Goal: Task Accomplishment & Management: Manage account settings

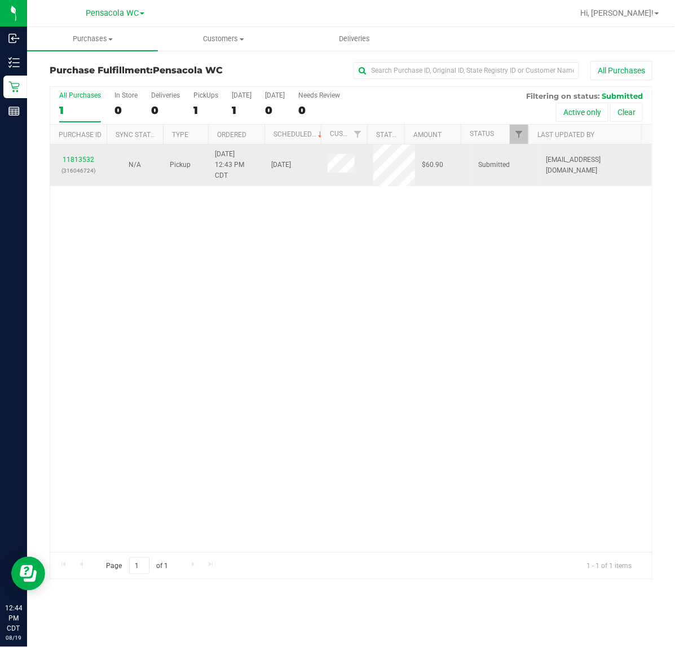
click at [79, 166] on p "(316046724)" at bounding box center [78, 170] width 43 height 11
click at [82, 155] on div "11813532 (316046724)" at bounding box center [78, 165] width 43 height 21
click at [79, 160] on link "11813532" at bounding box center [79, 160] width 32 height 8
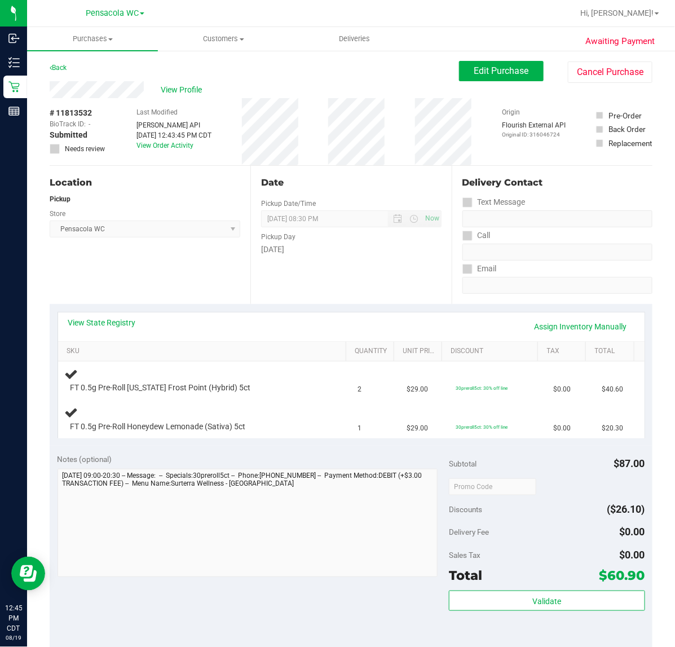
click at [164, 286] on div "Location Pickup Store Pensacola WC Select Store [PERSON_NAME][GEOGRAPHIC_DATA] …" at bounding box center [150, 235] width 201 height 138
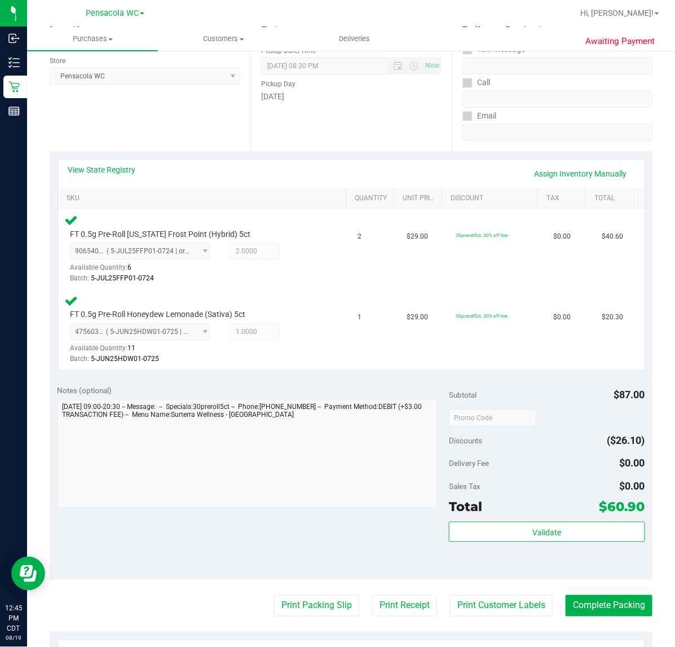
scroll to position [249, 0]
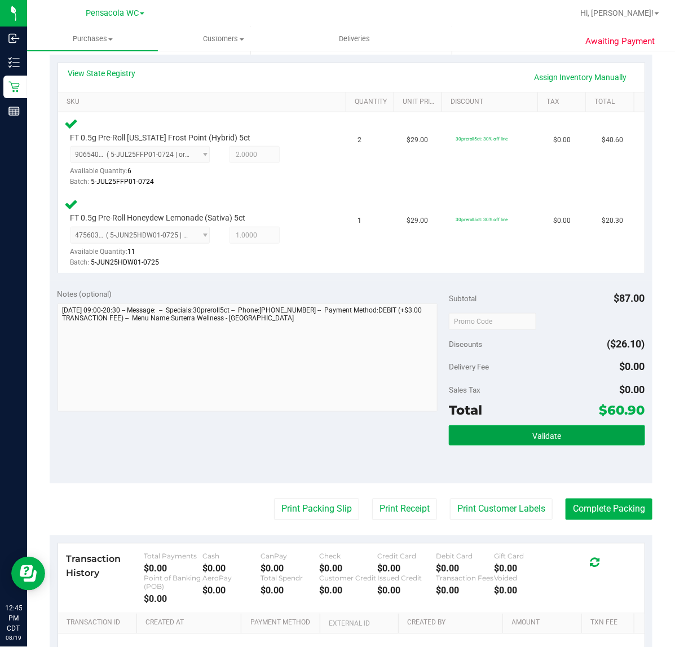
click at [558, 433] on button "Validate" at bounding box center [547, 435] width 196 height 20
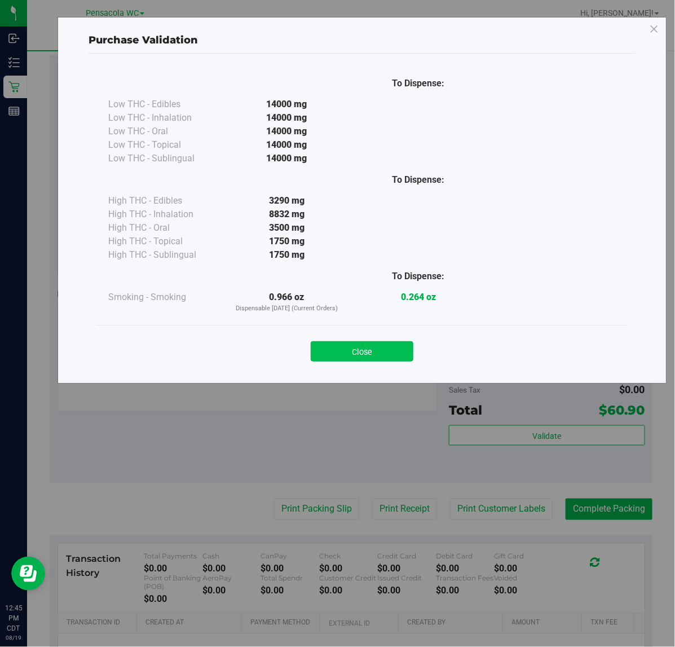
click at [395, 355] on button "Close" at bounding box center [362, 351] width 103 height 20
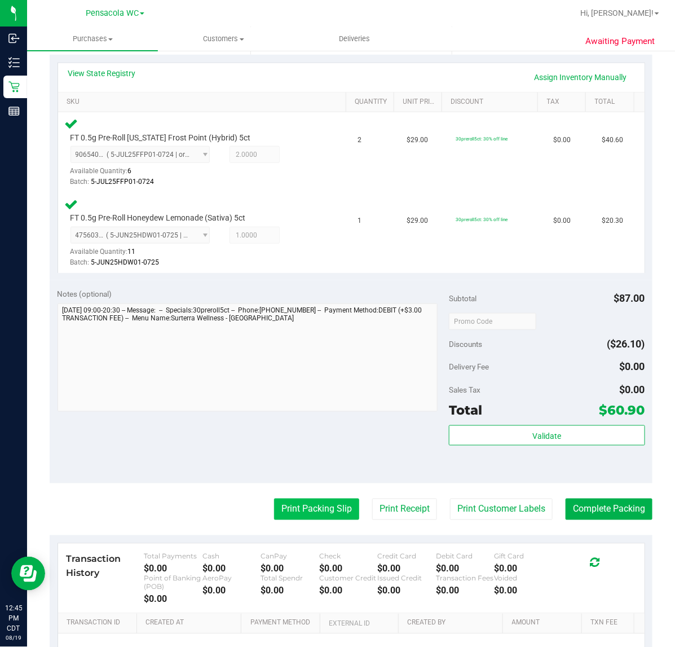
click at [278, 504] on button "Print Packing Slip" at bounding box center [316, 509] width 85 height 21
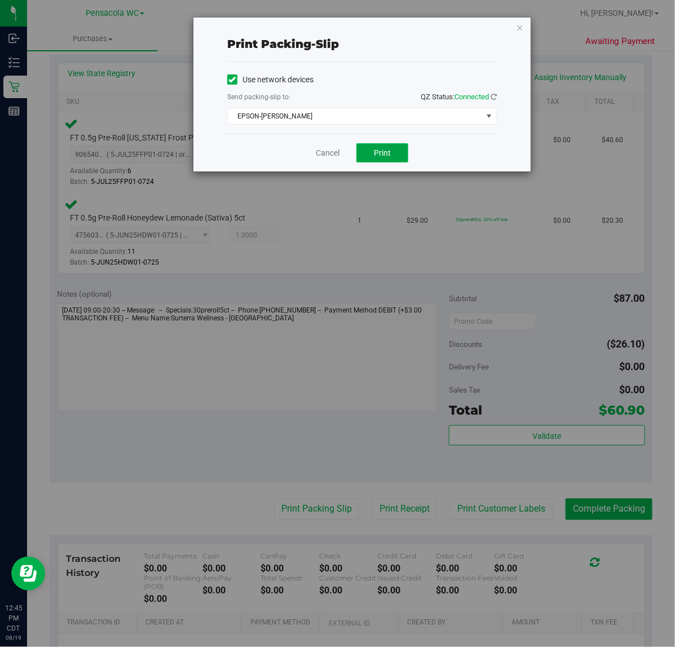
click at [381, 157] on span "Print" at bounding box center [382, 152] width 17 height 9
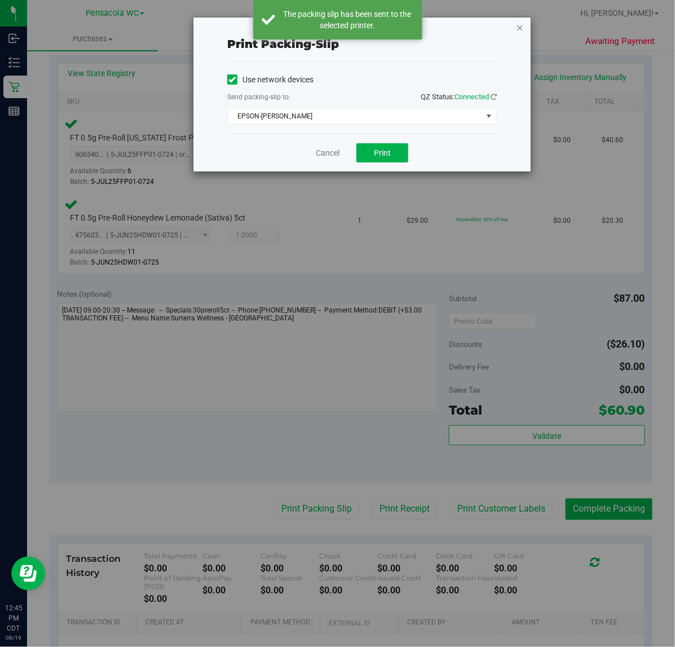
click at [520, 27] on icon "button" at bounding box center [520, 27] width 8 height 14
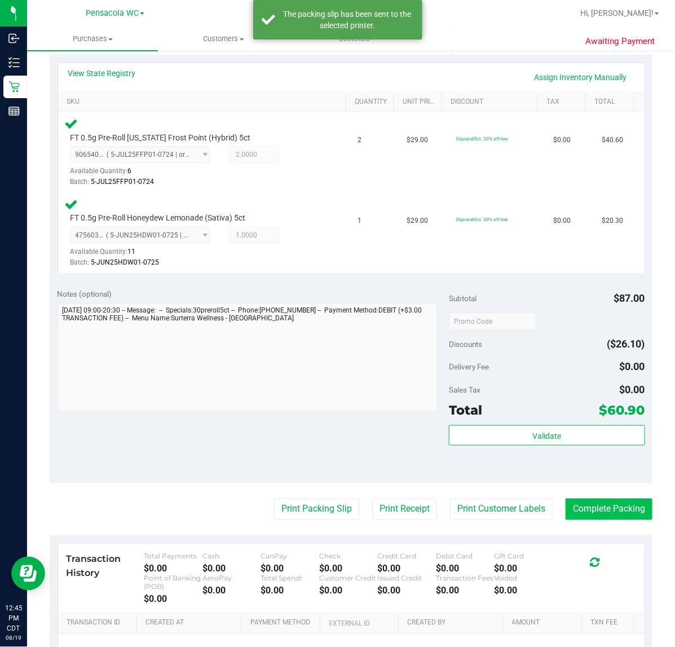
click at [619, 507] on button "Complete Packing" at bounding box center [609, 509] width 87 height 21
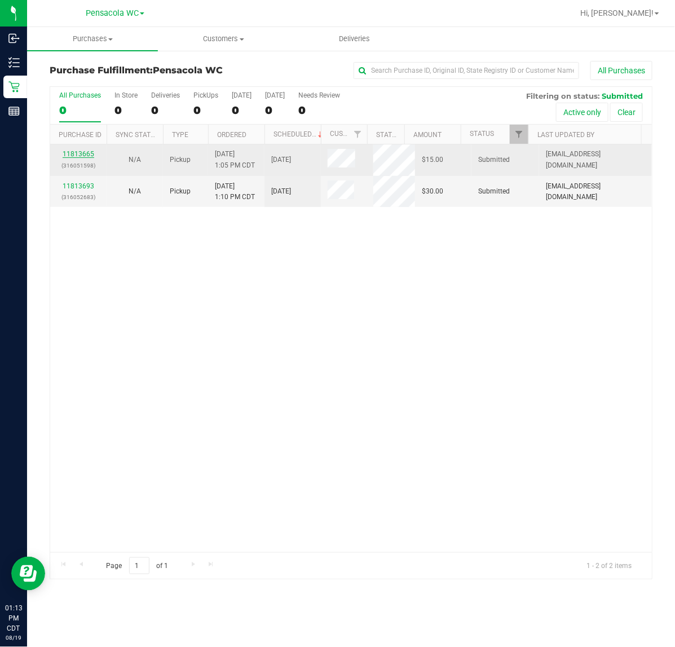
click at [84, 154] on link "11813665" at bounding box center [79, 154] width 32 height 8
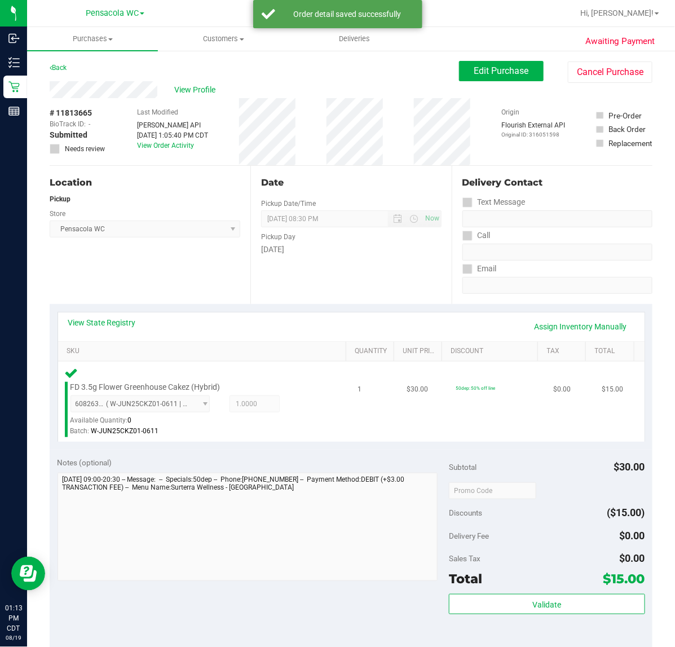
scroll to position [282, 0]
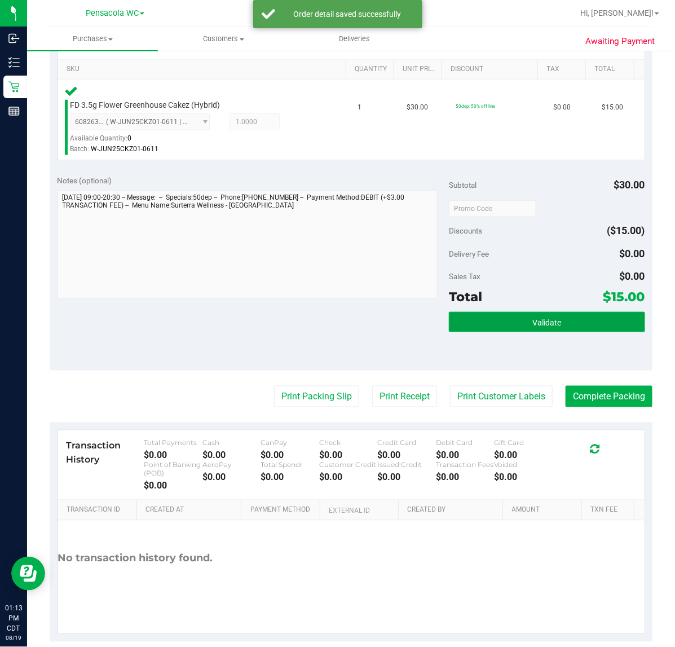
click at [525, 328] on button "Validate" at bounding box center [547, 322] width 196 height 20
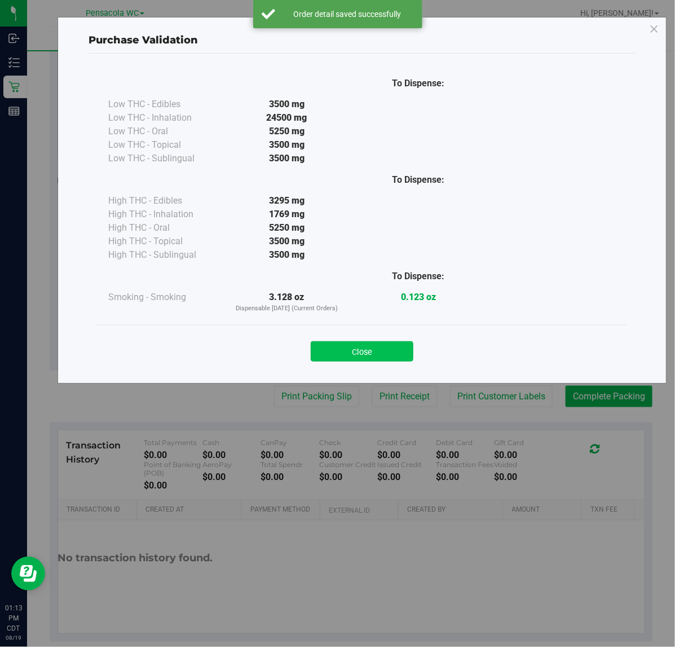
click at [387, 353] on button "Close" at bounding box center [362, 351] width 103 height 20
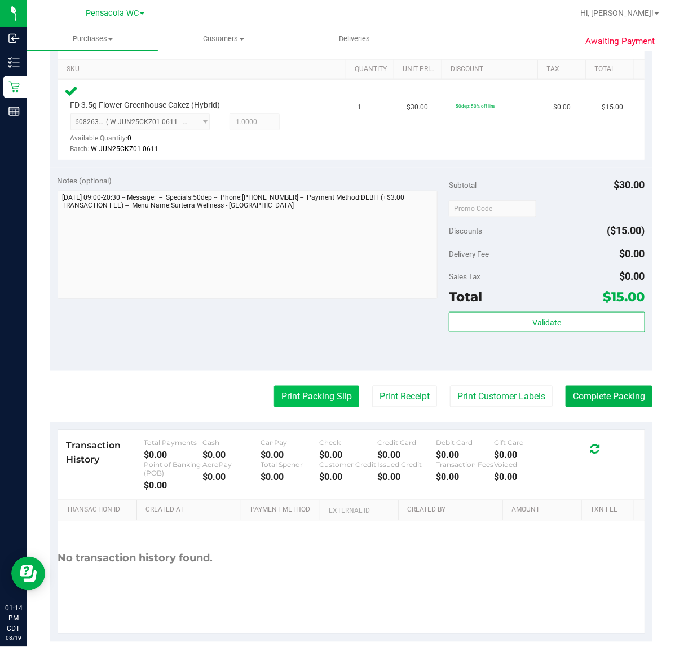
click at [336, 390] on button "Print Packing Slip" at bounding box center [316, 396] width 85 height 21
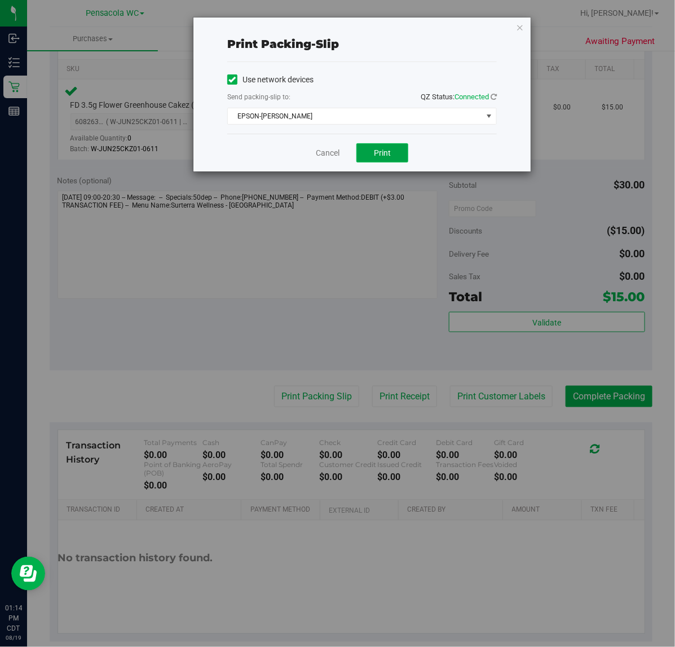
click at [397, 153] on button "Print" at bounding box center [383, 152] width 52 height 19
click at [325, 154] on link "Cancel" at bounding box center [328, 153] width 24 height 12
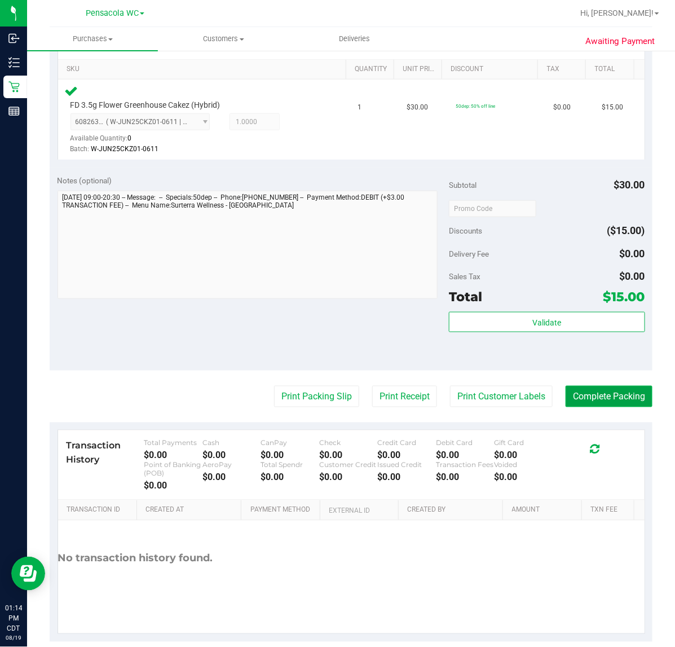
click at [625, 403] on button "Complete Packing" at bounding box center [609, 396] width 87 height 21
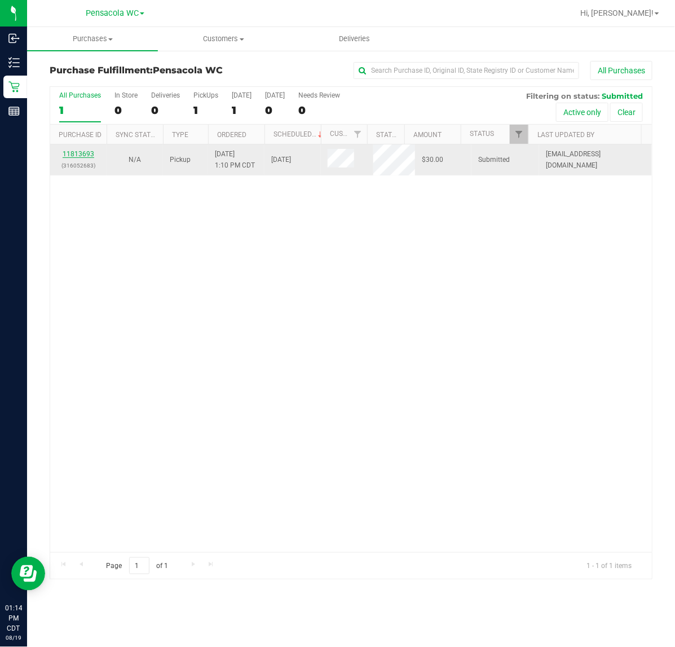
click at [86, 153] on link "11813693" at bounding box center [79, 154] width 32 height 8
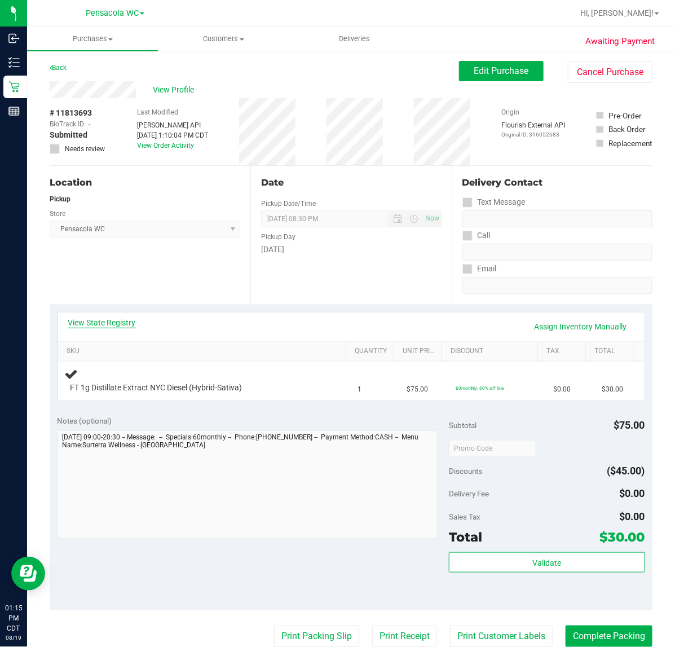
click at [109, 327] on link "View State Registry" at bounding box center [102, 322] width 68 height 11
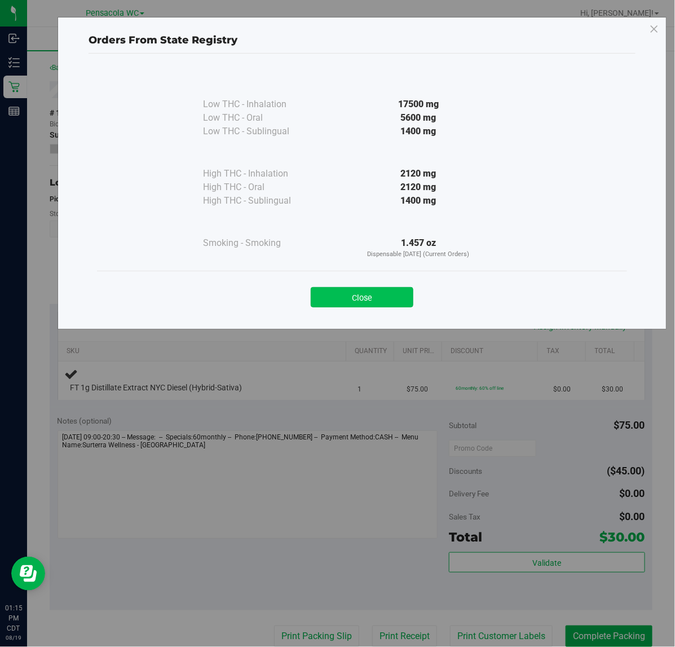
click at [337, 291] on button "Close" at bounding box center [362, 297] width 103 height 20
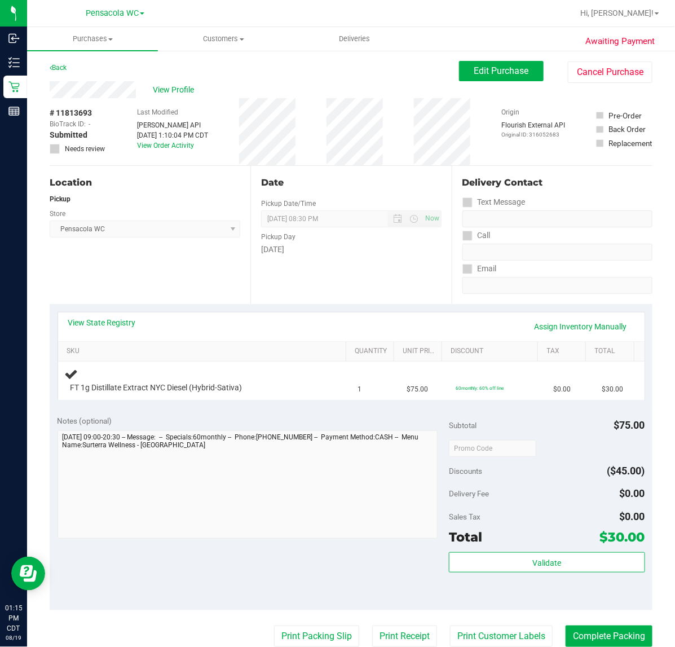
click at [322, 278] on div "Date Pickup Date/Time [DATE] Now [DATE] 08:30 PM Now Pickup Day [DATE]" at bounding box center [351, 235] width 201 height 138
click at [344, 282] on div "Date Pickup Date/Time [DATE] Now [DATE] 08:30 PM Now Pickup Day [DATE]" at bounding box center [351, 235] width 201 height 138
click at [333, 281] on div "Date Pickup Date/Time [DATE] Now [DATE] 08:30 PM Now Pickup Day [DATE]" at bounding box center [351, 235] width 201 height 138
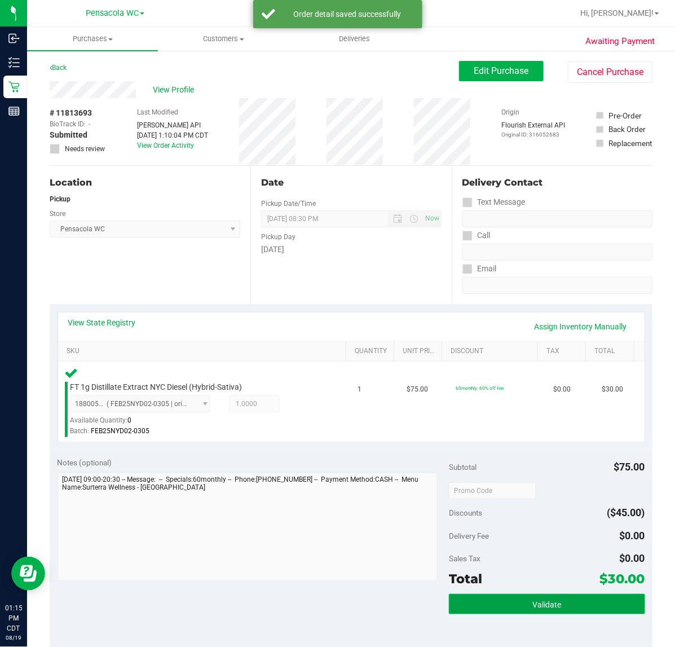
click at [567, 599] on button "Validate" at bounding box center [547, 604] width 196 height 20
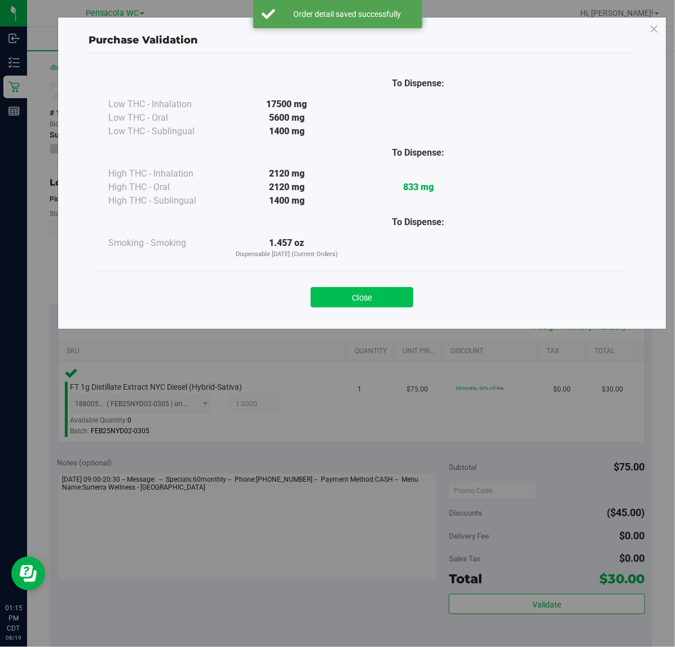
click at [408, 289] on button "Close" at bounding box center [362, 297] width 103 height 20
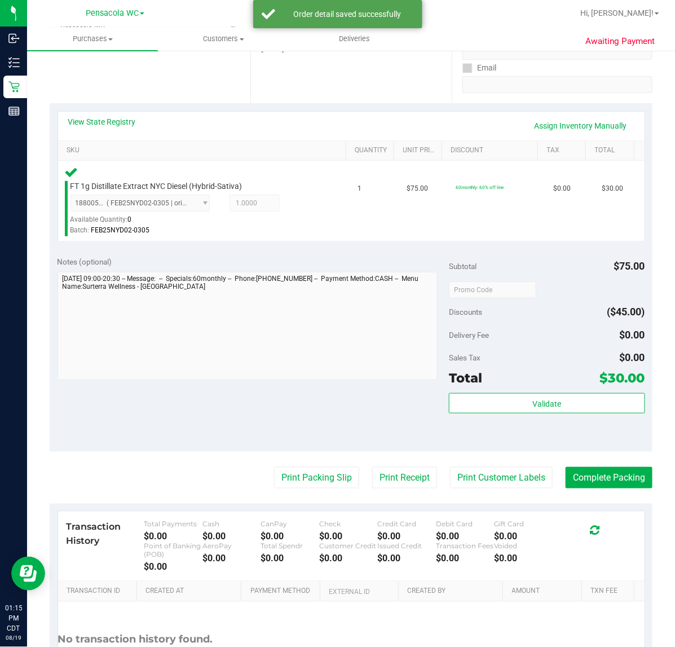
scroll to position [247, 0]
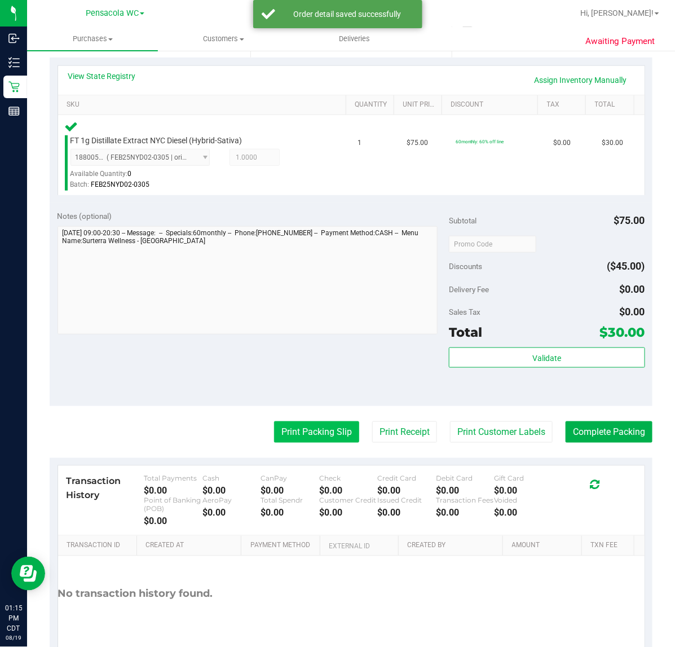
click at [300, 433] on button "Print Packing Slip" at bounding box center [316, 432] width 85 height 21
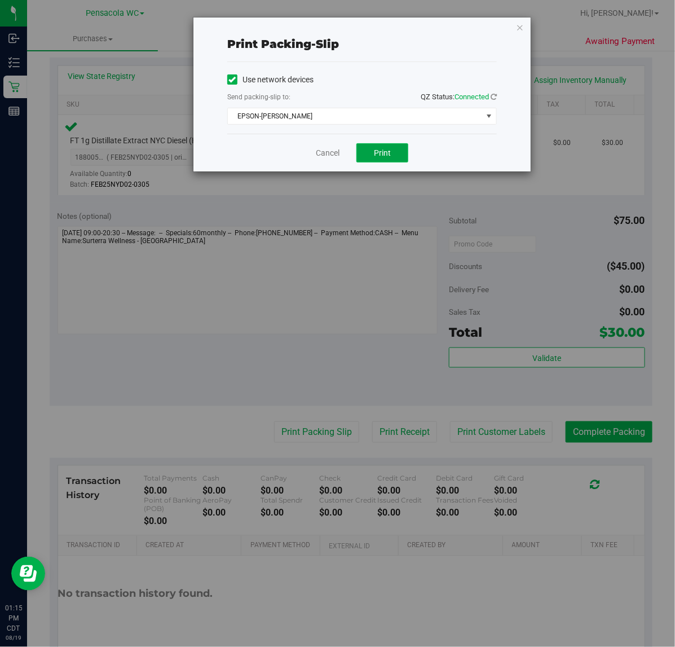
click at [384, 153] on span "Print" at bounding box center [382, 152] width 17 height 9
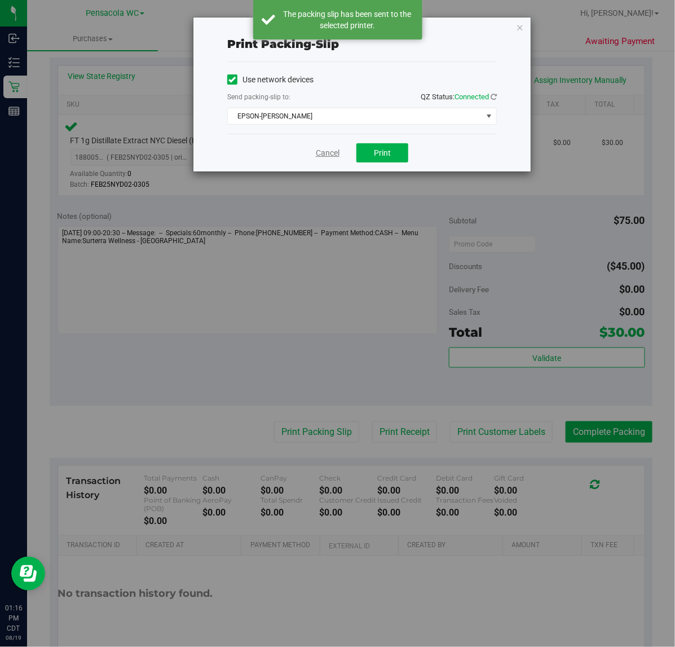
click at [329, 150] on link "Cancel" at bounding box center [328, 153] width 24 height 12
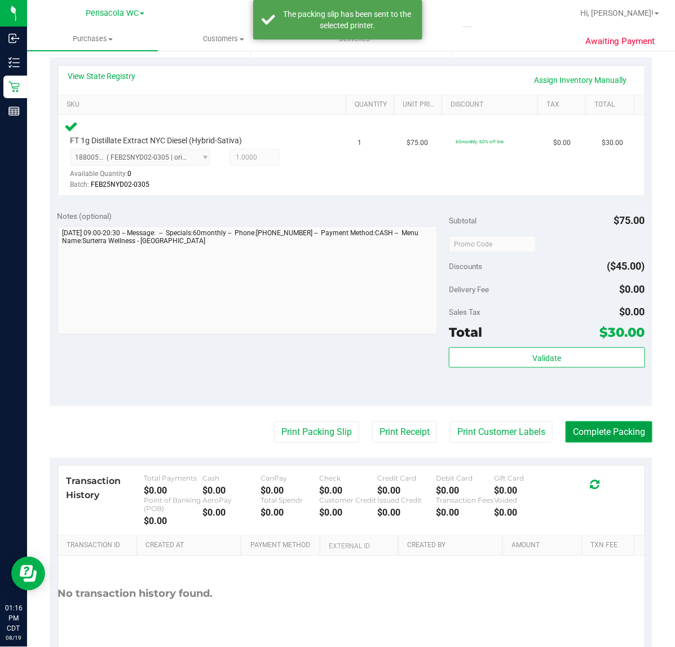
click at [611, 430] on button "Complete Packing" at bounding box center [609, 432] width 87 height 21
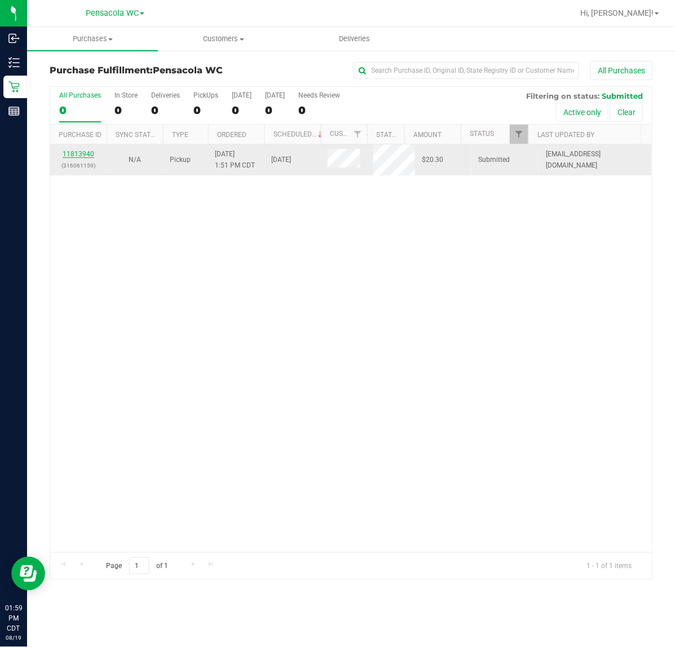
click at [82, 155] on link "11813940" at bounding box center [79, 154] width 32 height 8
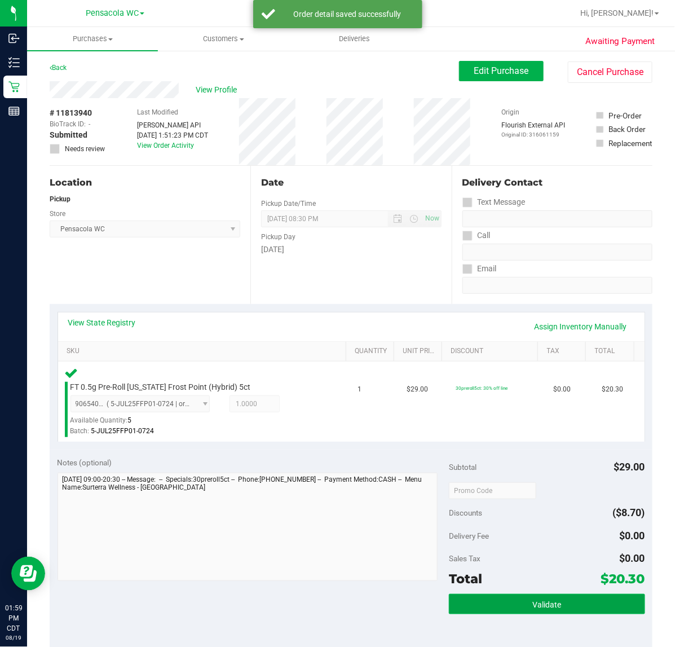
click at [574, 604] on button "Validate" at bounding box center [547, 604] width 196 height 20
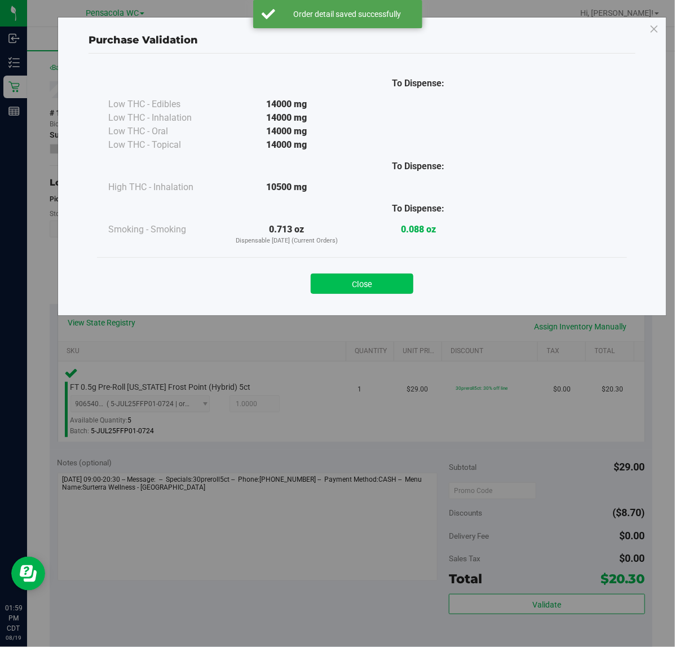
click at [383, 288] on button "Close" at bounding box center [362, 284] width 103 height 20
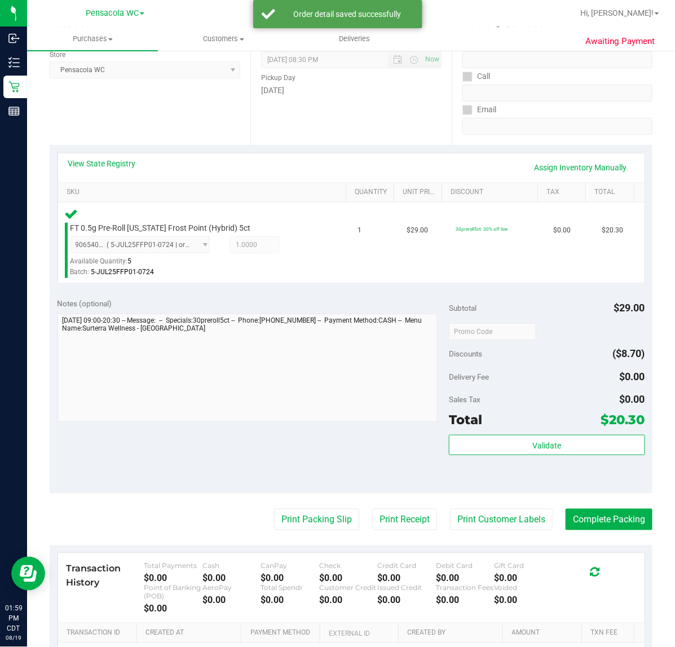
scroll to position [161, 0]
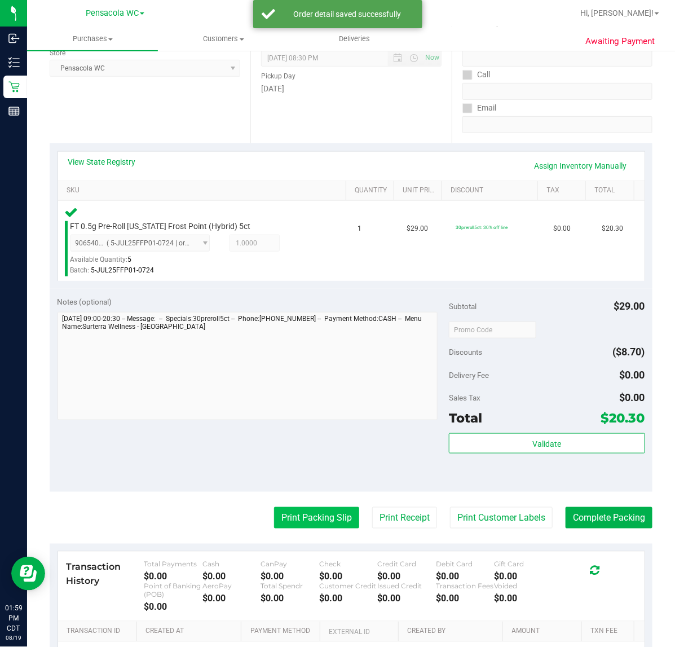
click at [306, 516] on button "Print Packing Slip" at bounding box center [316, 517] width 85 height 21
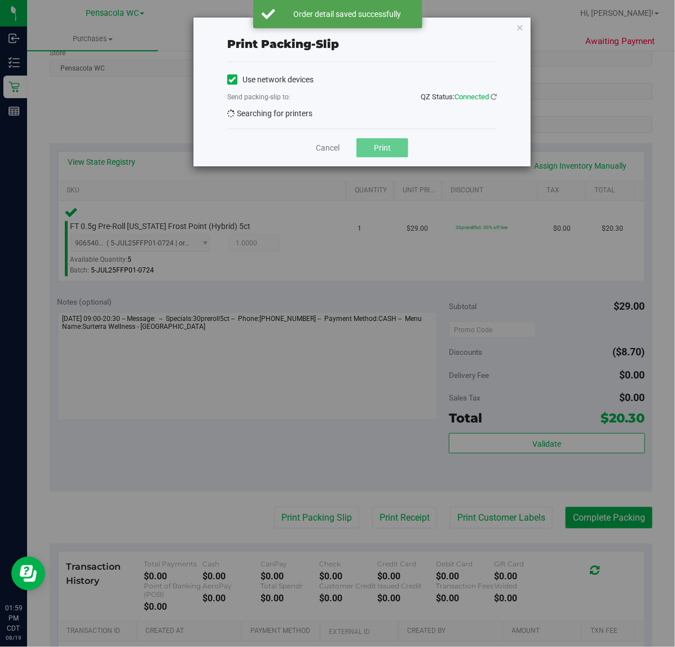
click at [387, 150] on span "Print" at bounding box center [382, 147] width 17 height 9
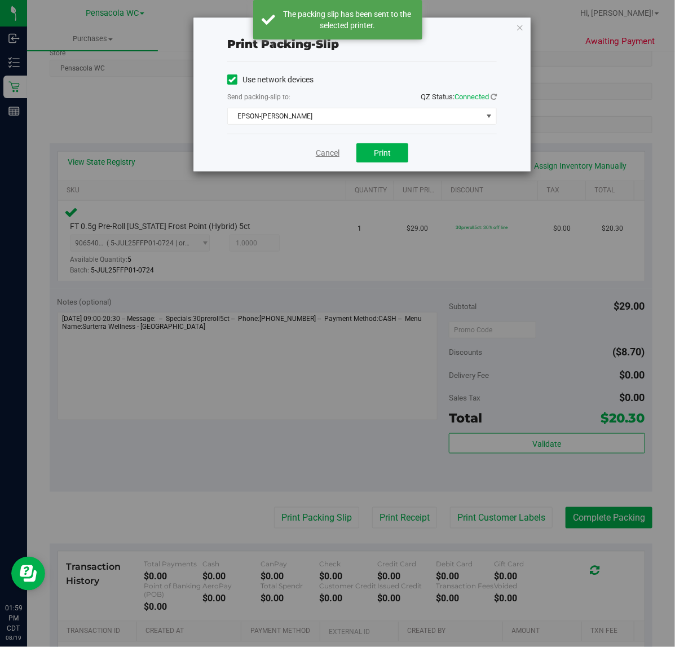
click at [329, 151] on link "Cancel" at bounding box center [328, 153] width 24 height 12
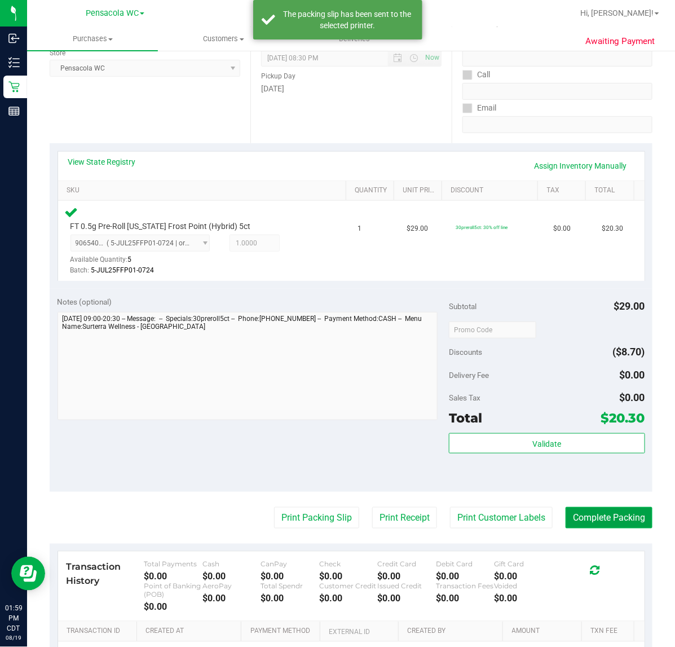
click at [617, 515] on button "Complete Packing" at bounding box center [609, 517] width 87 height 21
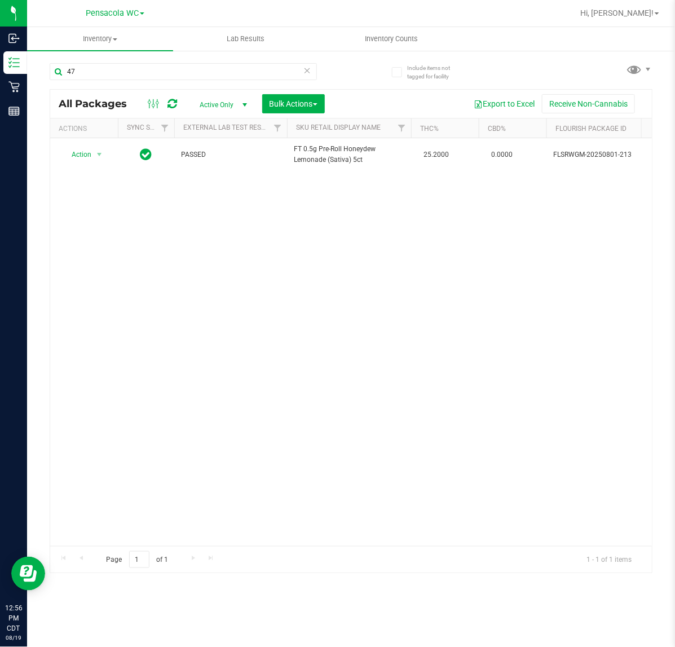
type input "4"
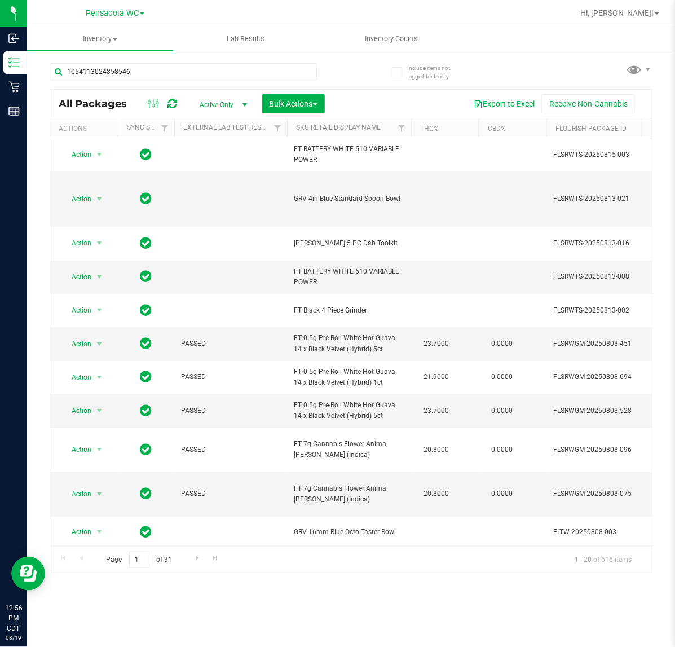
type input "1054113024858546"
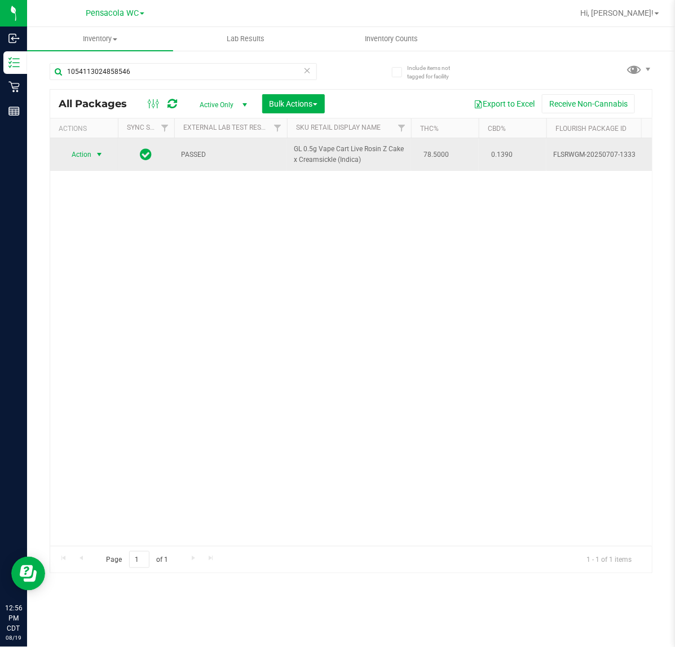
click at [97, 155] on span "select" at bounding box center [99, 154] width 9 height 9
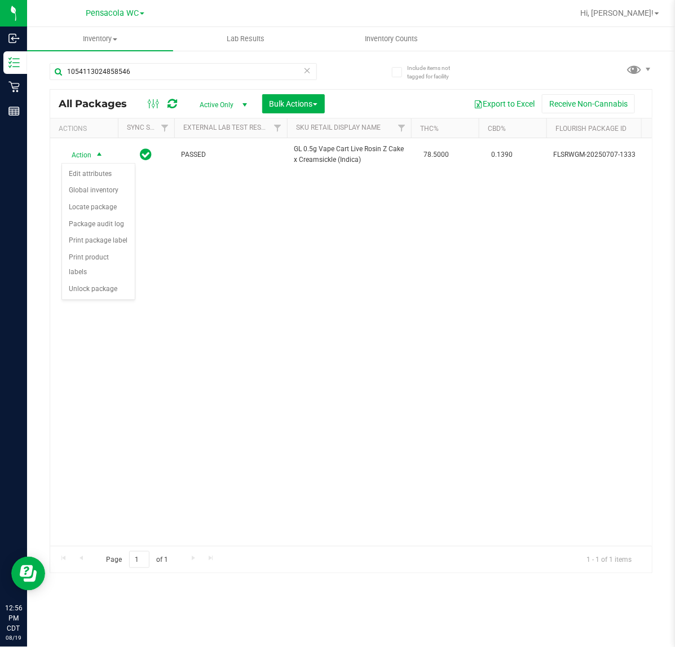
click at [88, 293] on div "Action Action Edit attributes Global inventory Locate package Package audit log…" at bounding box center [351, 342] width 602 height 408
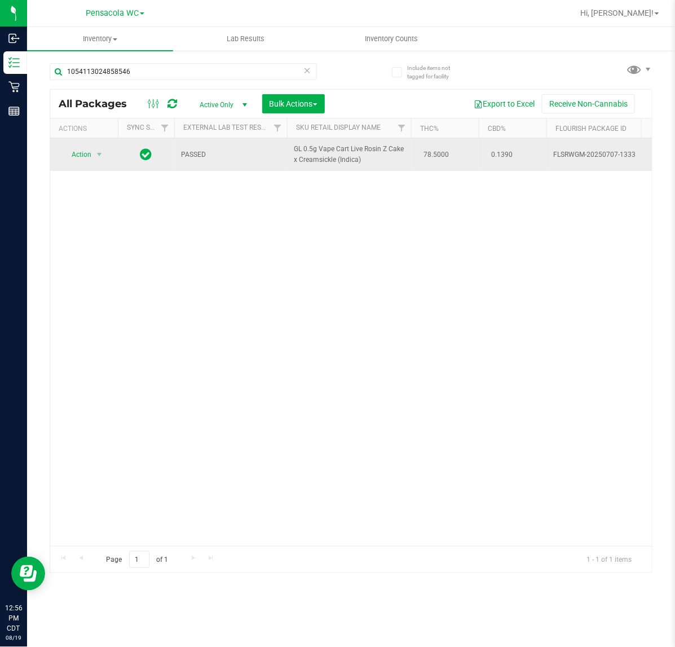
click at [80, 155] on span "Action" at bounding box center [77, 155] width 30 height 16
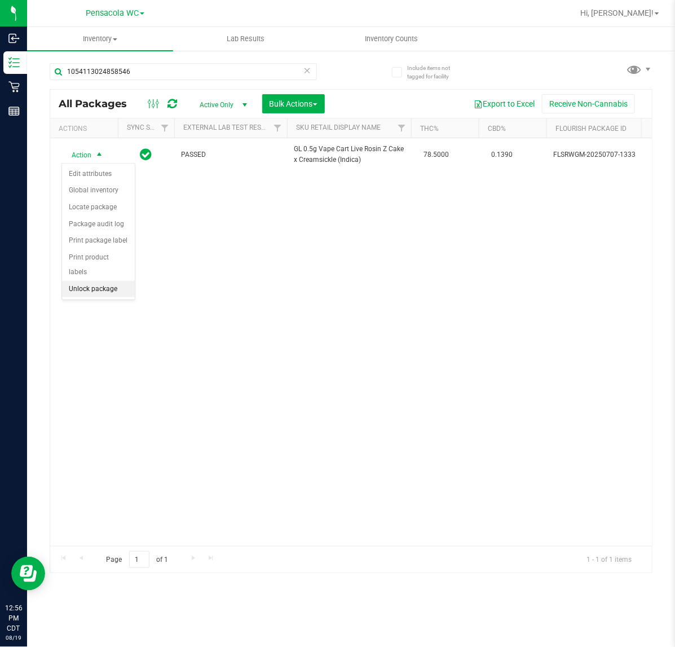
click at [96, 283] on li "Unlock package" at bounding box center [98, 289] width 73 height 17
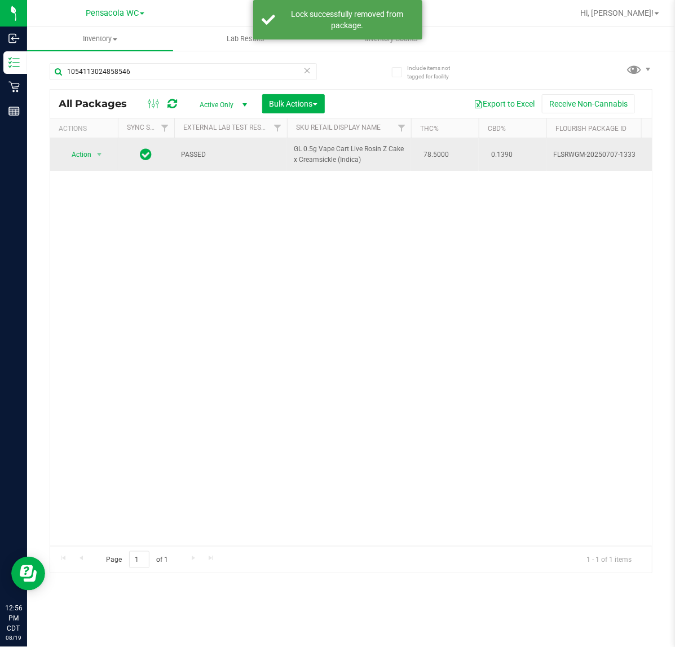
click at [87, 163] on span "Action" at bounding box center [77, 155] width 30 height 16
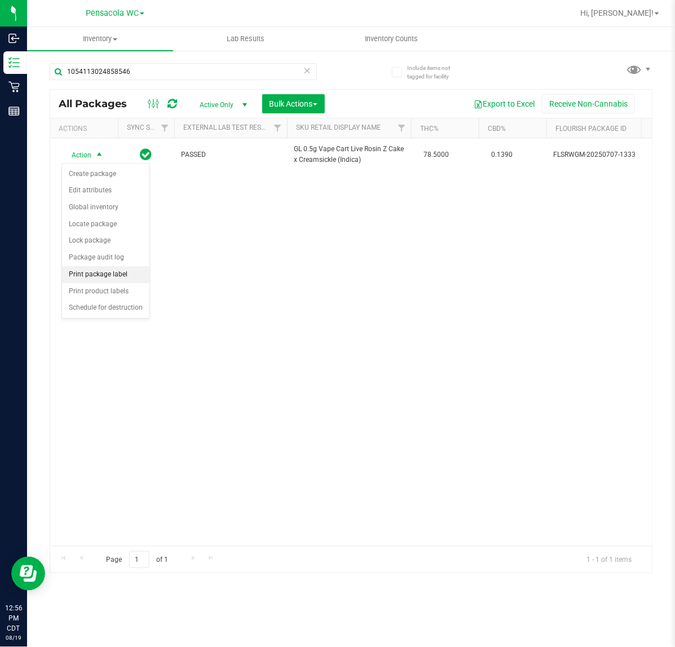
click at [118, 277] on li "Print package label" at bounding box center [105, 274] width 87 height 17
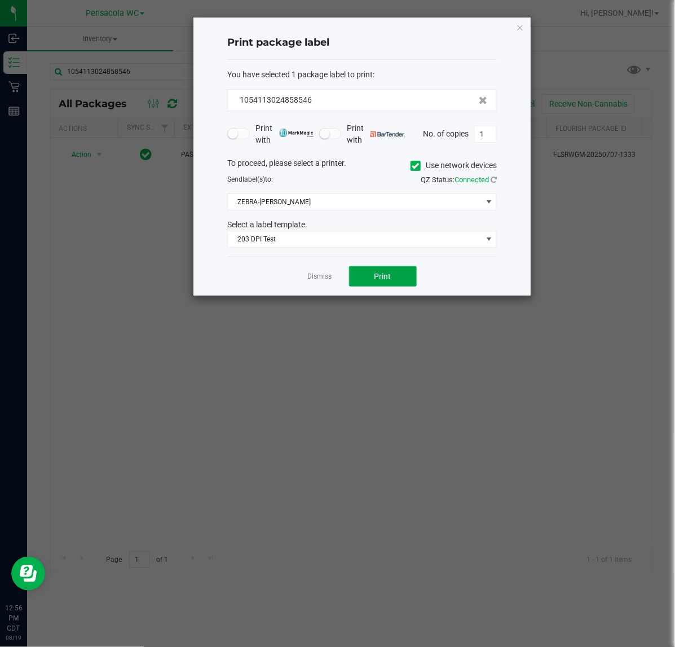
click at [391, 270] on button "Print" at bounding box center [383, 276] width 68 height 20
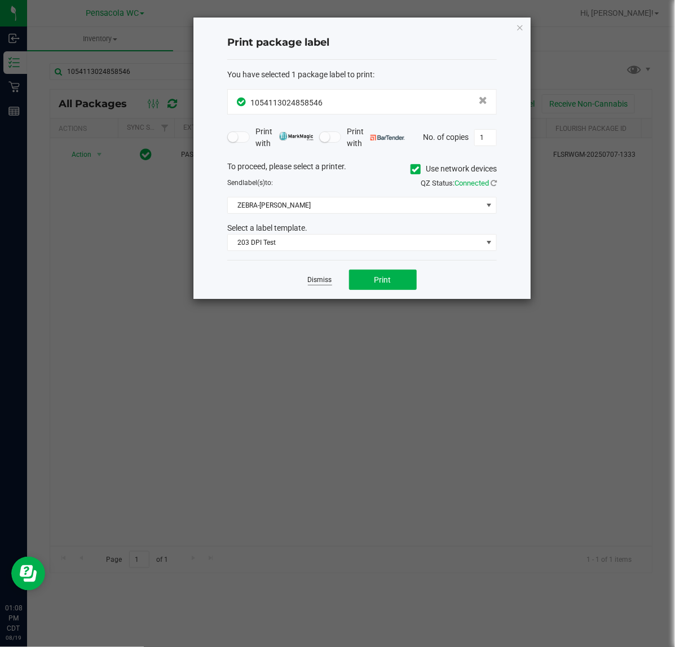
click at [326, 281] on link "Dismiss" at bounding box center [320, 280] width 24 height 10
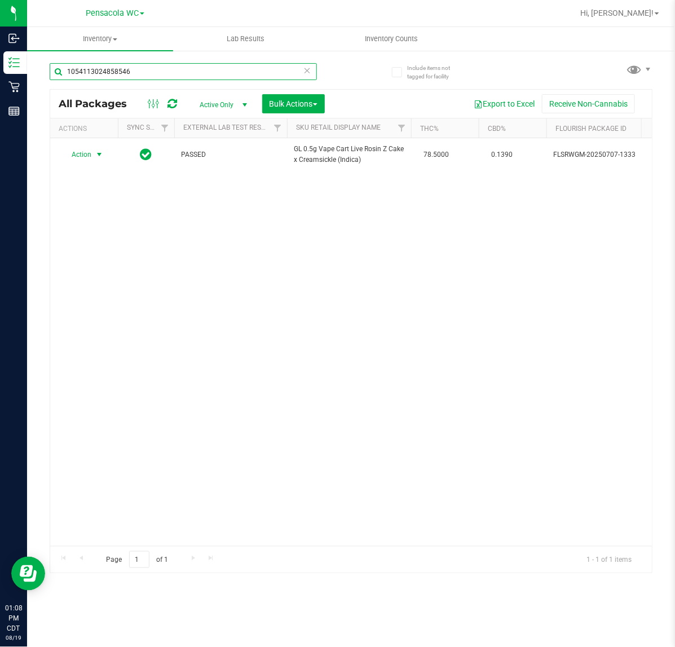
click at [186, 74] on input "1054113024858546" at bounding box center [183, 71] width 267 height 17
type input "sum"
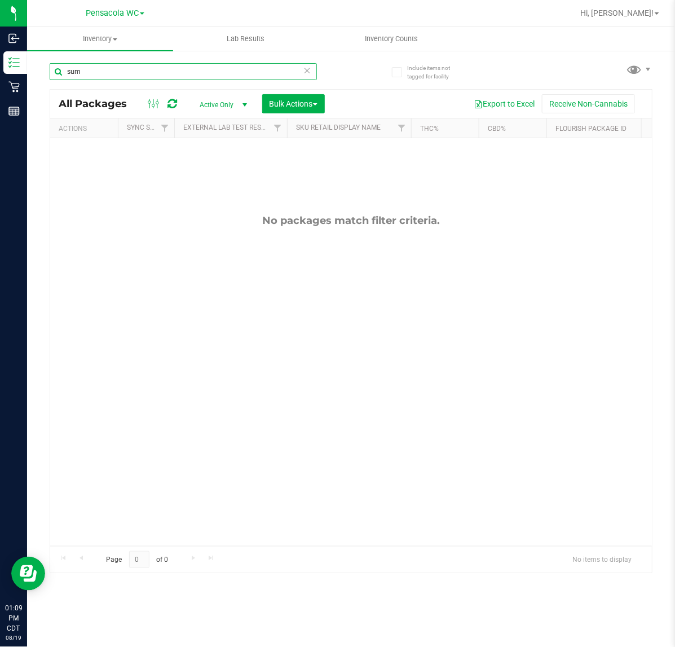
click at [154, 69] on input "sum" at bounding box center [183, 71] width 267 height 17
click at [299, 74] on input "sum" at bounding box center [183, 71] width 267 height 17
click at [308, 69] on icon at bounding box center [308, 70] width 8 height 14
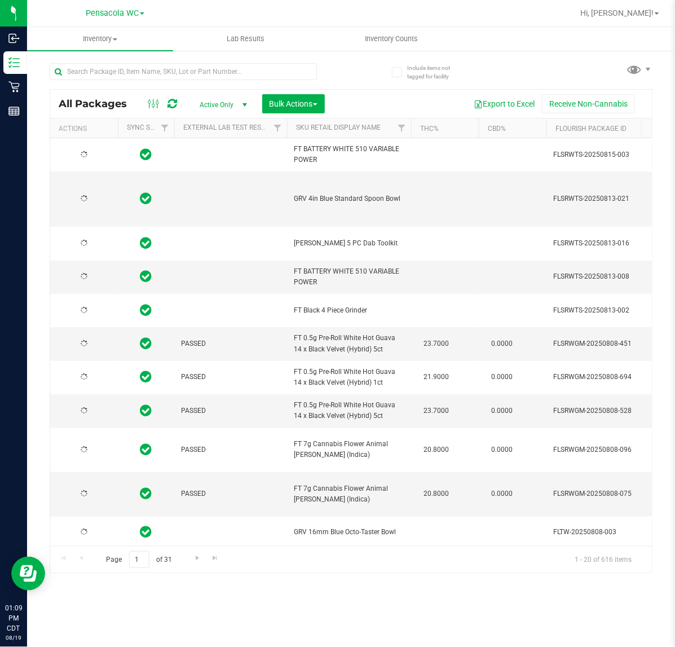
click at [105, 93] on div "All Packages Active Only Active Only Lab Samples Locked All External Internal B…" at bounding box center [351, 104] width 602 height 28
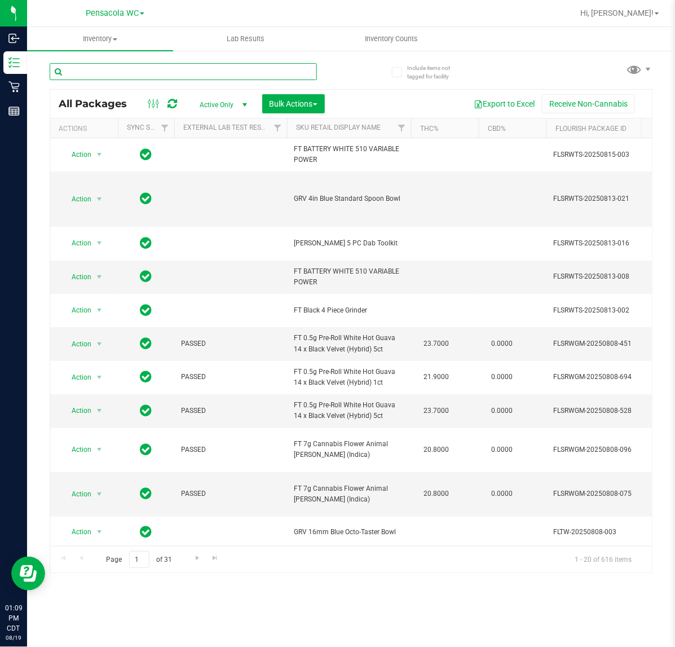
click at [103, 71] on input "text" at bounding box center [183, 71] width 267 height 17
type input "5368246609051346"
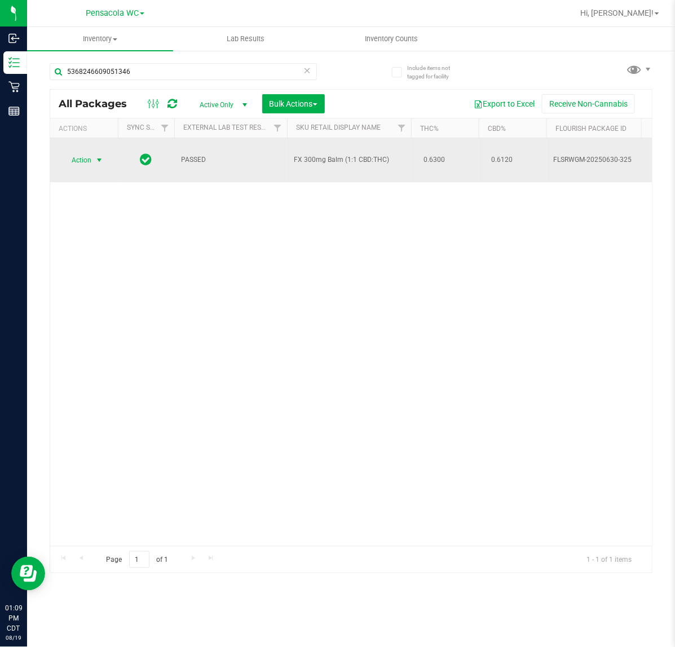
click at [99, 156] on span "select" at bounding box center [99, 160] width 9 height 9
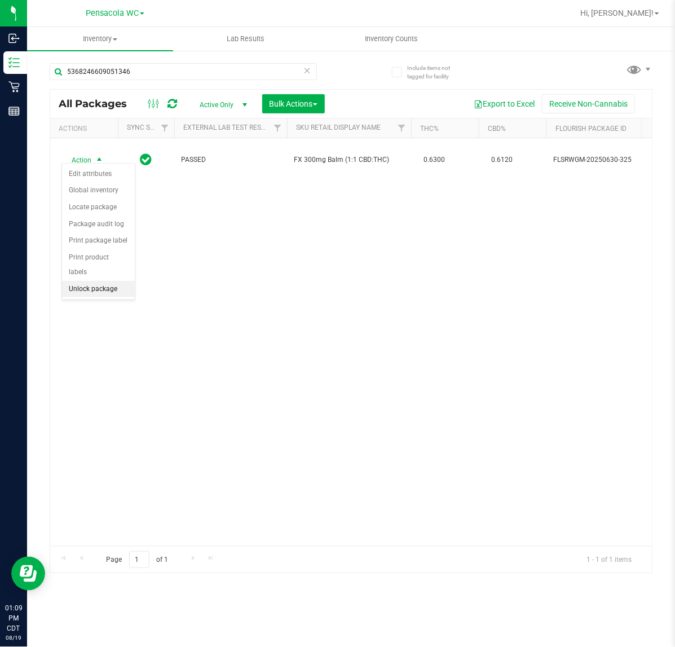
click at [84, 281] on li "Unlock package" at bounding box center [98, 289] width 73 height 17
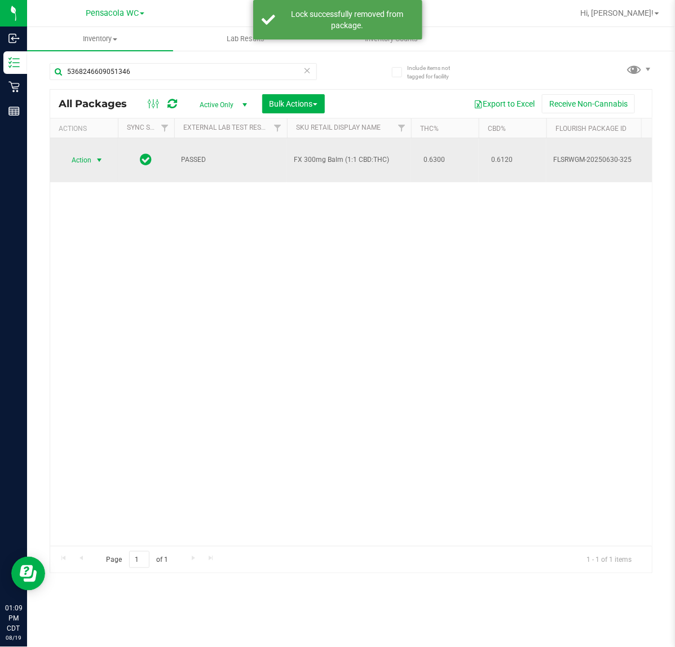
click at [95, 156] on span "select" at bounding box center [99, 160] width 9 height 9
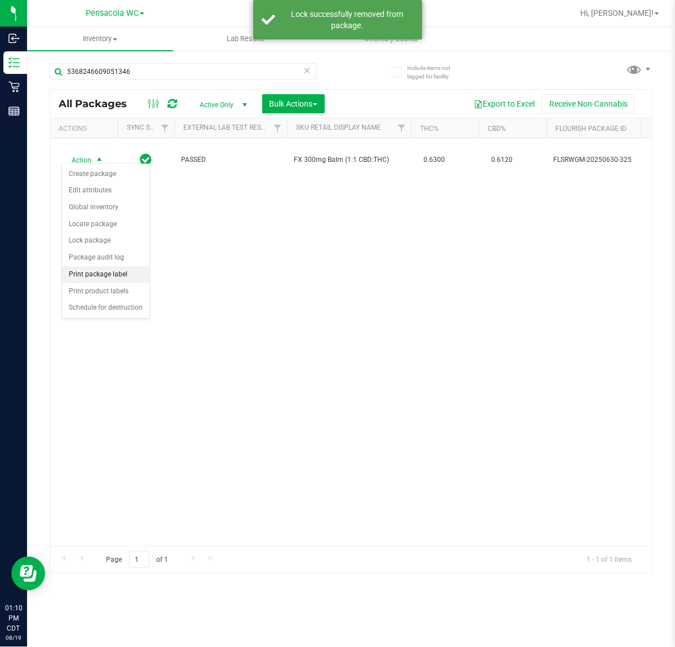
click at [111, 275] on li "Print package label" at bounding box center [105, 274] width 87 height 17
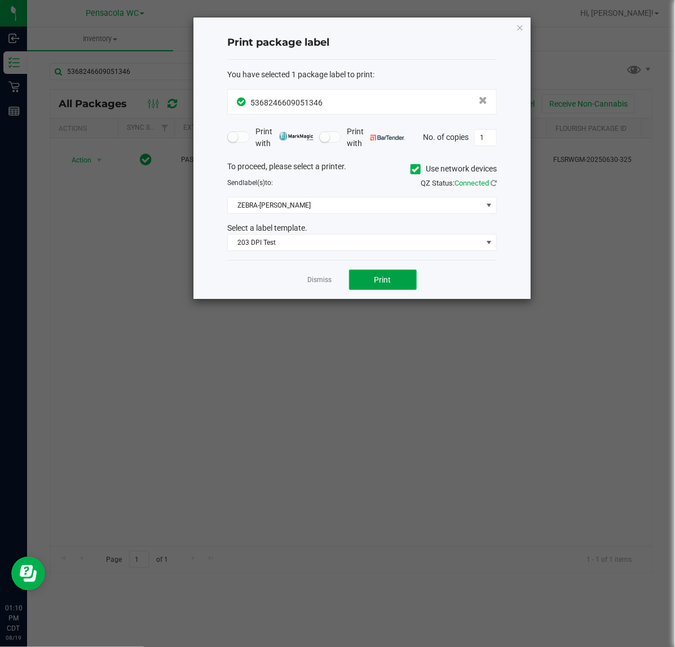
click at [375, 277] on span "Print" at bounding box center [383, 279] width 17 height 9
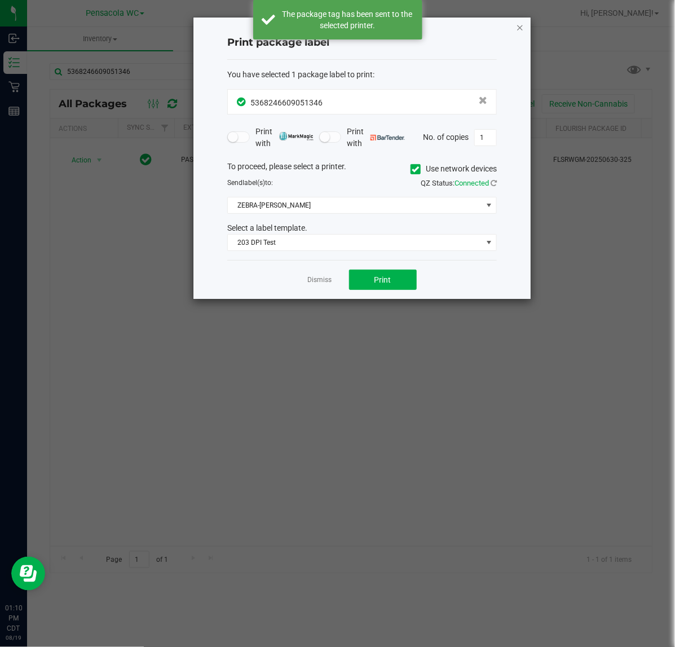
click at [520, 25] on icon "button" at bounding box center [520, 27] width 8 height 14
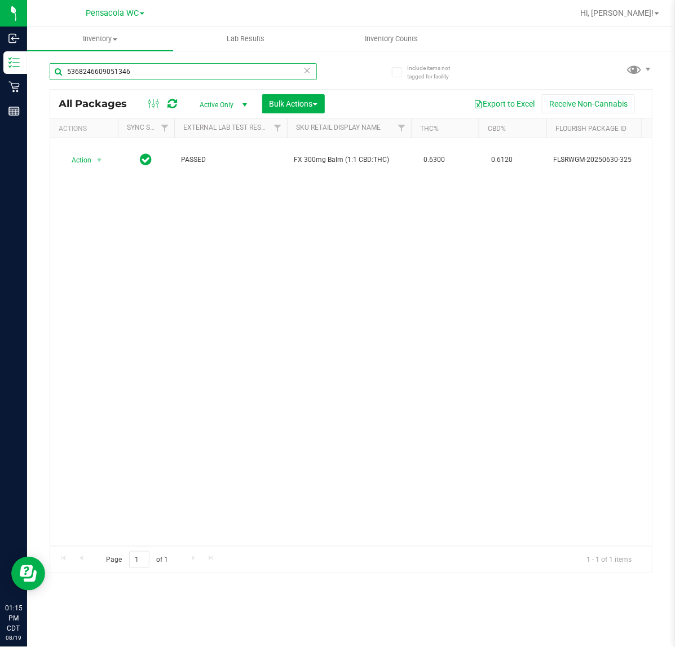
drag, startPoint x: 139, startPoint y: 75, endPoint x: -507, endPoint y: 169, distance: 652.9
click at [0, 169] on html "Inbound Inventory Retail Reports 01:15 PM CDT 08/19/2025 08/19 Pensacola WC Hi,…" at bounding box center [337, 323] width 675 height 647
click at [308, 72] on icon at bounding box center [308, 70] width 8 height 14
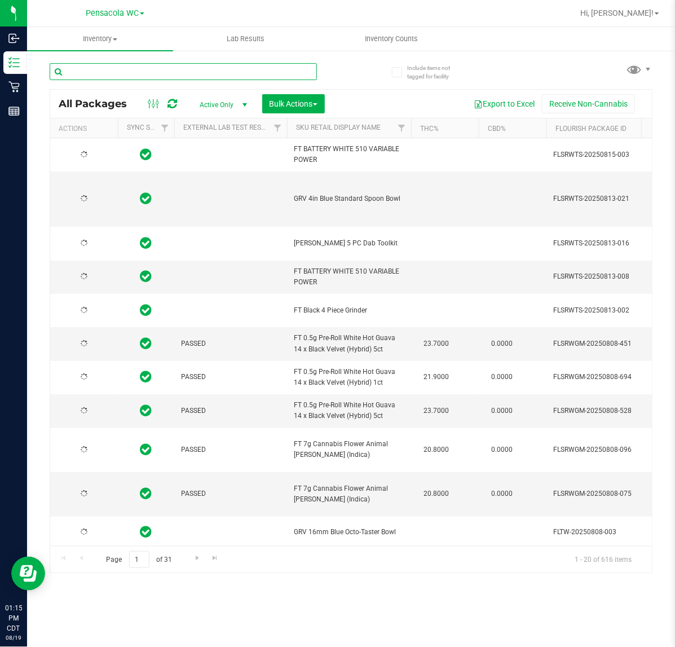
click at [220, 68] on input "text" at bounding box center [183, 71] width 267 height 17
type input "8535313937183134"
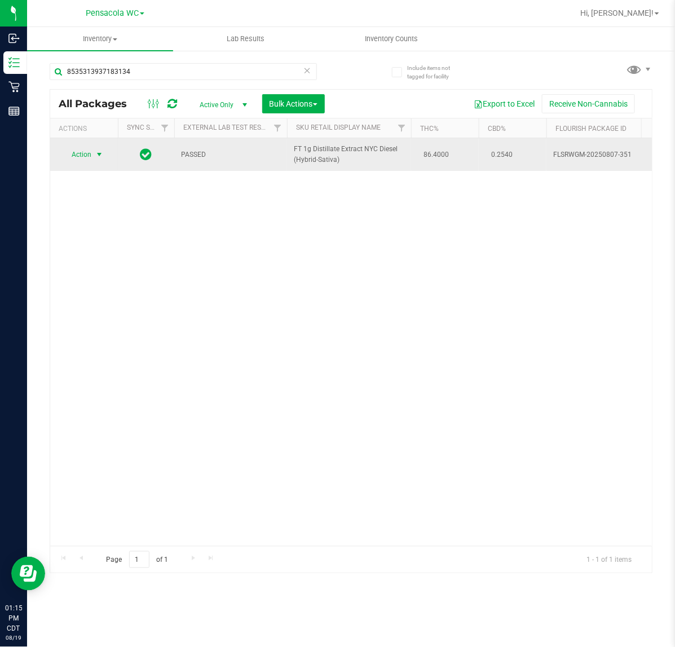
click at [89, 151] on span "Action" at bounding box center [77, 155] width 30 height 16
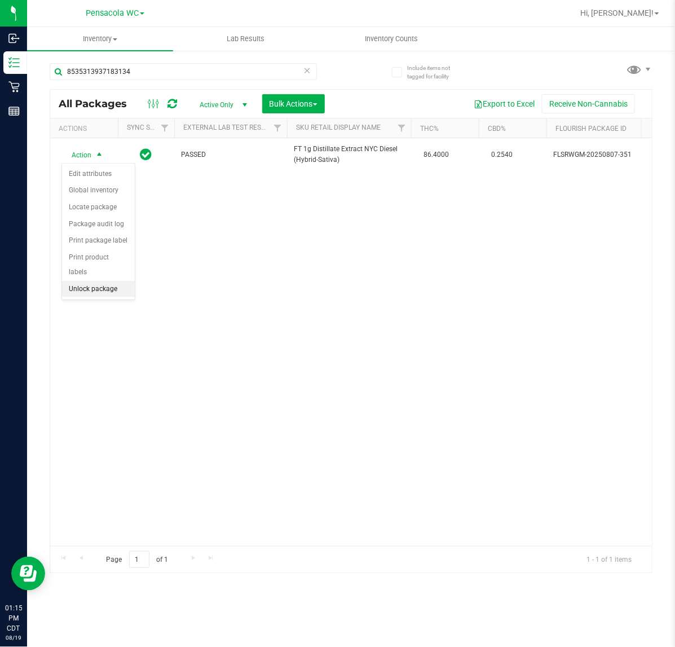
click at [103, 281] on li "Unlock package" at bounding box center [98, 289] width 73 height 17
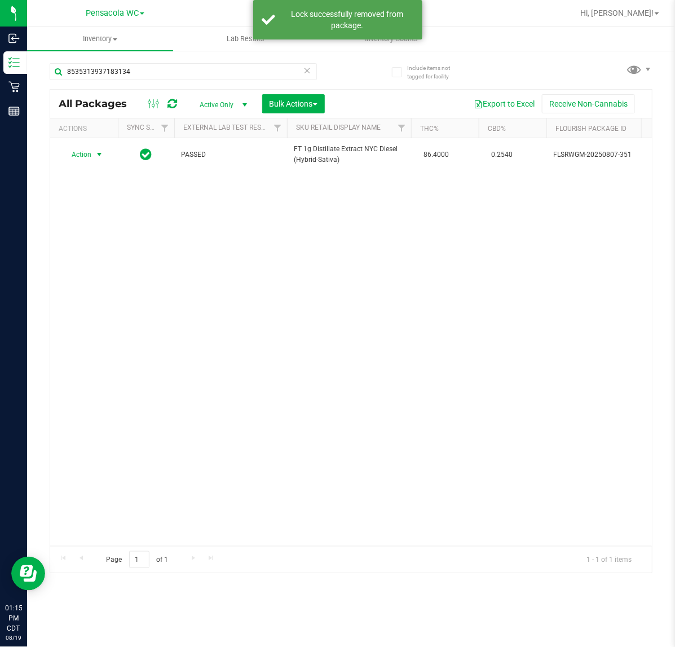
click at [83, 154] on span "Action" at bounding box center [77, 155] width 30 height 16
click at [128, 278] on li "Print package label" at bounding box center [105, 274] width 87 height 17
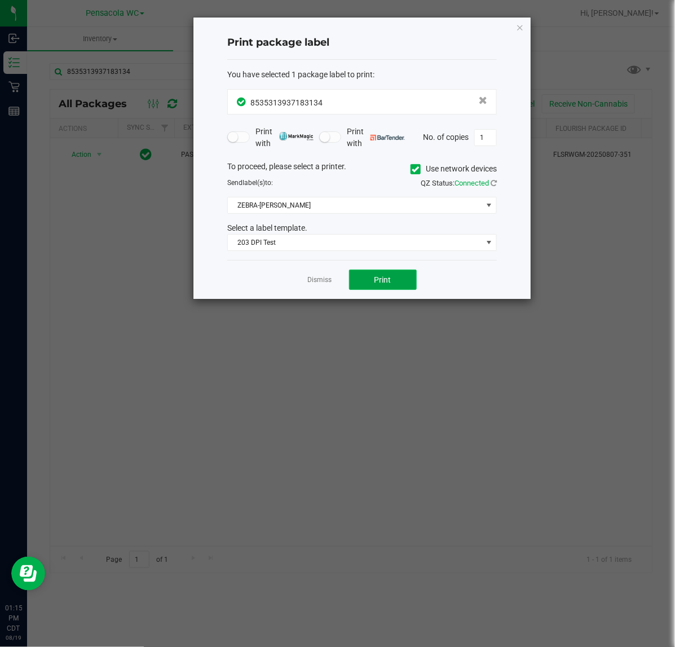
click at [396, 282] on button "Print" at bounding box center [383, 280] width 68 height 20
click at [330, 282] on link "Dismiss" at bounding box center [320, 280] width 24 height 10
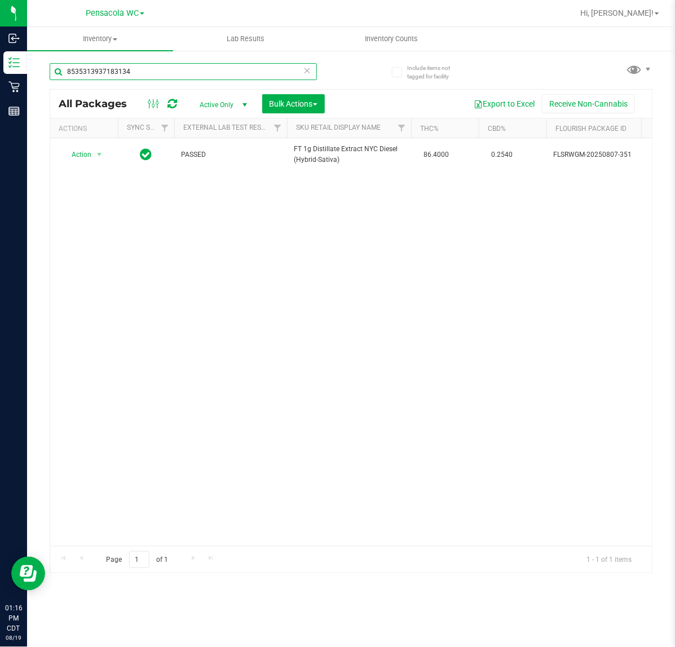
click at [168, 63] on input "8535313937183134" at bounding box center [183, 71] width 267 height 17
type input "9392082105074357"
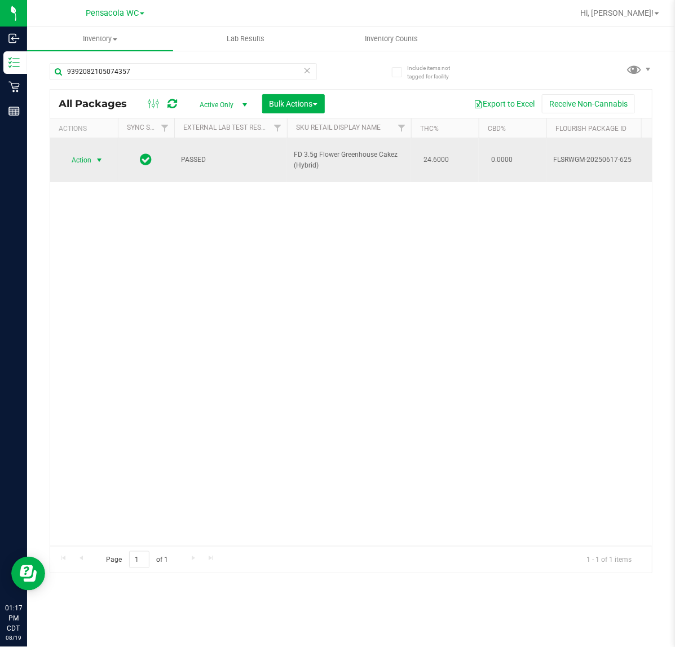
click at [93, 156] on span "select" at bounding box center [100, 160] width 14 height 16
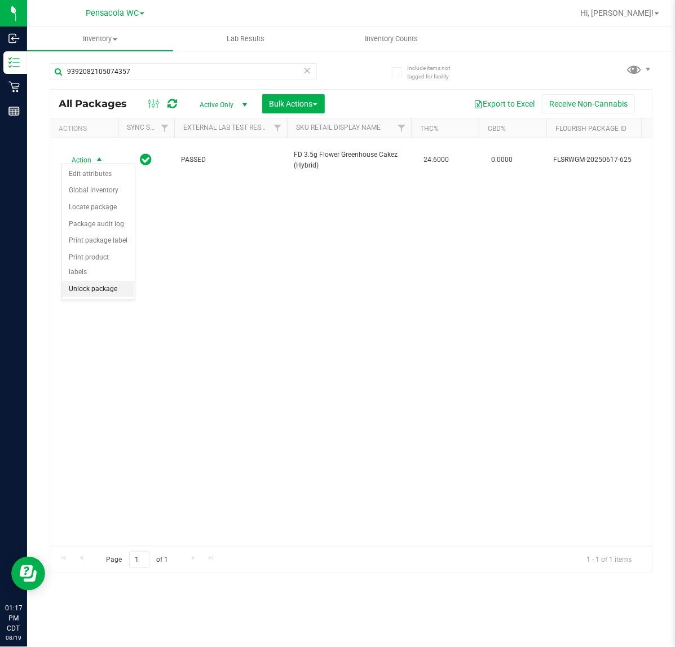
click at [116, 281] on li "Unlock package" at bounding box center [98, 289] width 73 height 17
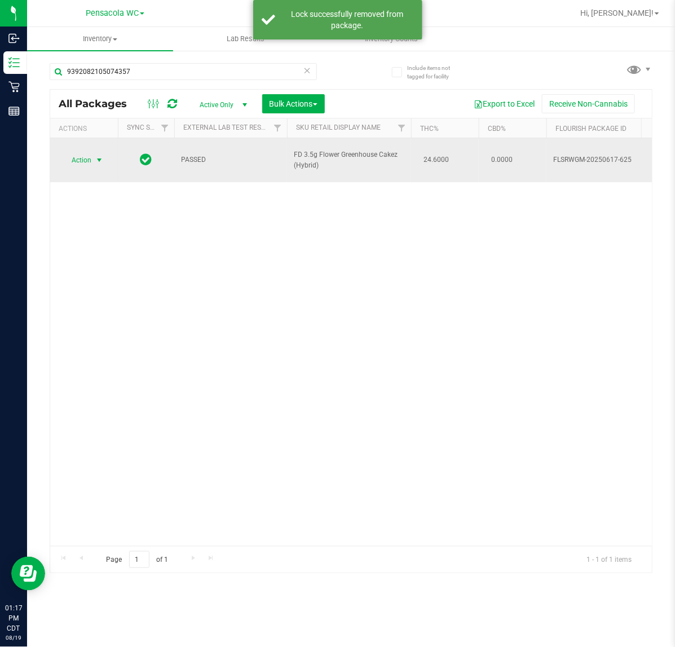
click at [91, 153] on span "Action" at bounding box center [77, 160] width 30 height 16
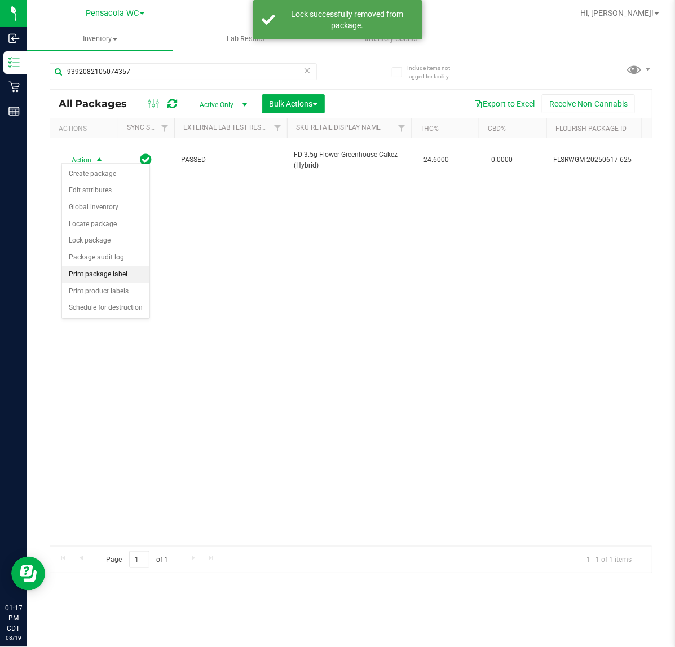
click at [123, 278] on li "Print package label" at bounding box center [105, 274] width 87 height 17
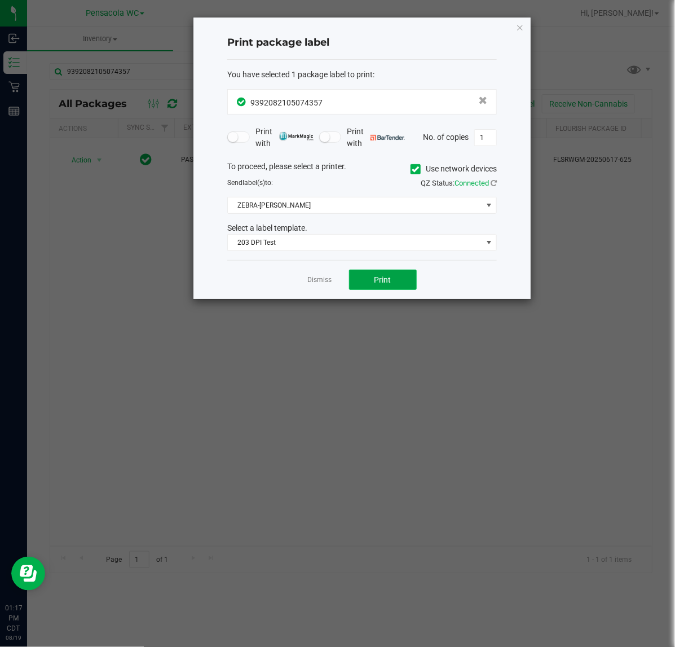
click at [350, 273] on button "Print" at bounding box center [383, 280] width 68 height 20
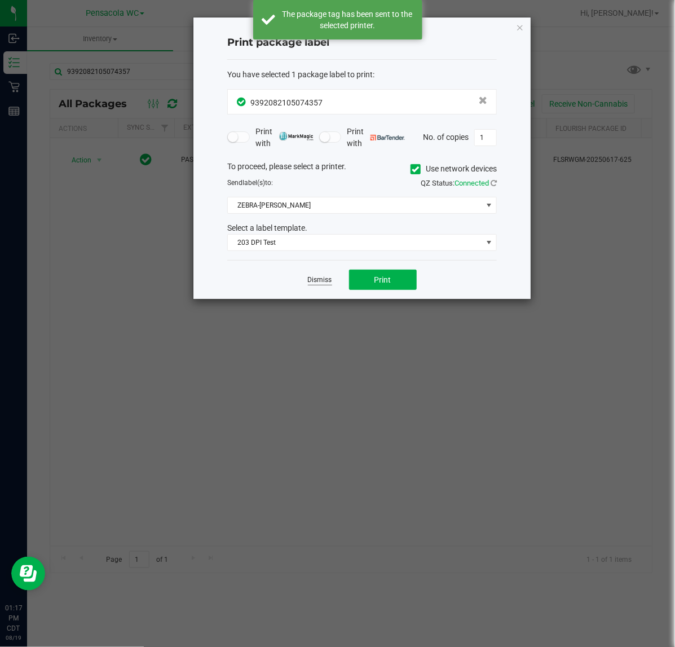
click at [311, 281] on link "Dismiss" at bounding box center [320, 280] width 24 height 10
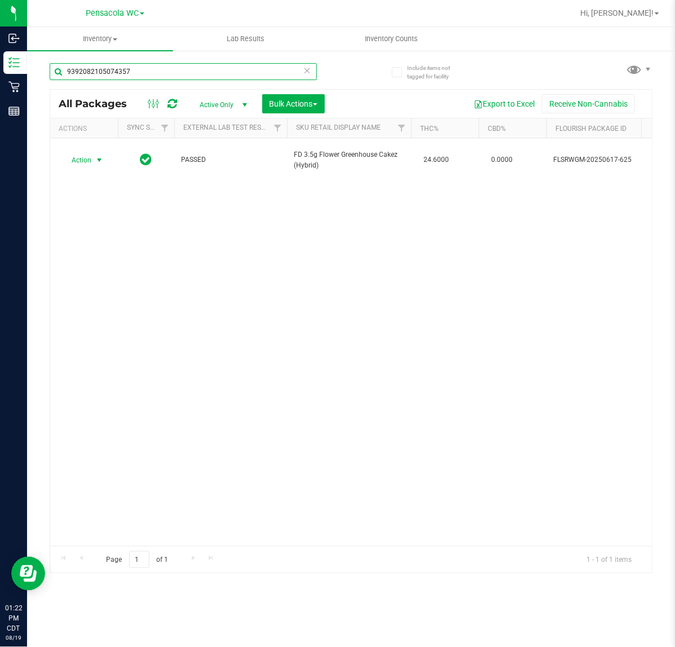
click at [226, 76] on input "9392082105074357" at bounding box center [183, 71] width 267 height 17
type input "5369092686130455"
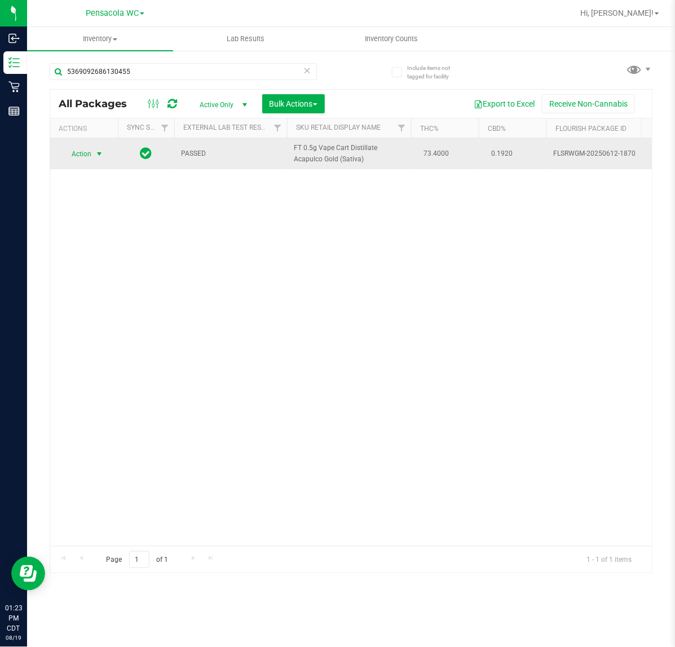
drag, startPoint x: 108, startPoint y: 159, endPoint x: 94, endPoint y: 152, distance: 15.6
click at [94, 152] on span "select" at bounding box center [100, 154] width 14 height 16
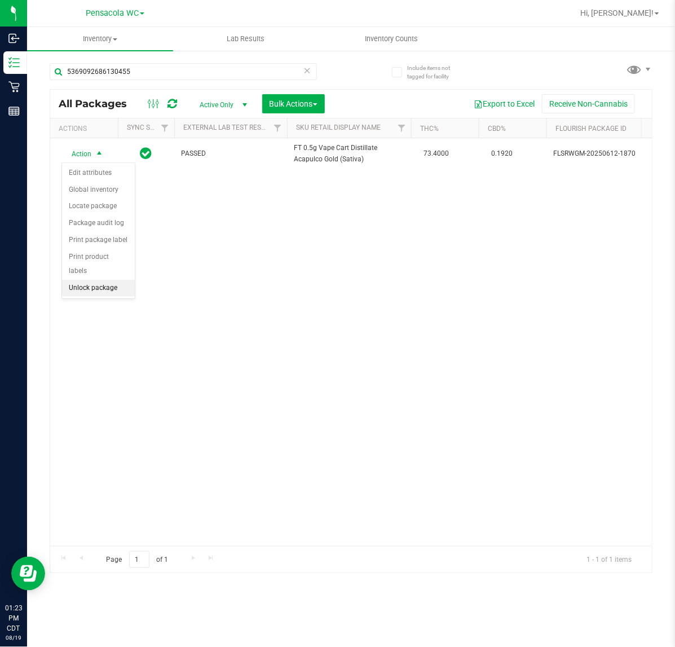
click at [91, 280] on li "Unlock package" at bounding box center [98, 288] width 73 height 17
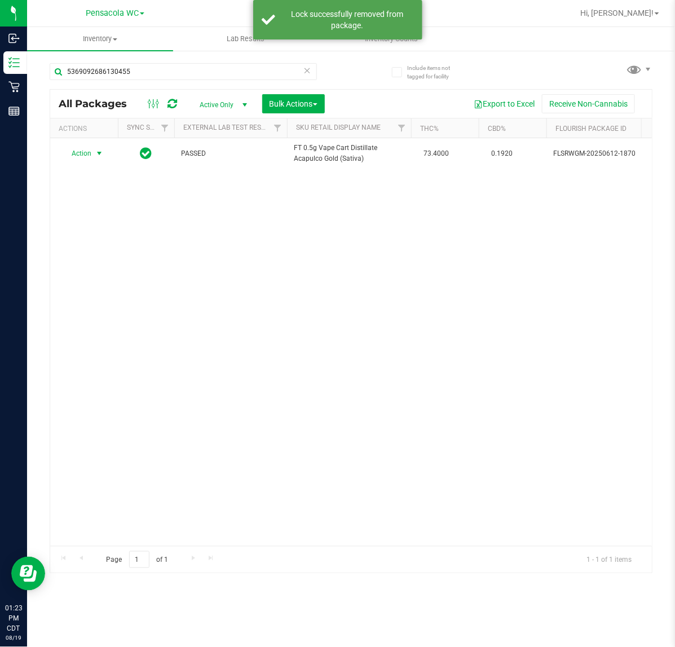
click at [80, 154] on span "Action" at bounding box center [77, 154] width 30 height 16
click at [120, 272] on li "Print package label" at bounding box center [105, 273] width 87 height 17
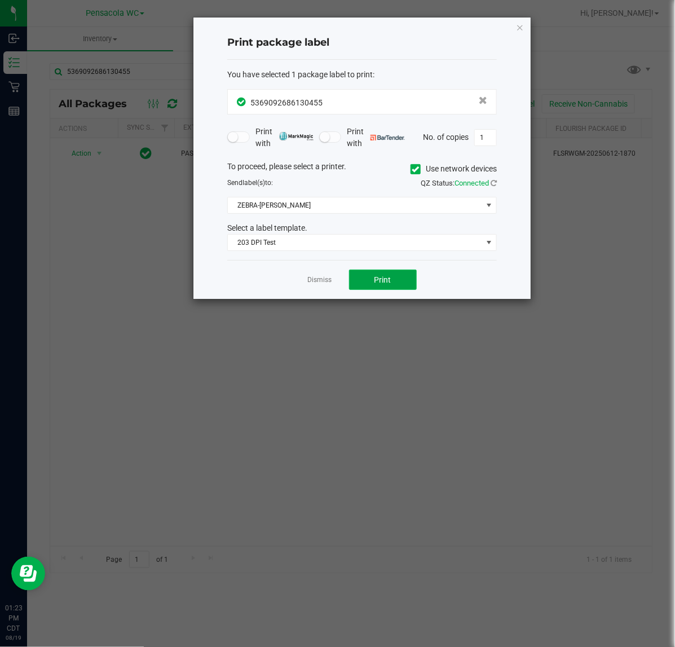
click at [362, 281] on button "Print" at bounding box center [383, 280] width 68 height 20
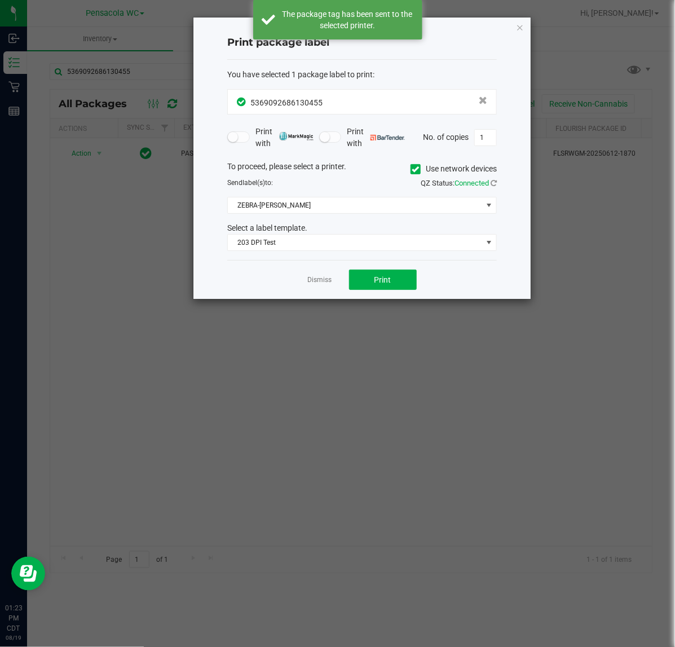
click at [323, 275] on app-cancel-button "Dismiss" at bounding box center [320, 280] width 24 height 12
drag, startPoint x: 327, startPoint y: 280, endPoint x: 268, endPoint y: 185, distance: 112.8
click at [325, 280] on link "Dismiss" at bounding box center [320, 280] width 24 height 10
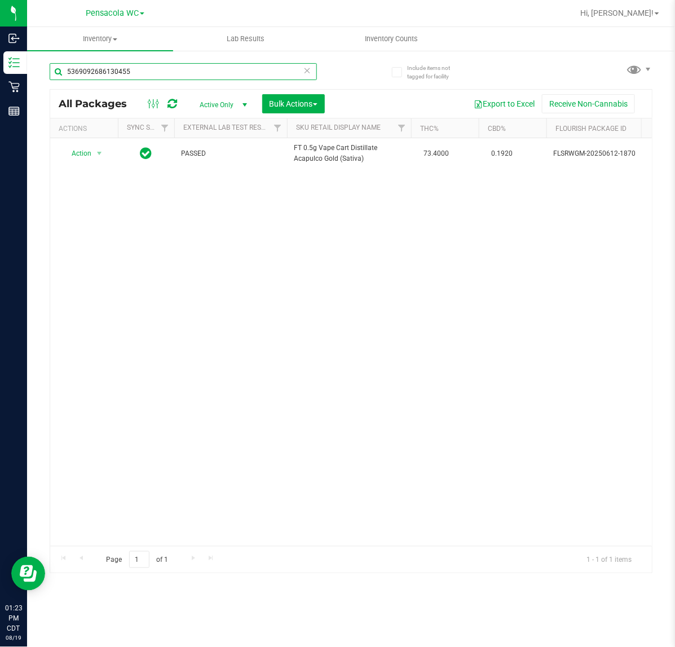
click at [201, 71] on input "5369092686130455" at bounding box center [183, 71] width 267 height 17
type input "5703192928295696"
click at [95, 152] on span "select" at bounding box center [99, 154] width 9 height 9
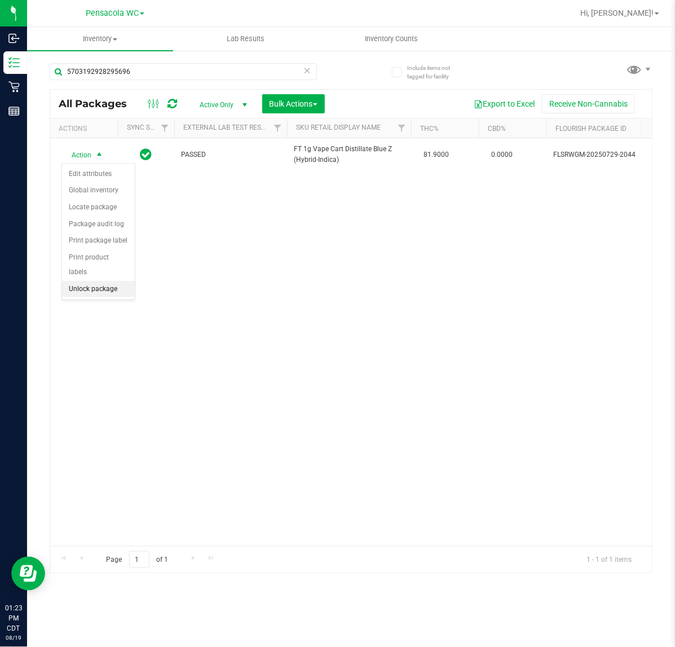
click at [107, 282] on li "Unlock package" at bounding box center [98, 289] width 73 height 17
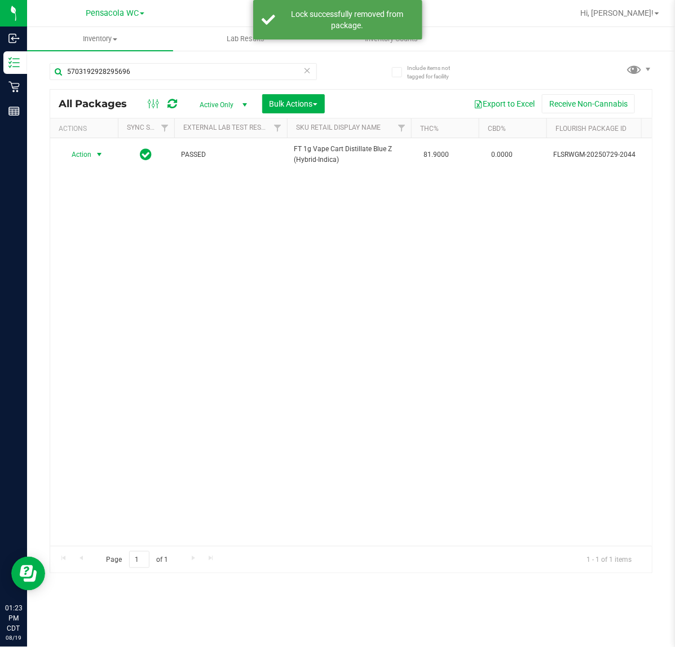
click at [83, 156] on span "Action" at bounding box center [77, 155] width 30 height 16
click at [130, 275] on li "Print package label" at bounding box center [105, 274] width 87 height 17
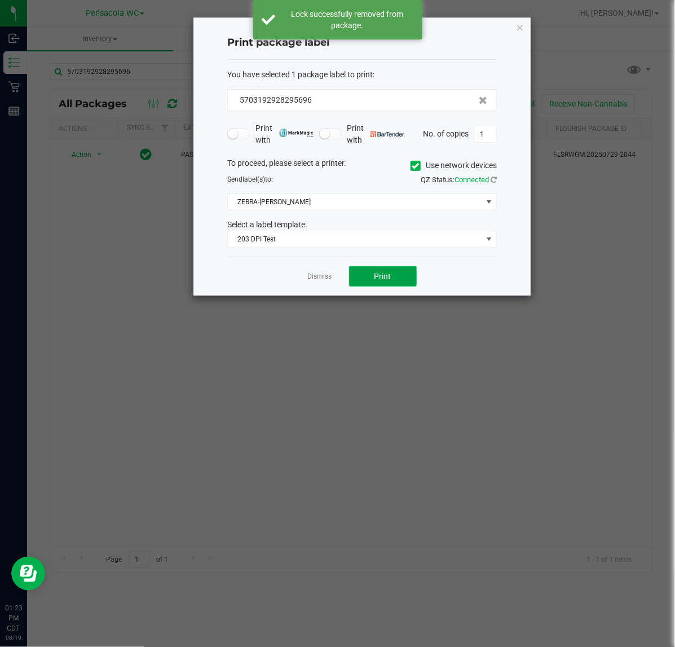
click at [391, 276] on button "Print" at bounding box center [383, 276] width 68 height 20
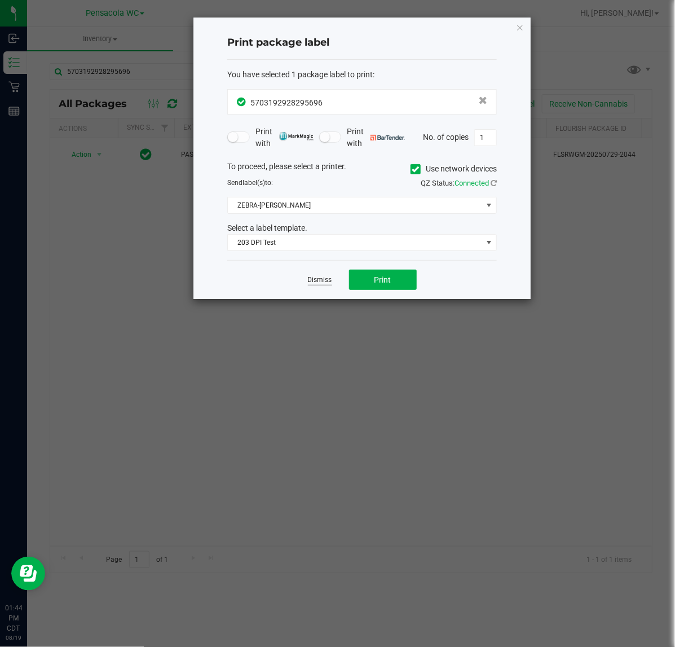
click at [314, 280] on link "Dismiss" at bounding box center [320, 280] width 24 height 10
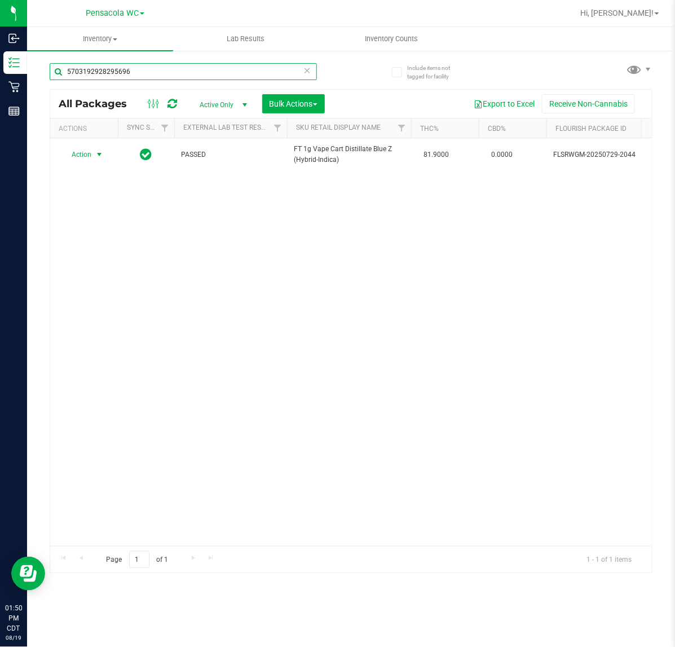
click at [181, 72] on input "5703192928295696" at bounding box center [183, 71] width 267 height 17
type input "4594541188638078"
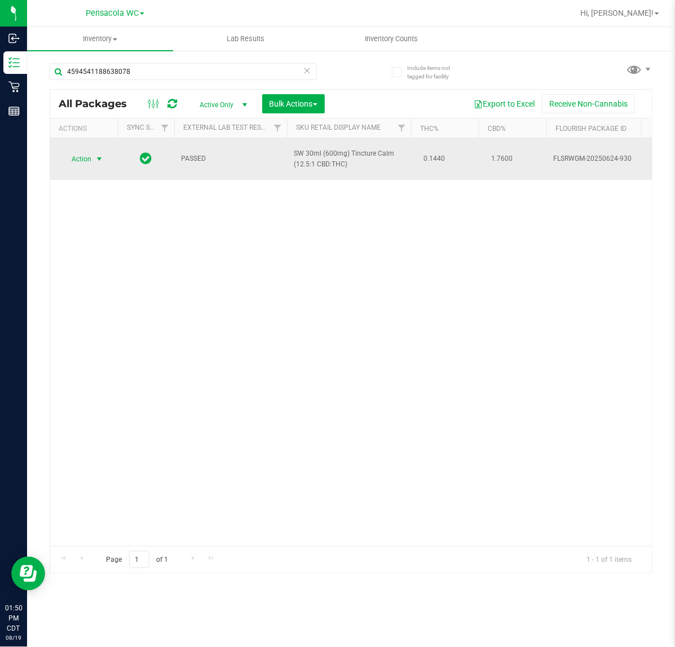
click at [99, 159] on span "select" at bounding box center [99, 159] width 9 height 9
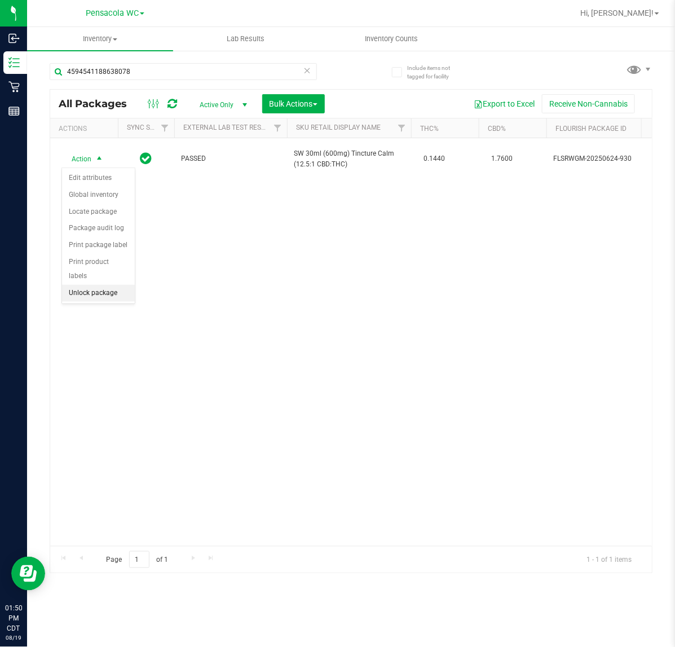
click at [112, 286] on li "Unlock package" at bounding box center [98, 293] width 73 height 17
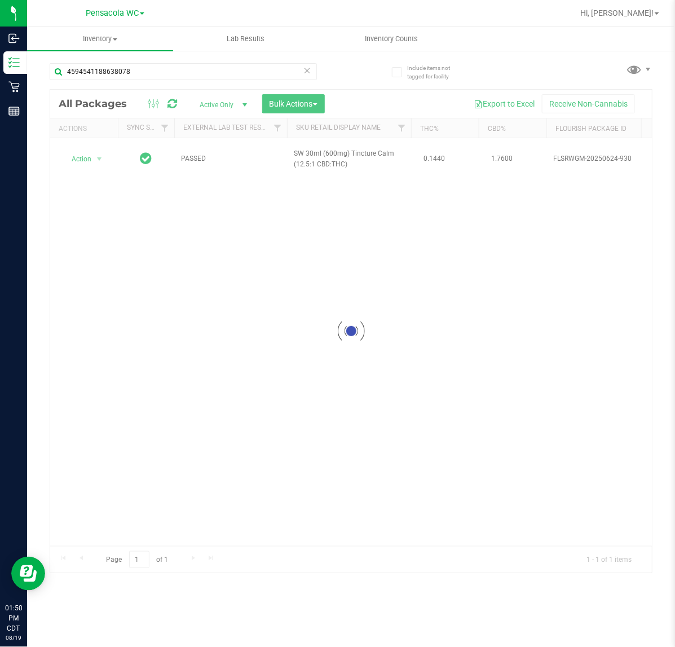
click at [85, 156] on div at bounding box center [351, 332] width 602 height 484
click at [85, 156] on span "Action" at bounding box center [77, 159] width 30 height 16
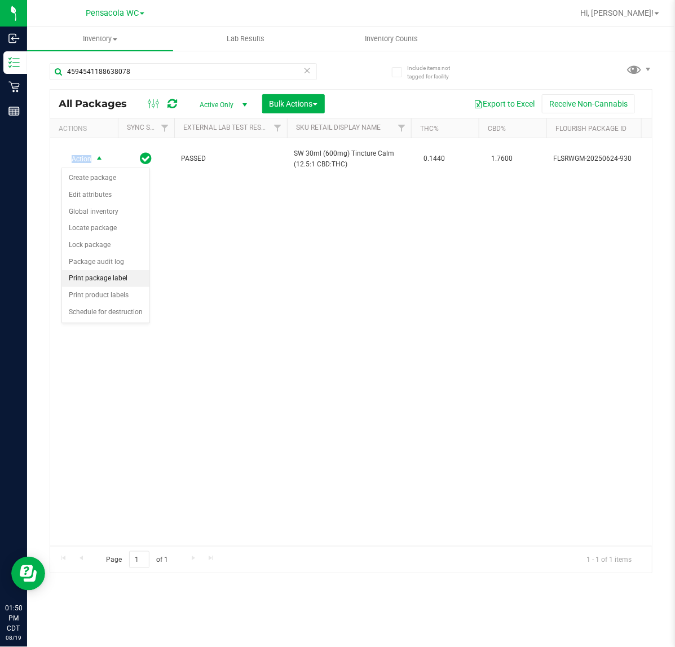
click at [69, 287] on li "Print package label" at bounding box center [105, 278] width 87 height 17
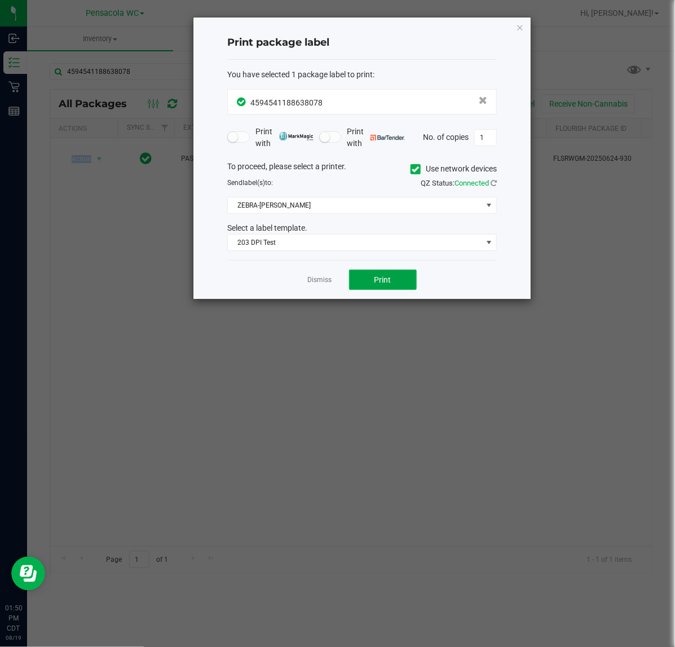
click at [389, 284] on span "Print" at bounding box center [383, 279] width 17 height 9
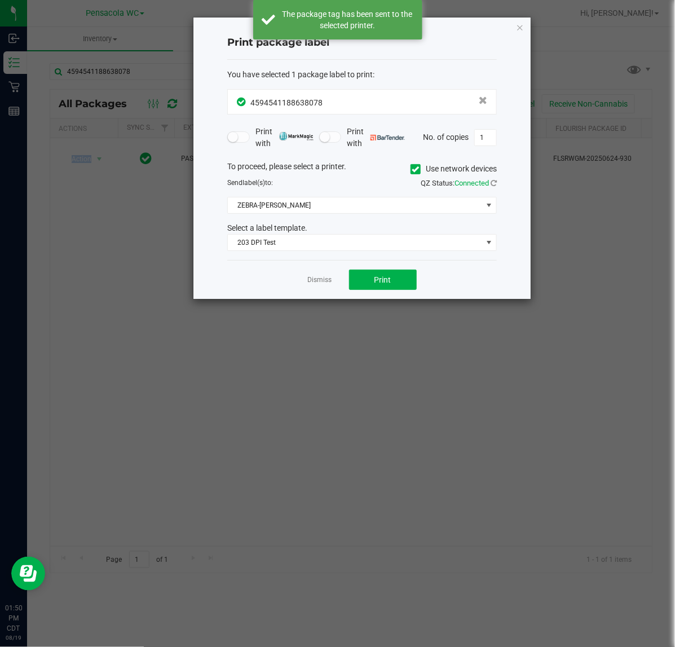
click at [330, 282] on link "Dismiss" at bounding box center [320, 280] width 24 height 10
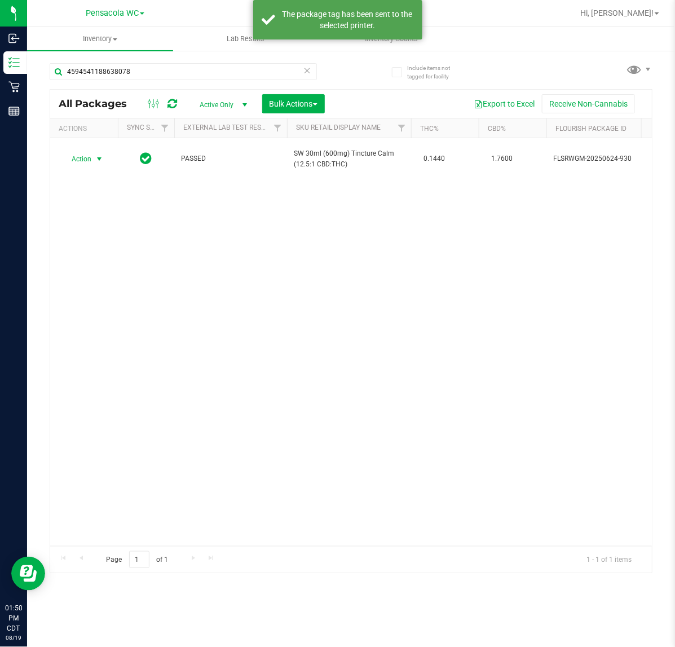
click at [266, 376] on div "Action Action Create package Edit attributes Global inventory Locate package Lo…" at bounding box center [351, 342] width 602 height 408
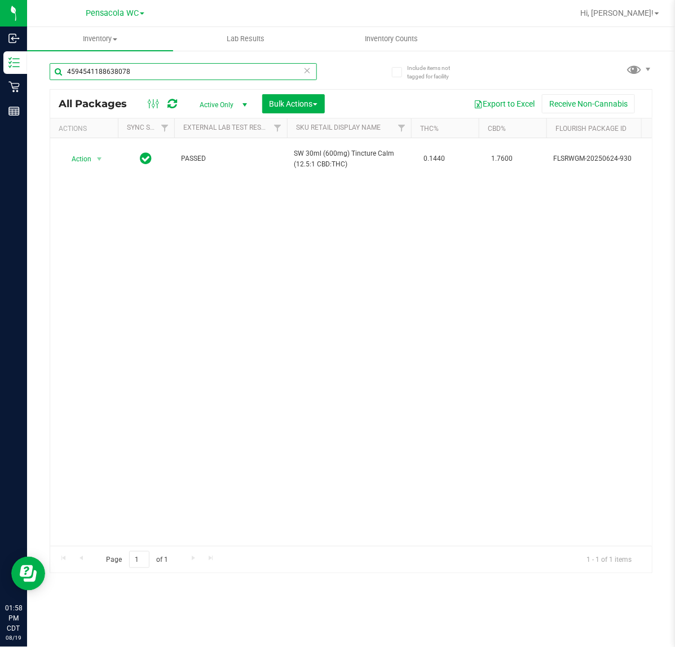
click at [168, 74] on input "4594541188638078" at bounding box center [183, 71] width 267 height 17
type input "1650371465829950"
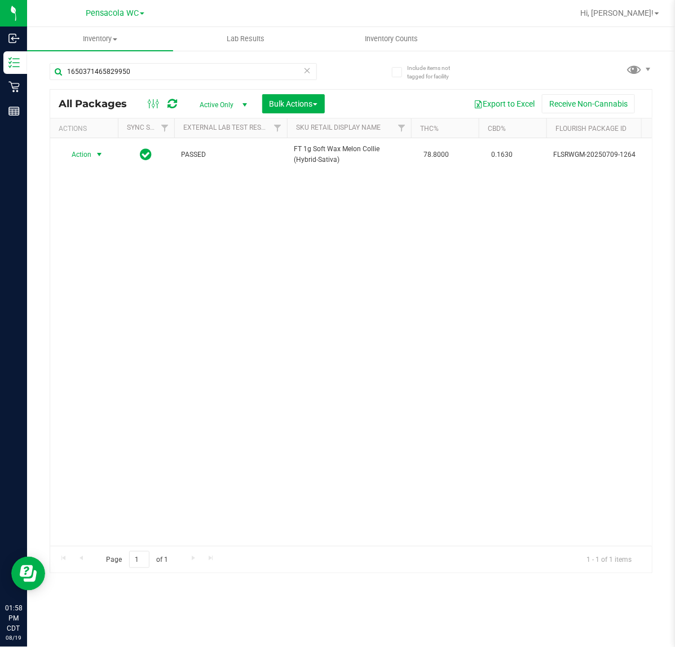
click at [100, 153] on span "select" at bounding box center [99, 154] width 9 height 9
click at [102, 281] on li "Unlock package" at bounding box center [98, 289] width 73 height 17
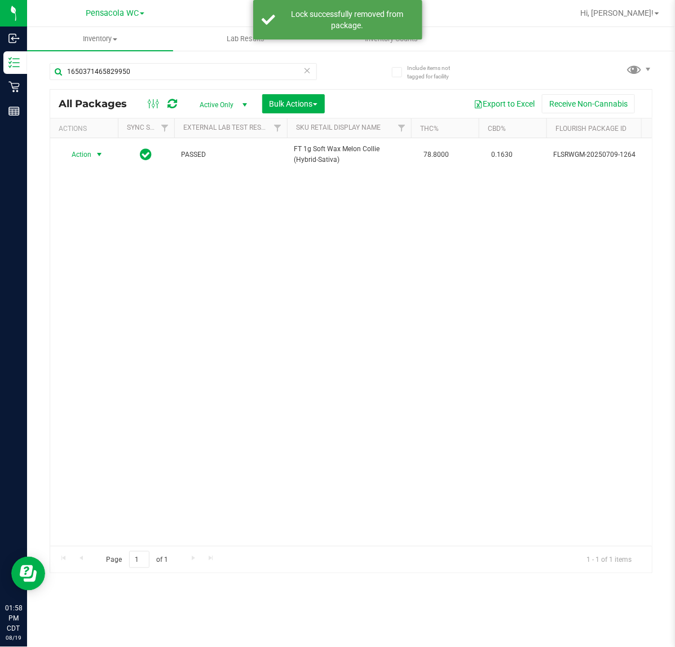
click at [86, 151] on span "Action" at bounding box center [77, 155] width 30 height 16
click at [103, 271] on li "Print package label" at bounding box center [105, 274] width 87 height 17
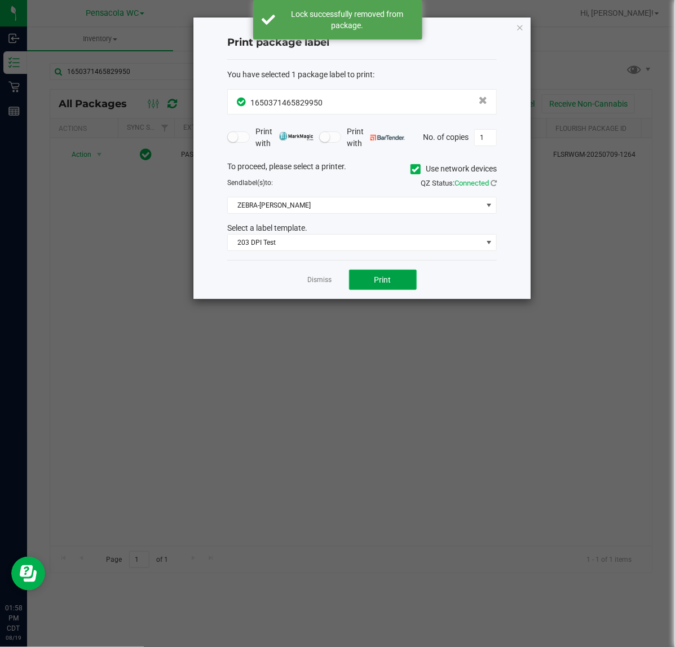
click at [385, 279] on span "Print" at bounding box center [383, 279] width 17 height 9
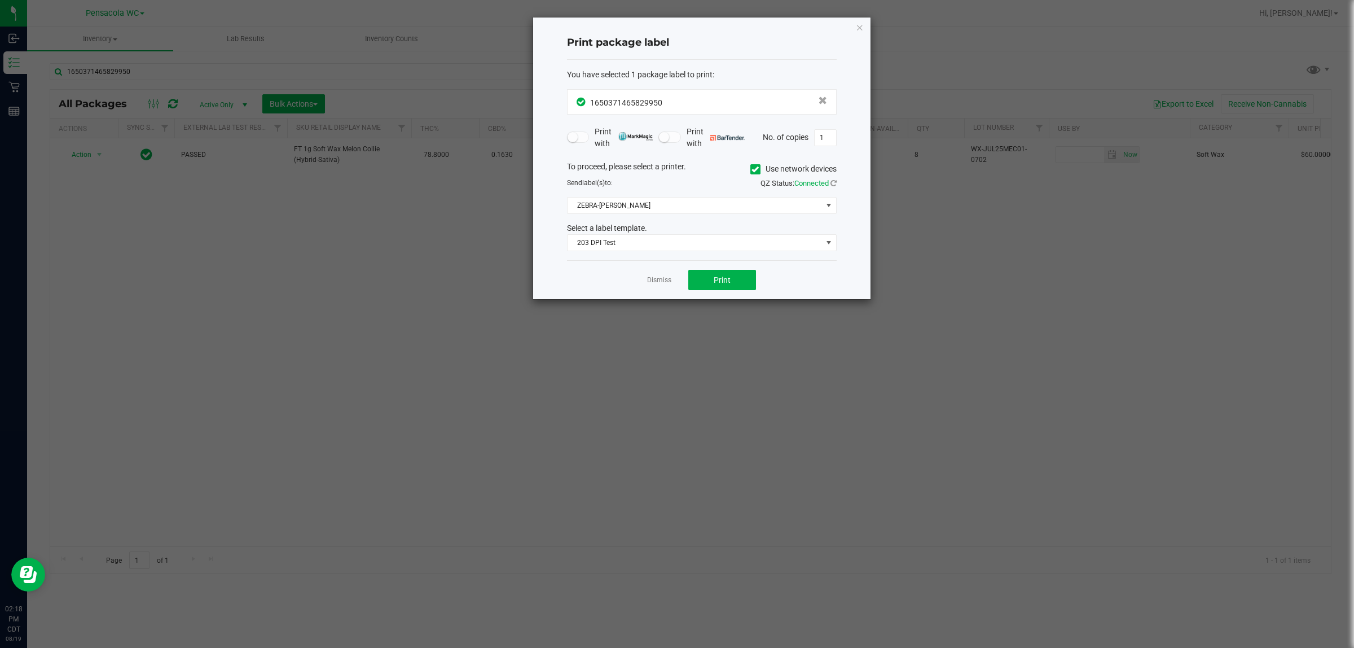
click at [653, 286] on app-cancel-button "Dismiss" at bounding box center [659, 280] width 24 height 12
click at [659, 283] on link "Dismiss" at bounding box center [659, 280] width 24 height 10
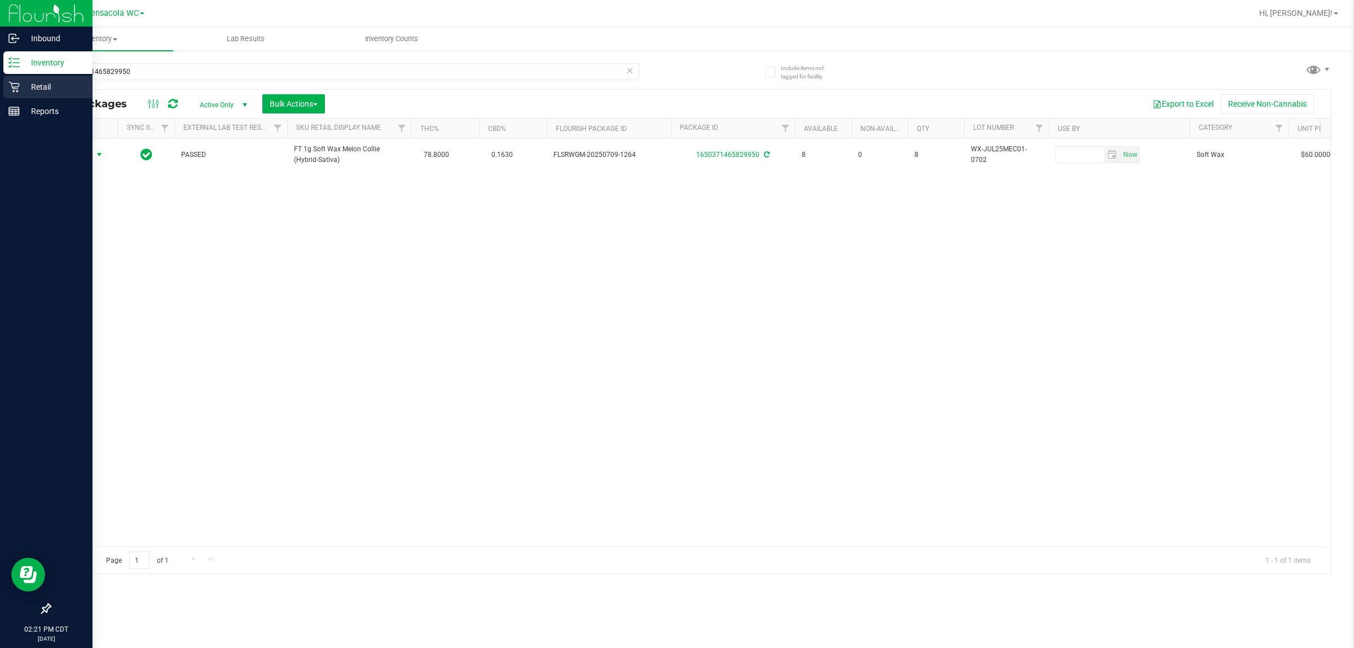
click at [17, 87] on icon at bounding box center [13, 86] width 11 height 11
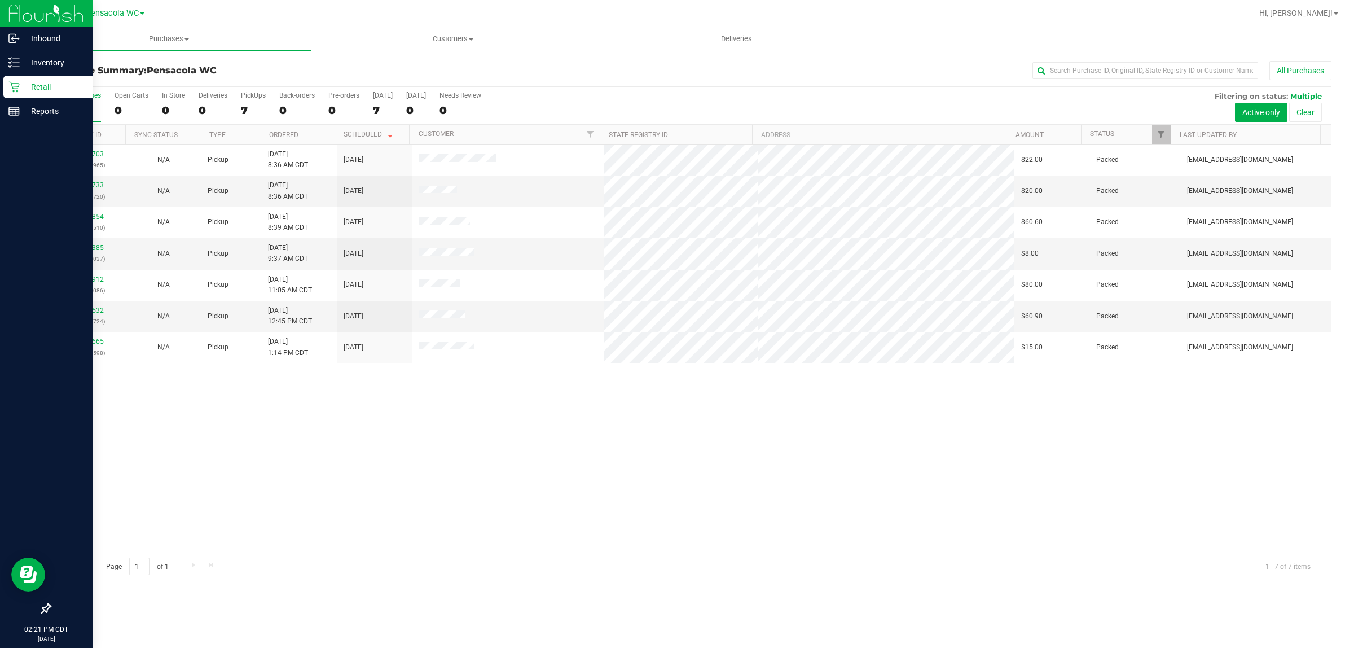
click at [675, 450] on div "11811703 (315986965) N/A Pickup 8/19/2025 8:36 AM CDT 8/19/2025 $22.00 Packed n…" at bounding box center [690, 348] width 1281 height 408
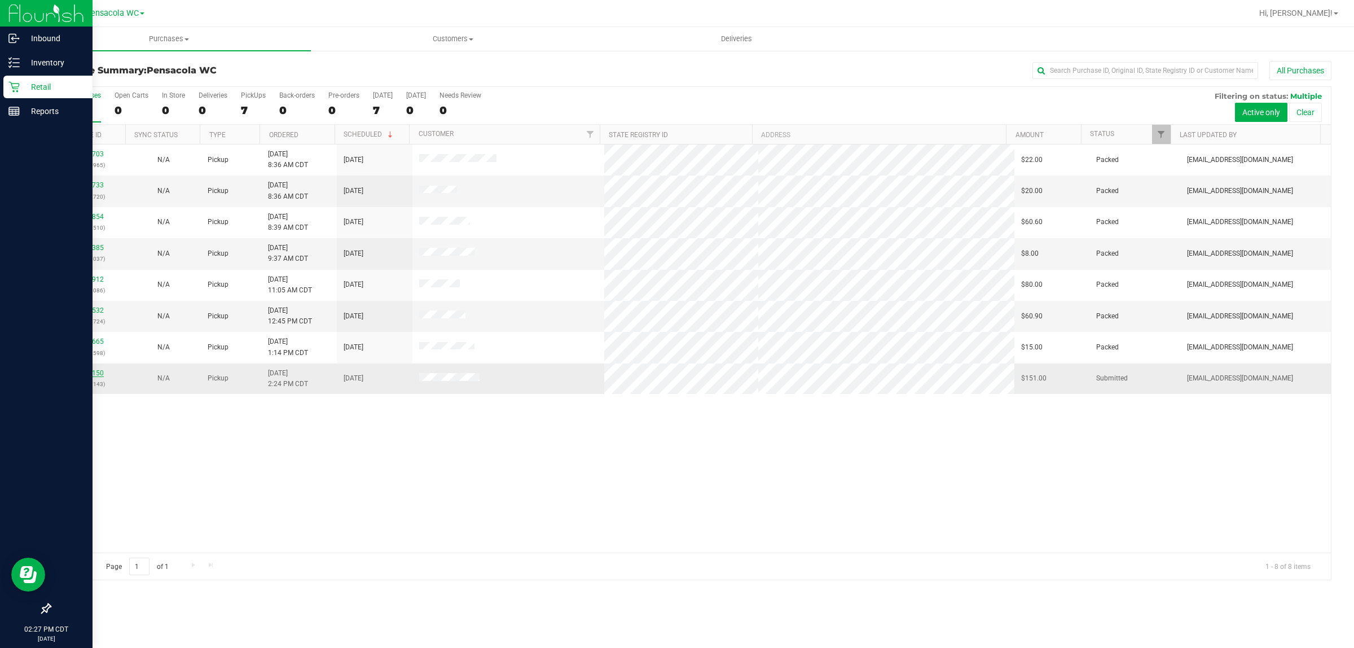
click at [100, 376] on link "11814150" at bounding box center [88, 373] width 32 height 8
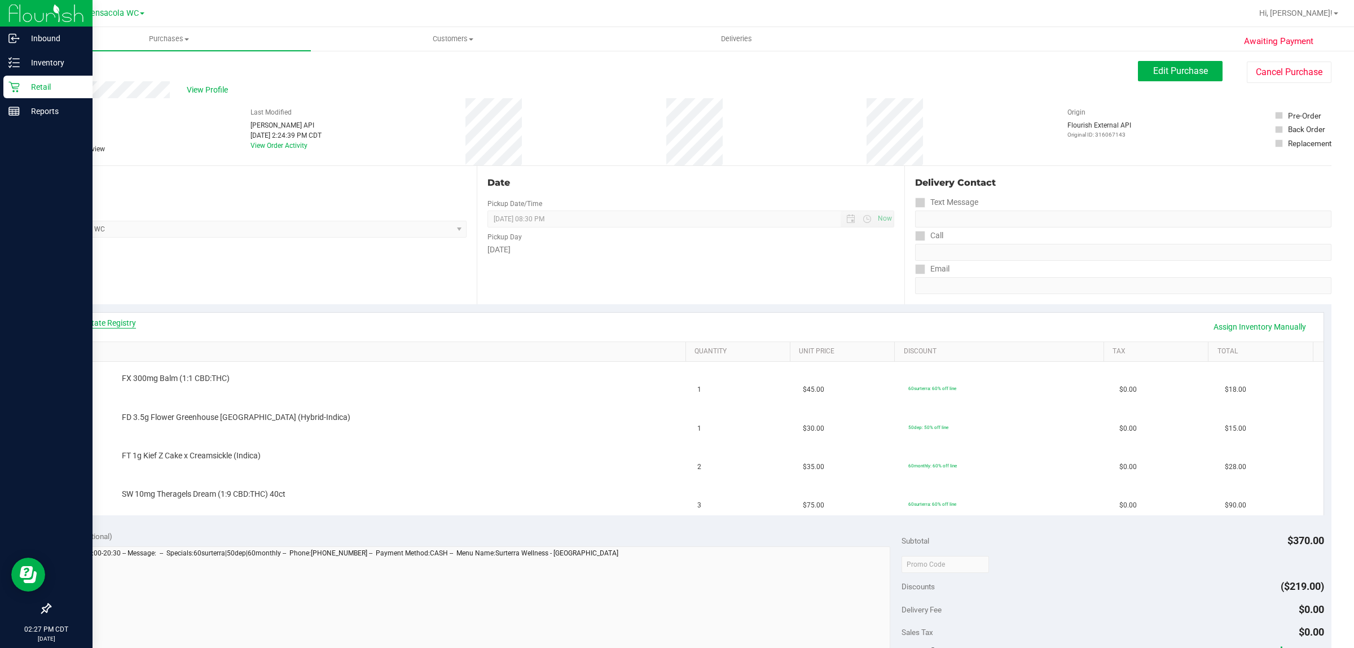
click at [111, 320] on link "View State Registry" at bounding box center [102, 322] width 68 height 11
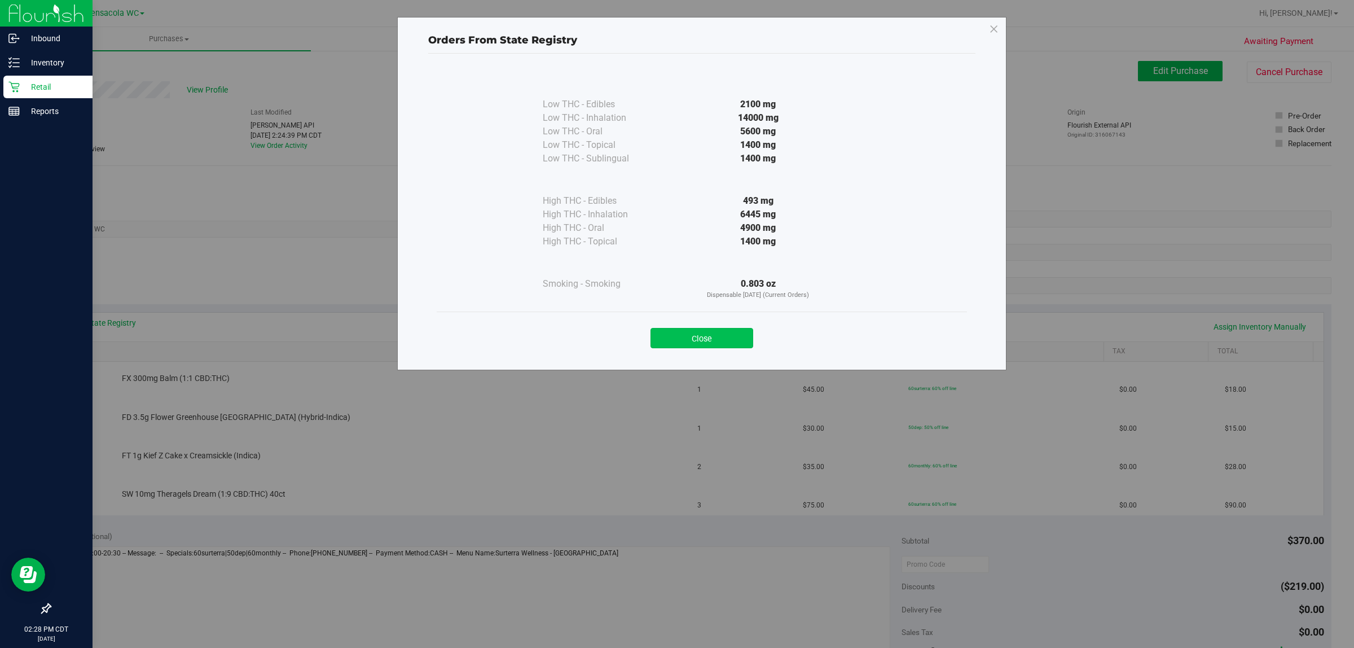
click at [675, 335] on button "Close" at bounding box center [702, 338] width 103 height 20
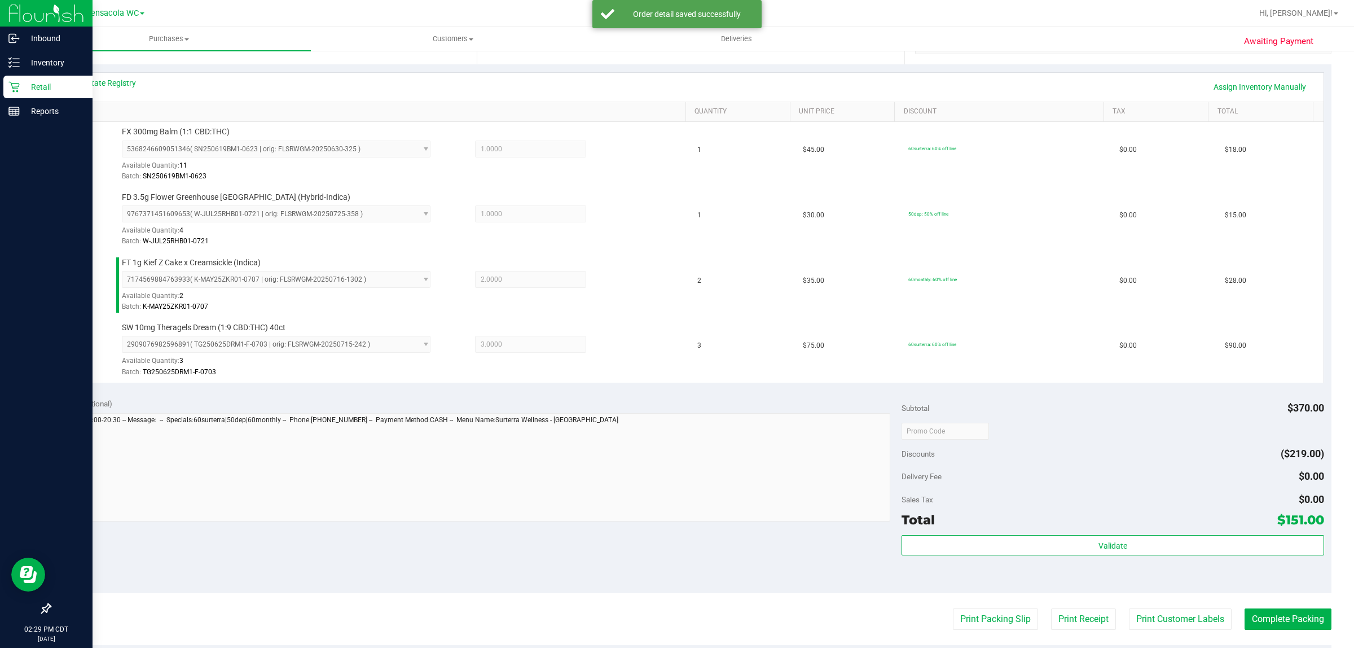
scroll to position [252, 0]
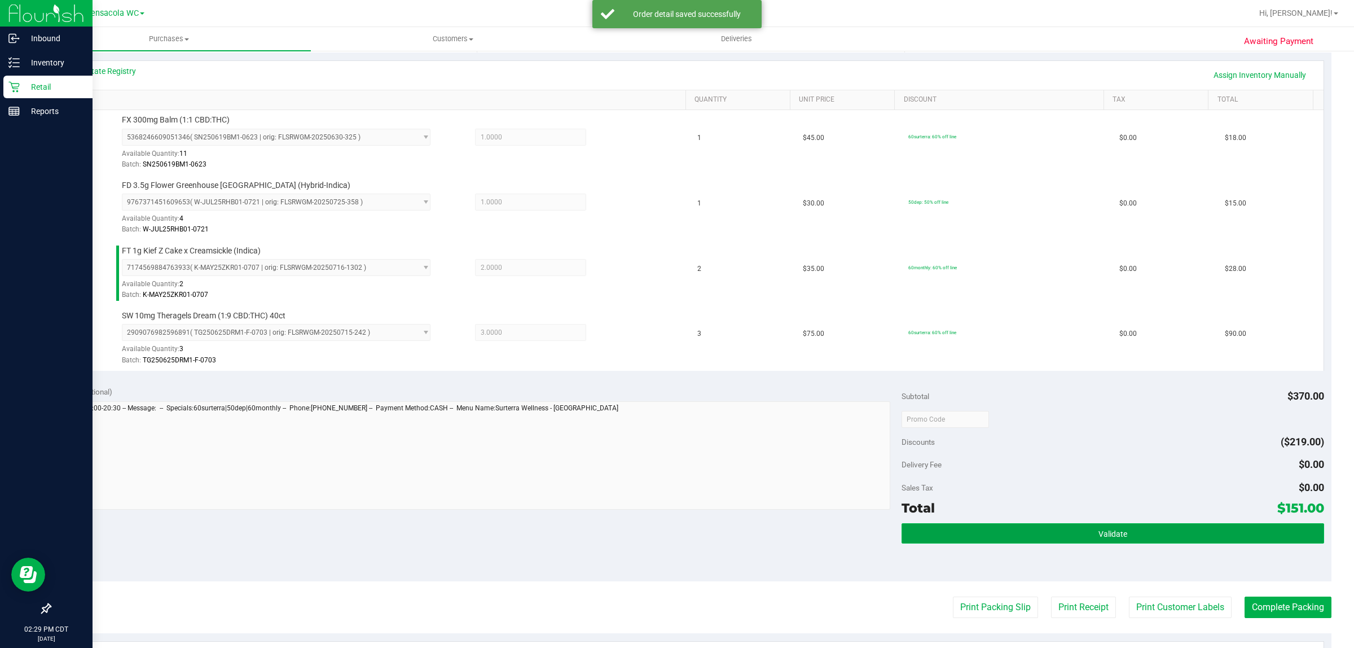
click at [675, 542] on button "Validate" at bounding box center [1113, 533] width 422 height 20
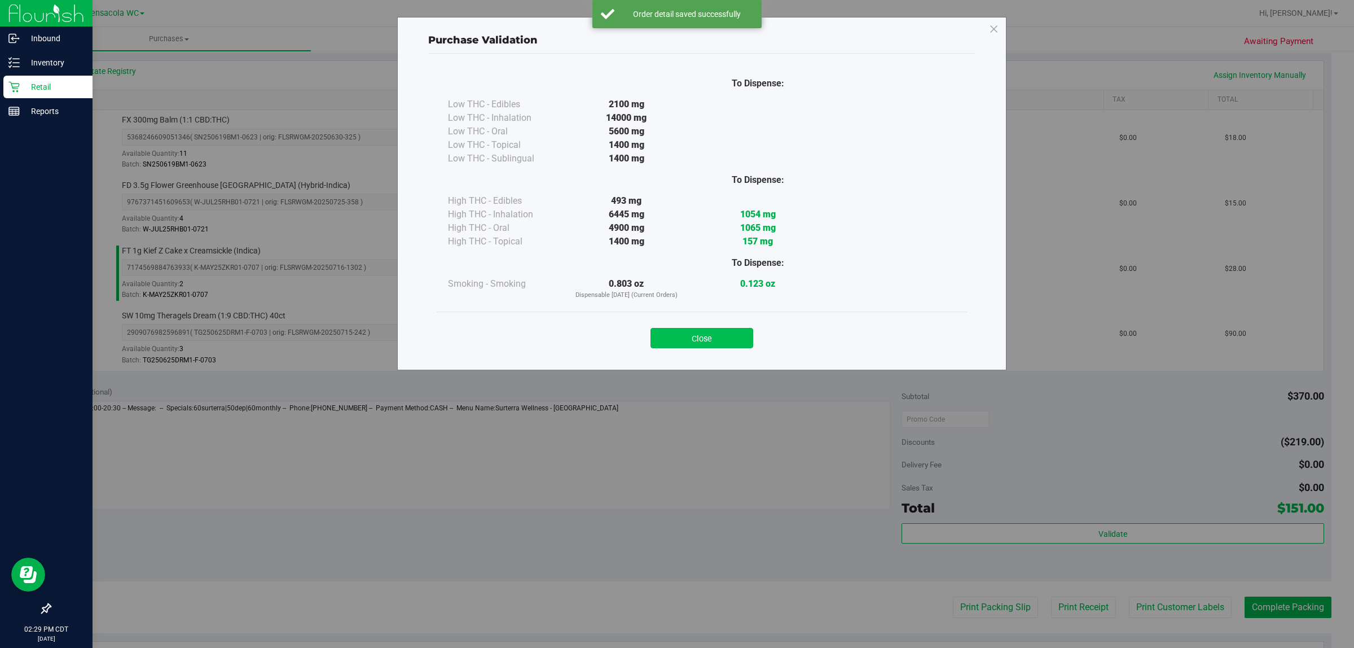
click at [675, 343] on button "Close" at bounding box center [702, 338] width 103 height 20
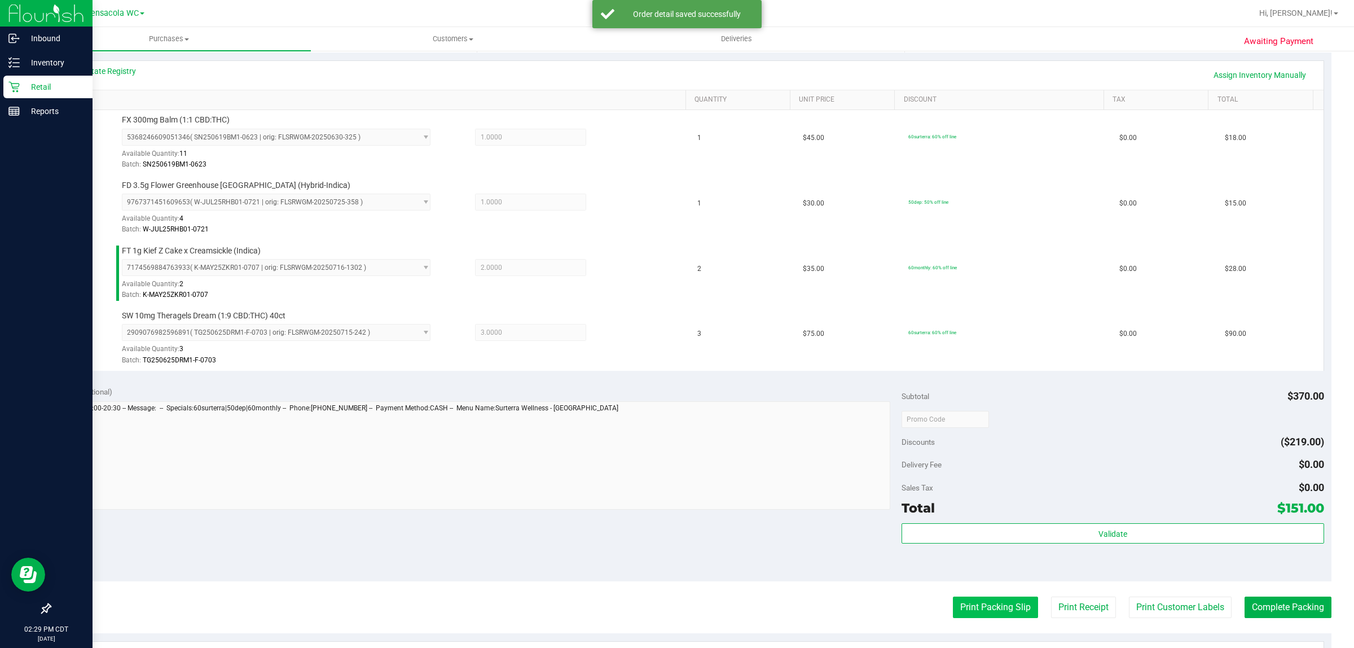
click at [675, 618] on button "Print Packing Slip" at bounding box center [995, 606] width 85 height 21
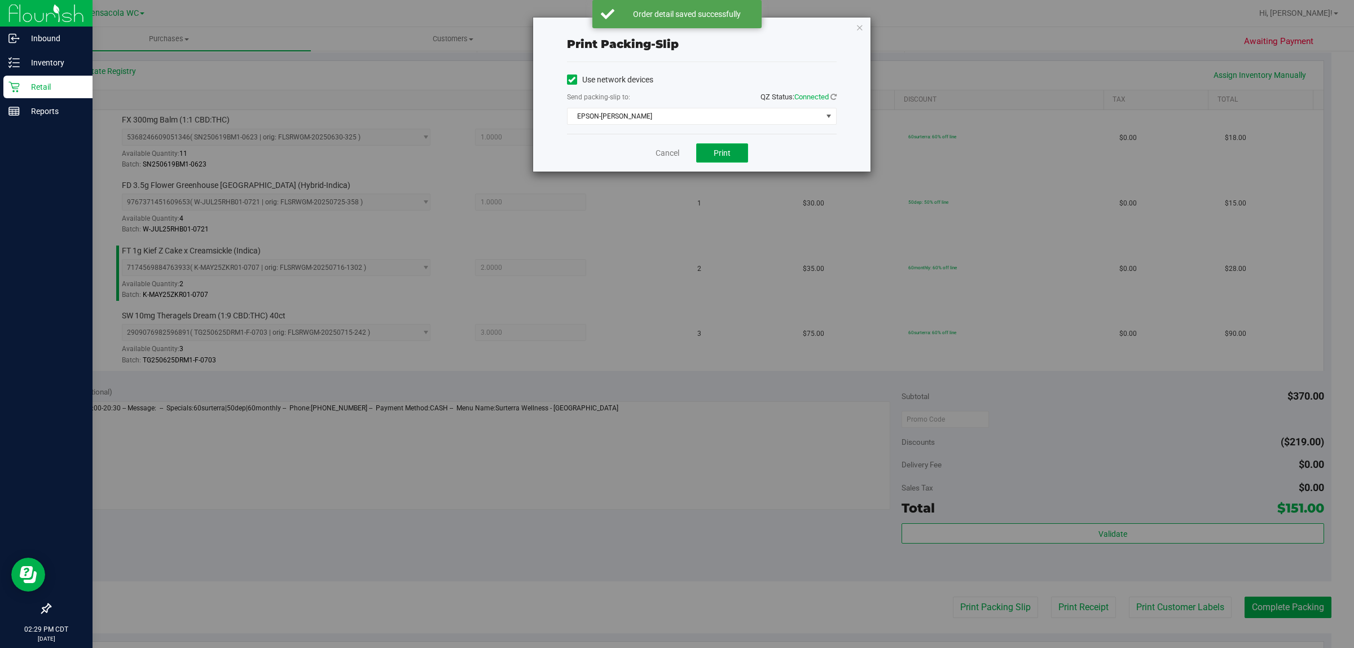
click at [675, 161] on button "Print" at bounding box center [722, 152] width 52 height 19
click at [666, 150] on link "Cancel" at bounding box center [668, 153] width 24 height 12
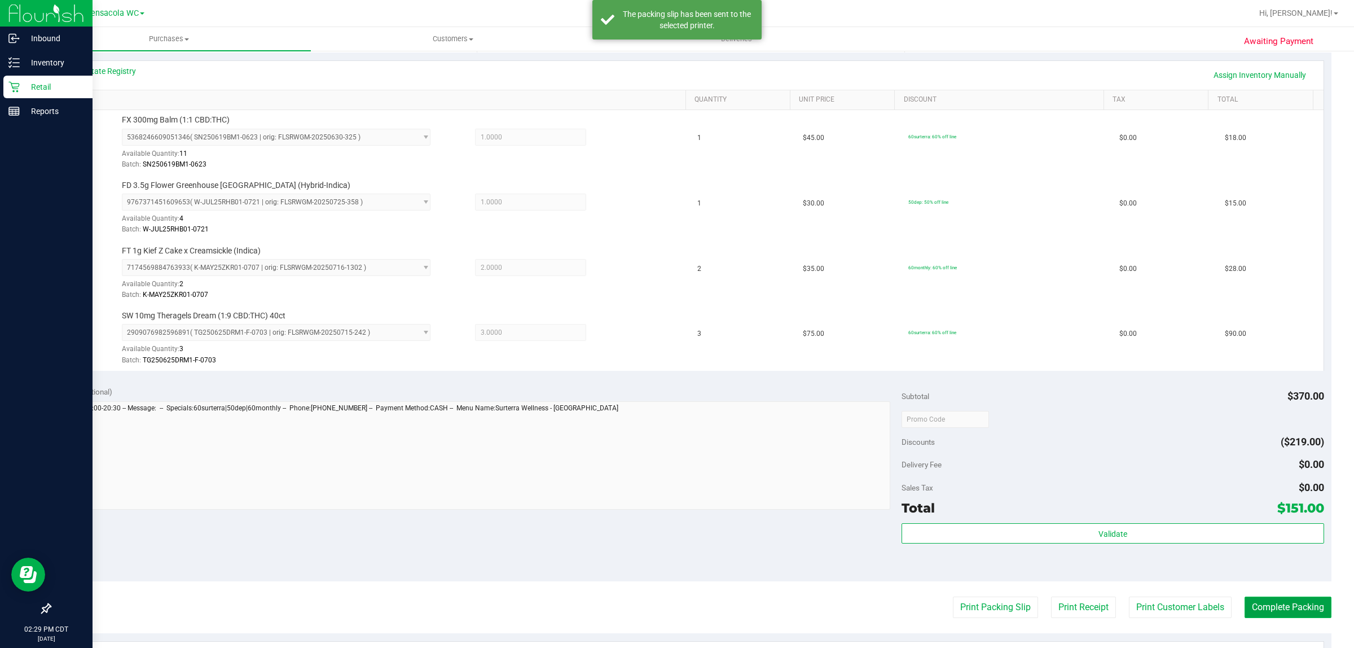
click at [675, 610] on button "Complete Packing" at bounding box center [1288, 606] width 87 height 21
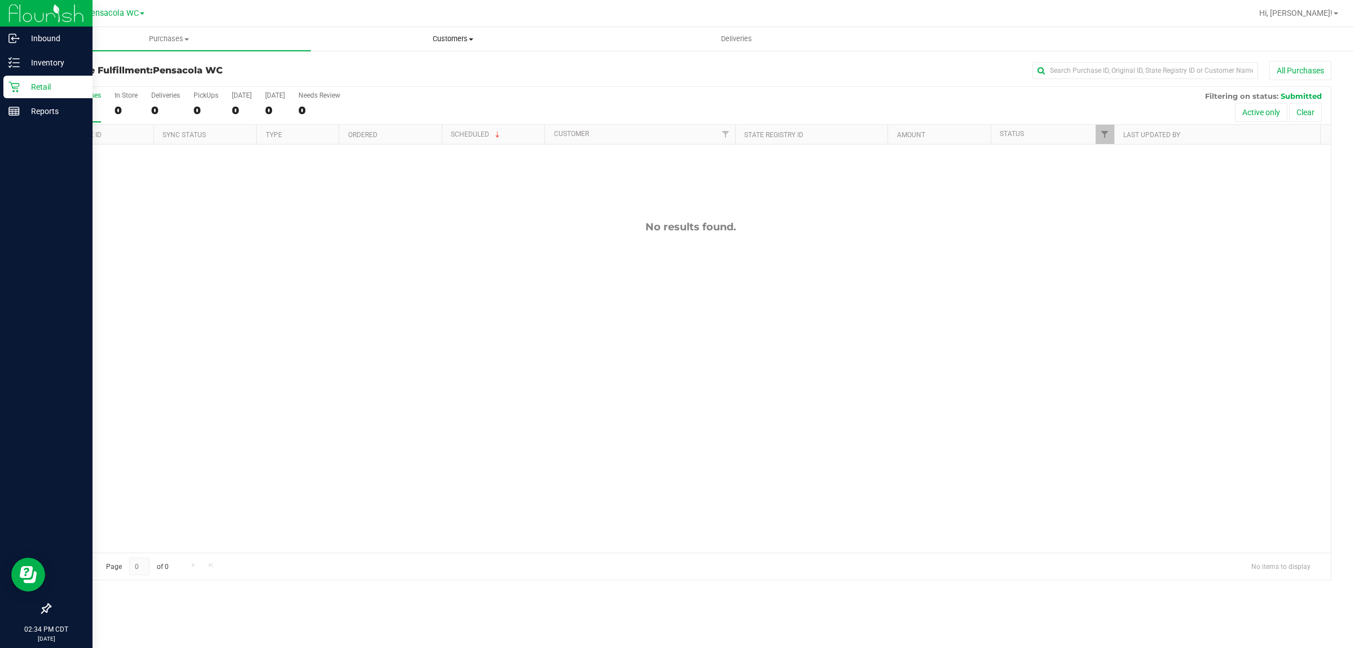
click at [456, 34] on span "Customers" at bounding box center [452, 39] width 283 height 10
click at [363, 65] on span "All customers" at bounding box center [351, 68] width 81 height 10
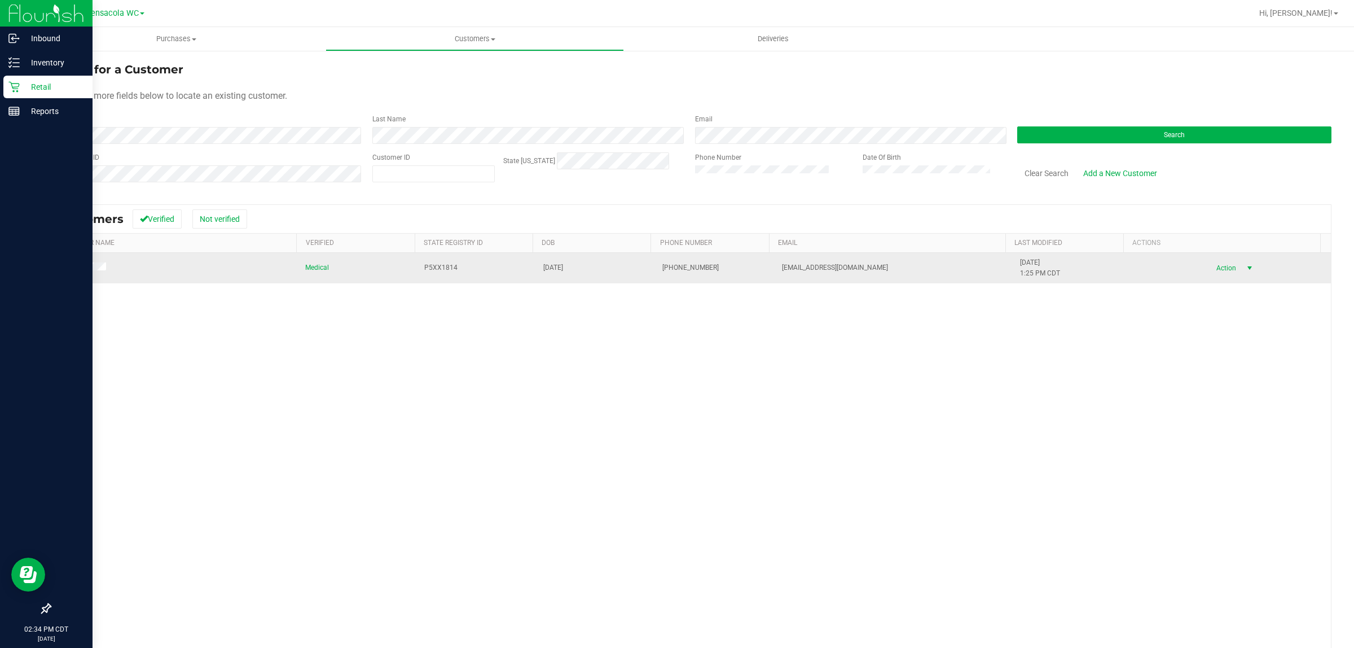
click at [675, 264] on span "Action" at bounding box center [1224, 268] width 37 height 16
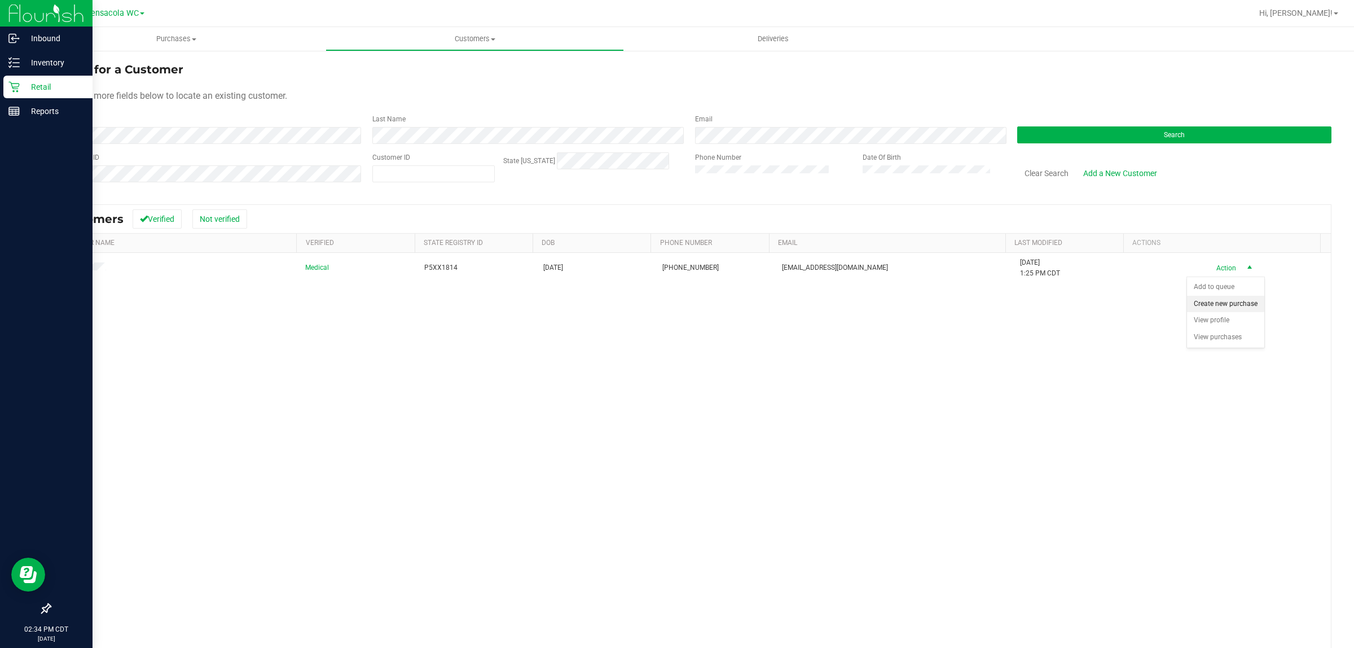
click at [675, 313] on li "Create new purchase" at bounding box center [1225, 304] width 77 height 17
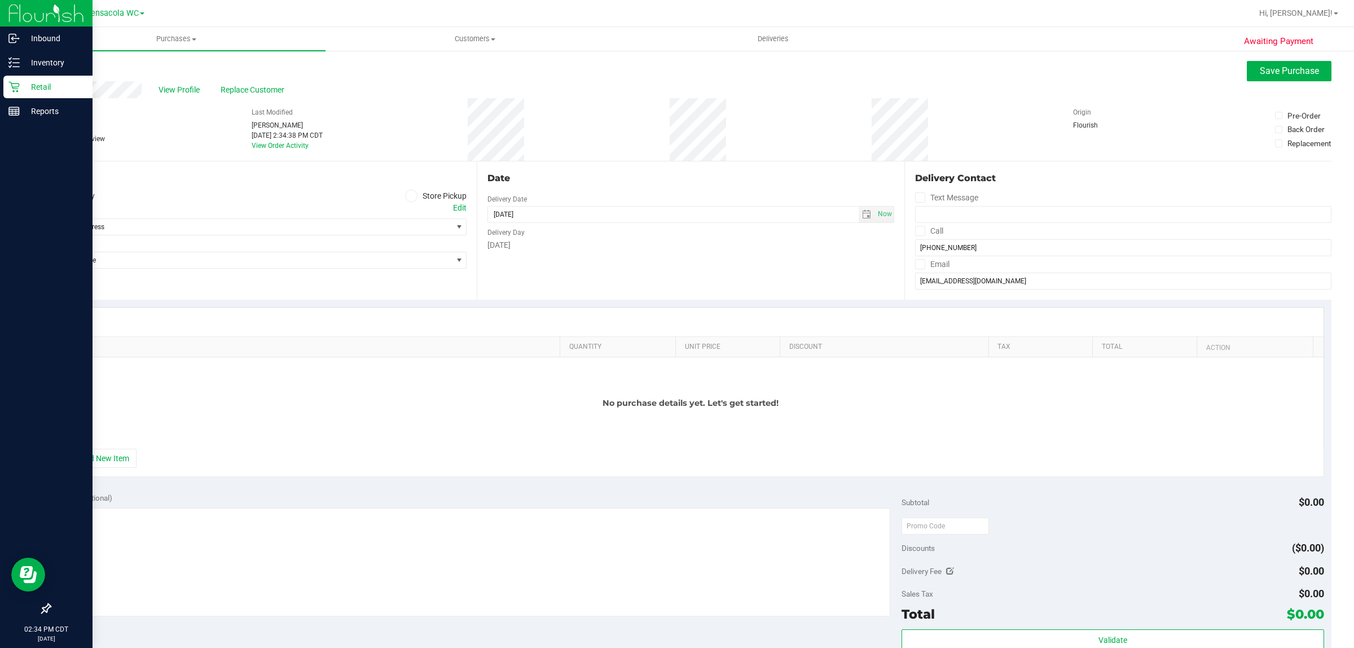
click at [422, 195] on label "Store Pickup" at bounding box center [436, 196] width 62 height 13
click at [0, 0] on input "Store Pickup" at bounding box center [0, 0] width 0 height 0
click at [416, 223] on span "Select Store" at bounding box center [251, 227] width 402 height 16
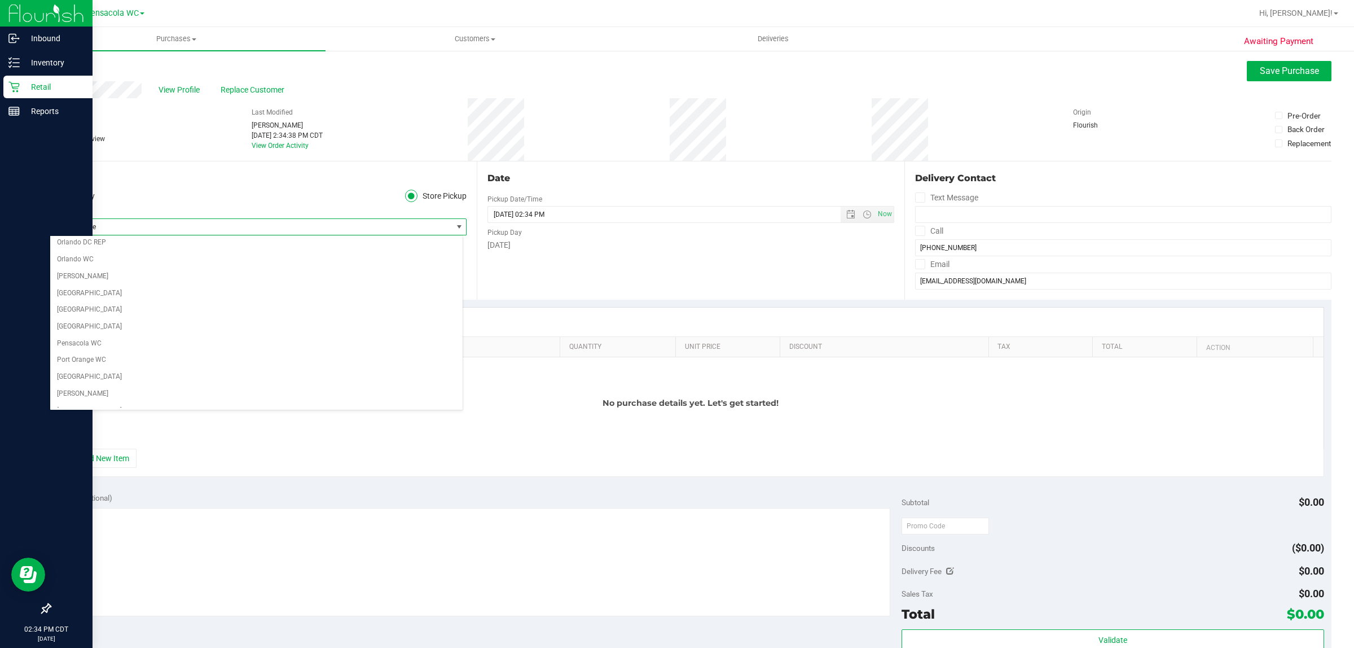
scroll to position [564, 0]
click at [123, 345] on li "Pensacola WC" at bounding box center [256, 336] width 412 height 17
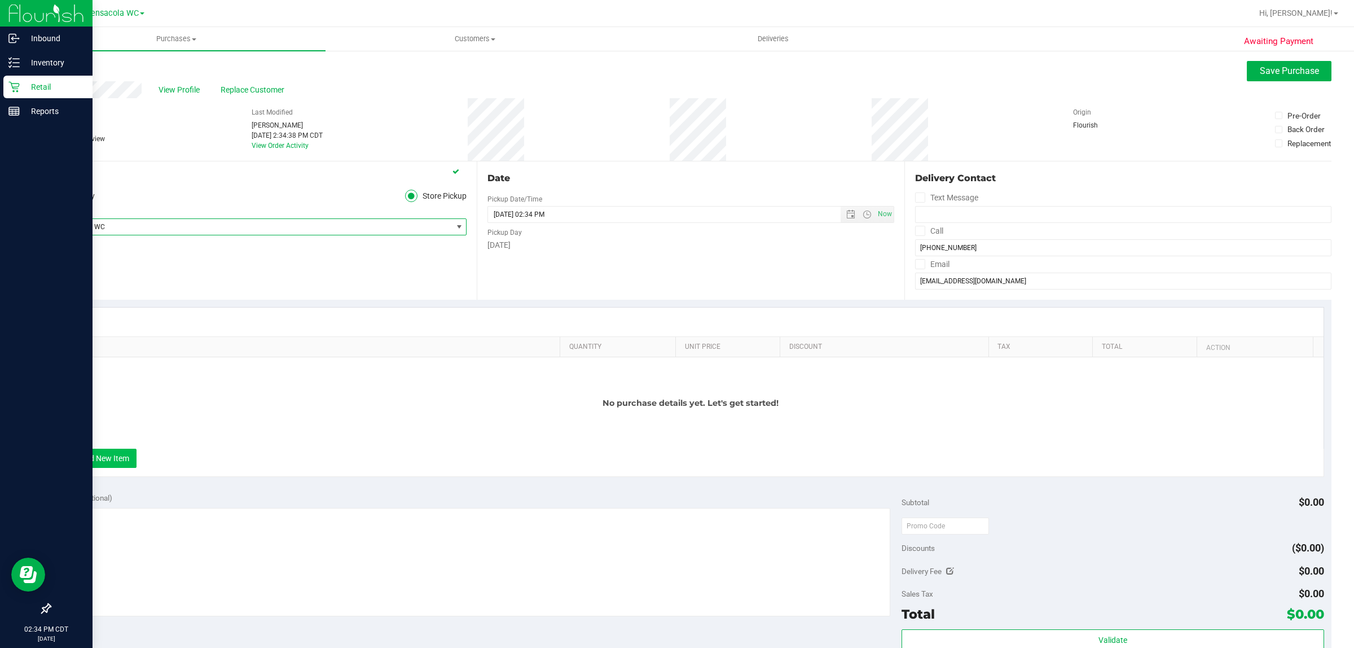
click at [122, 457] on button "+ Add New Item" at bounding box center [102, 458] width 70 height 19
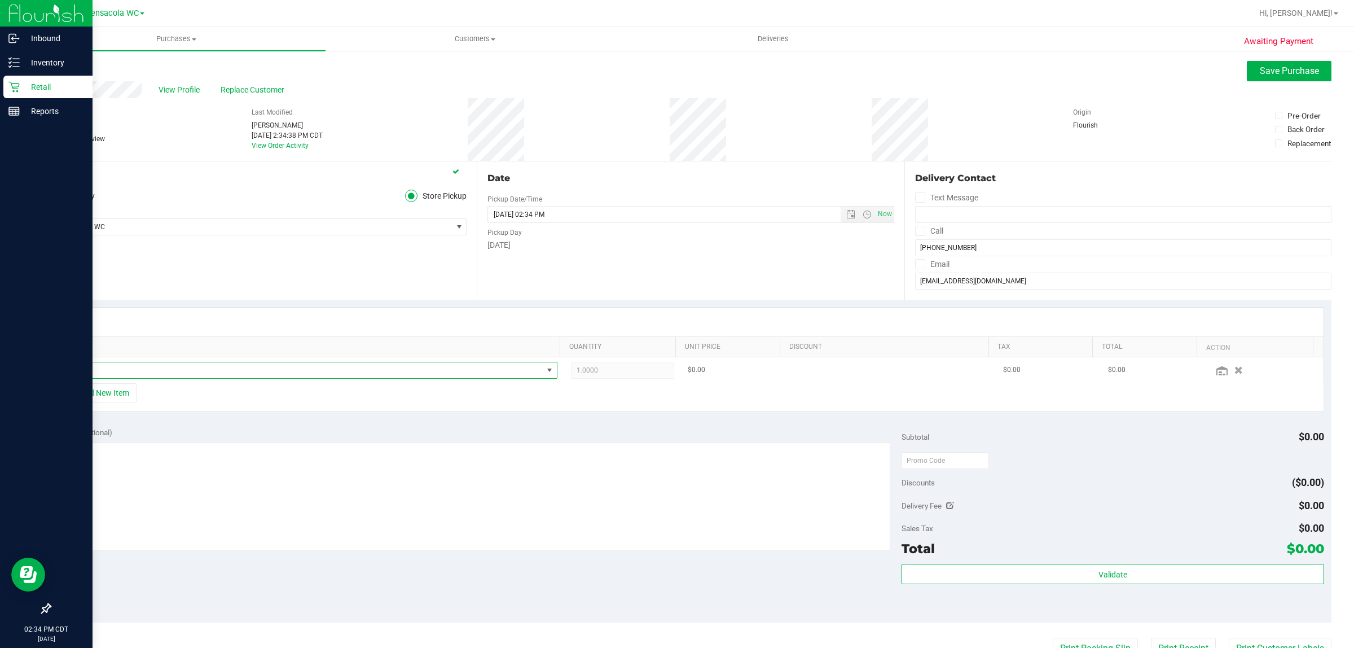
click at [122, 373] on span "NO DATA FOUND" at bounding box center [303, 370] width 477 height 16
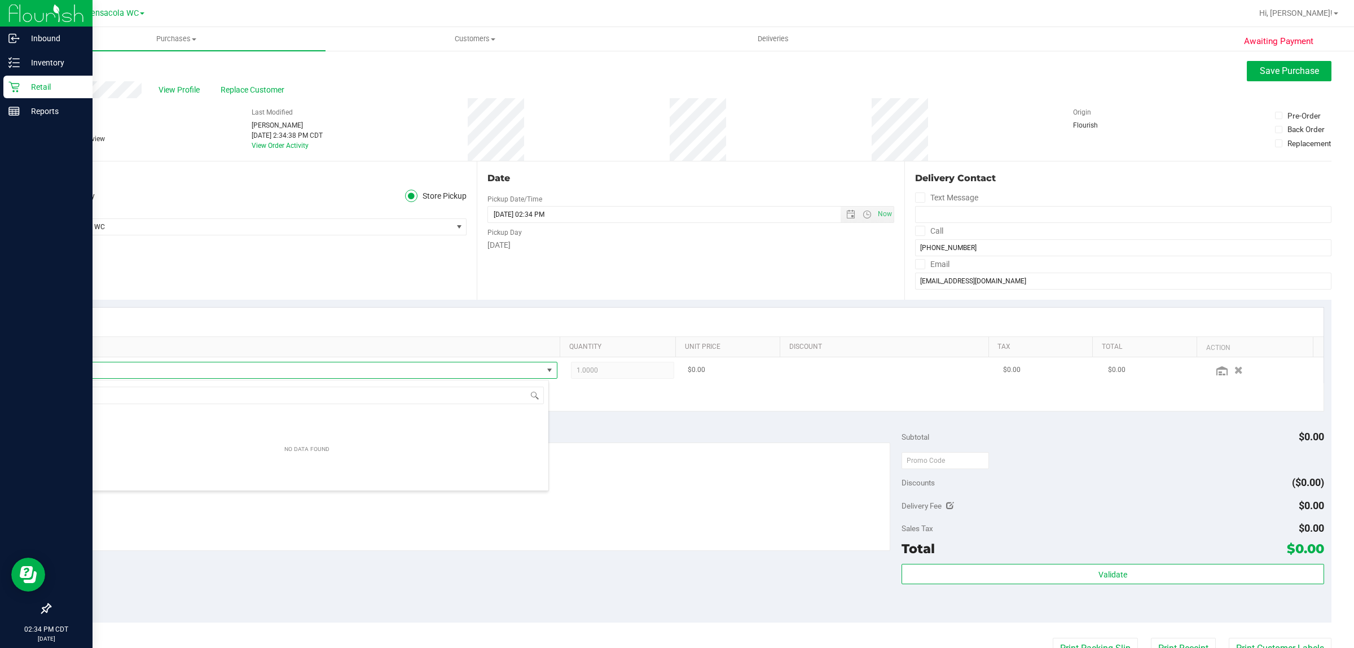
scroll to position [17, 484]
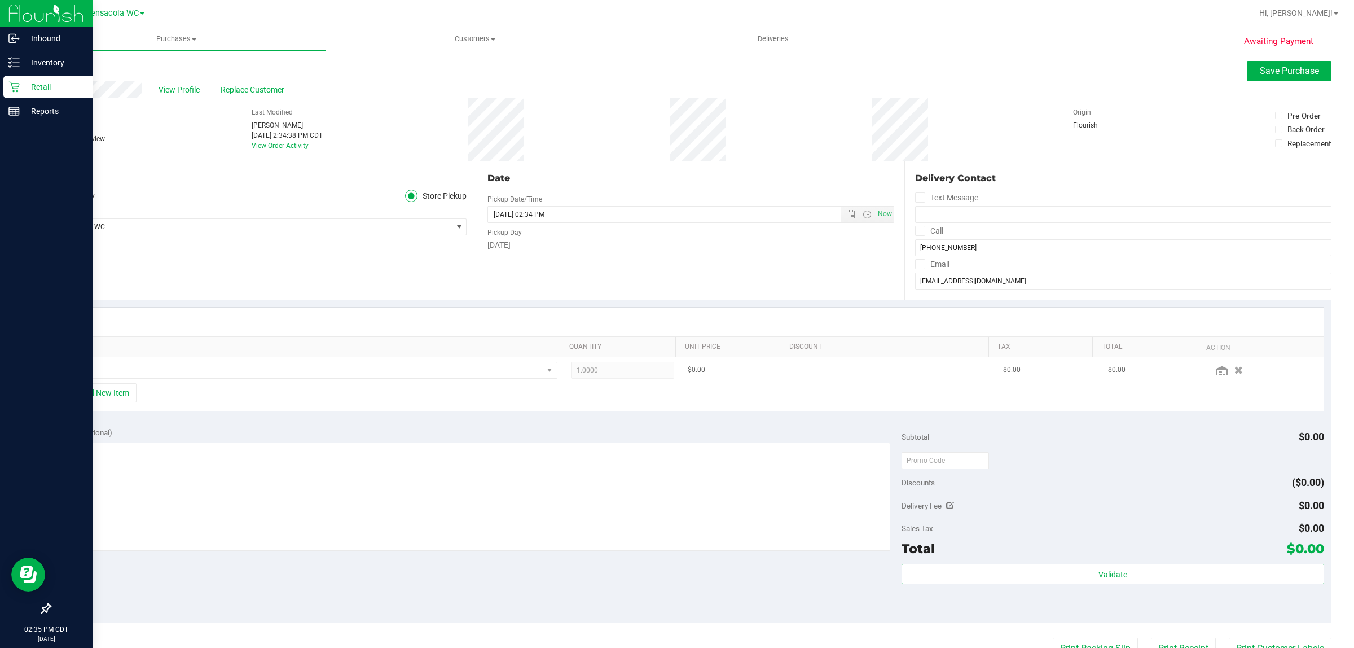
click at [100, 380] on td at bounding box center [311, 370] width 506 height 26
click at [100, 376] on span "NO DATA FOUND" at bounding box center [303, 370] width 477 height 16
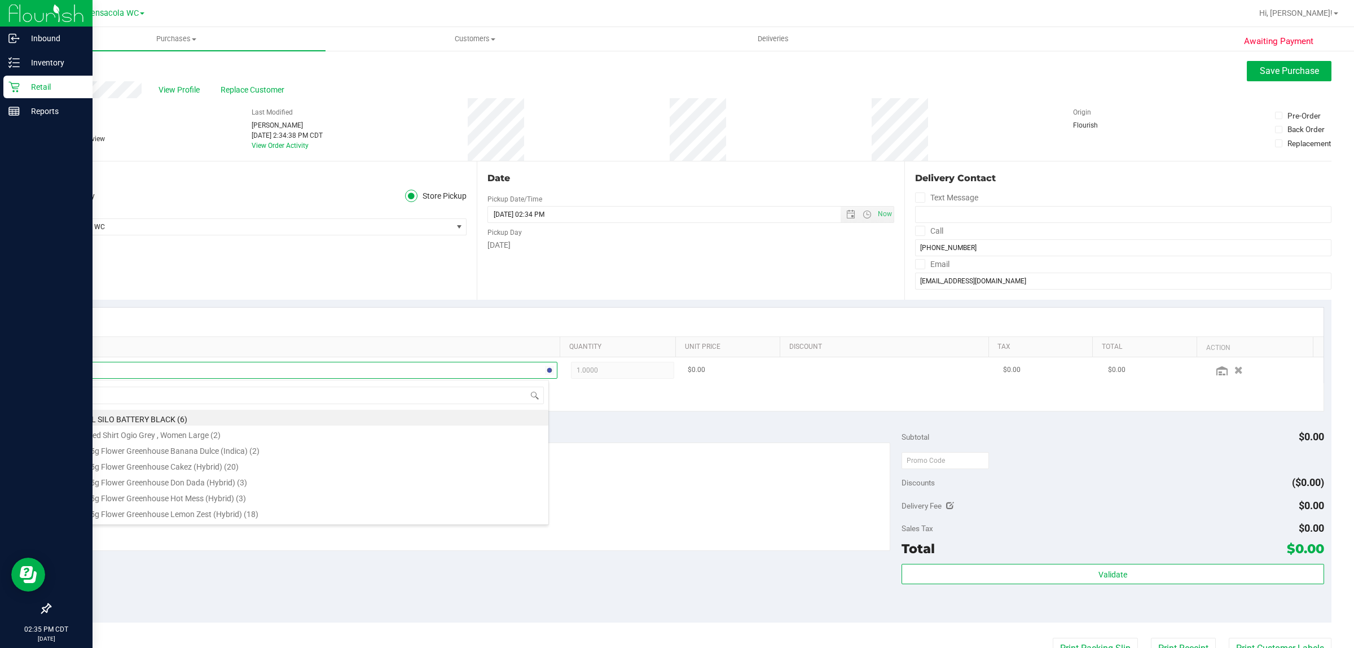
type input "dab"
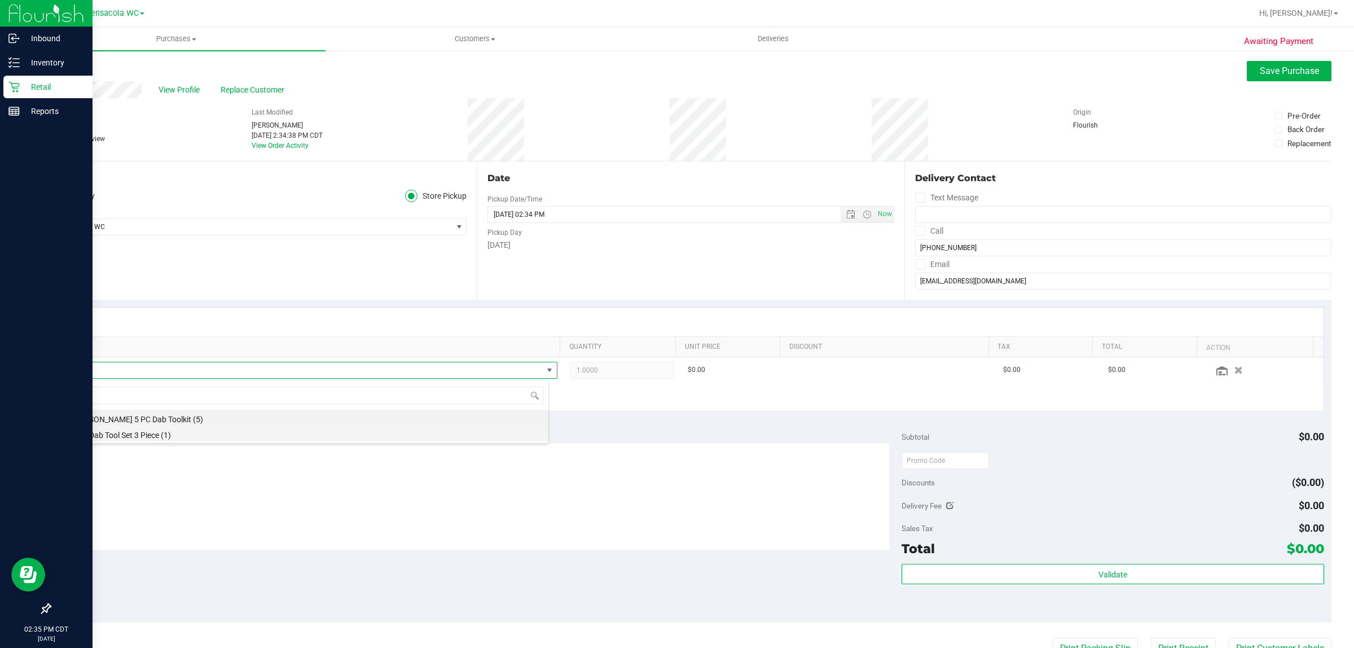
click at [125, 433] on li "HSK Dab Tool Set 3 Piece (1)" at bounding box center [306, 433] width 483 height 16
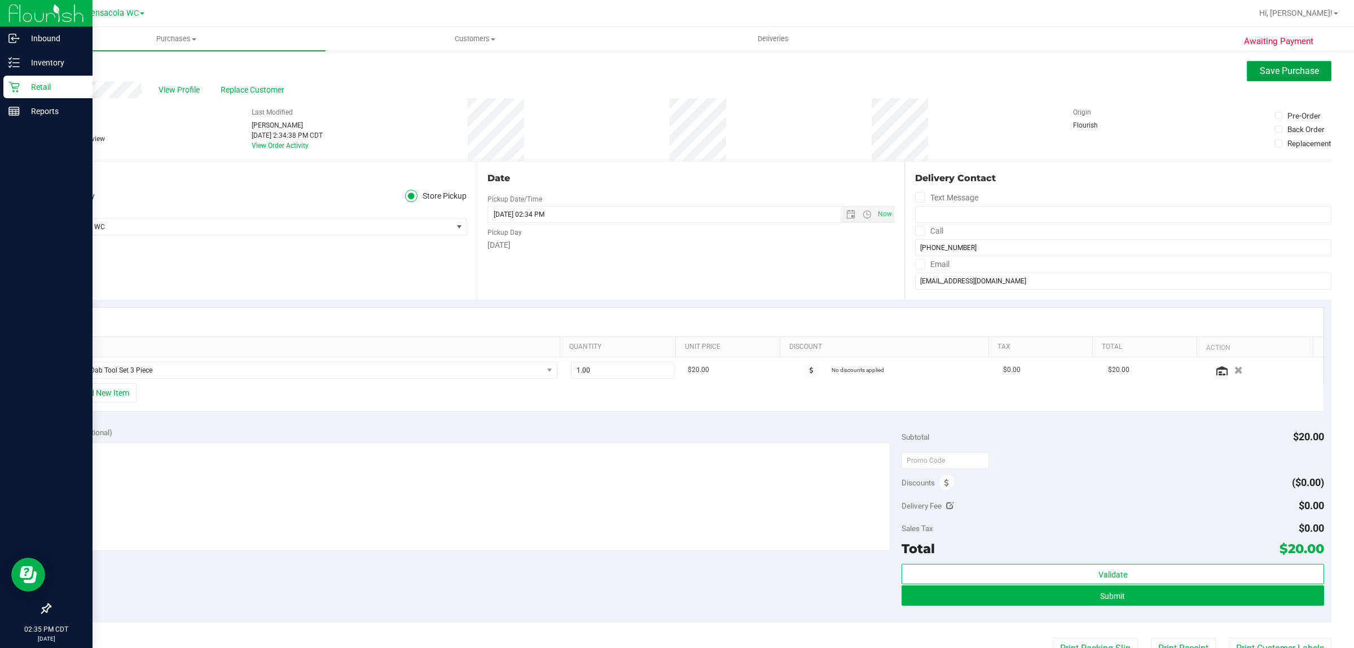
click at [675, 68] on span "Save Purchase" at bounding box center [1289, 70] width 59 height 11
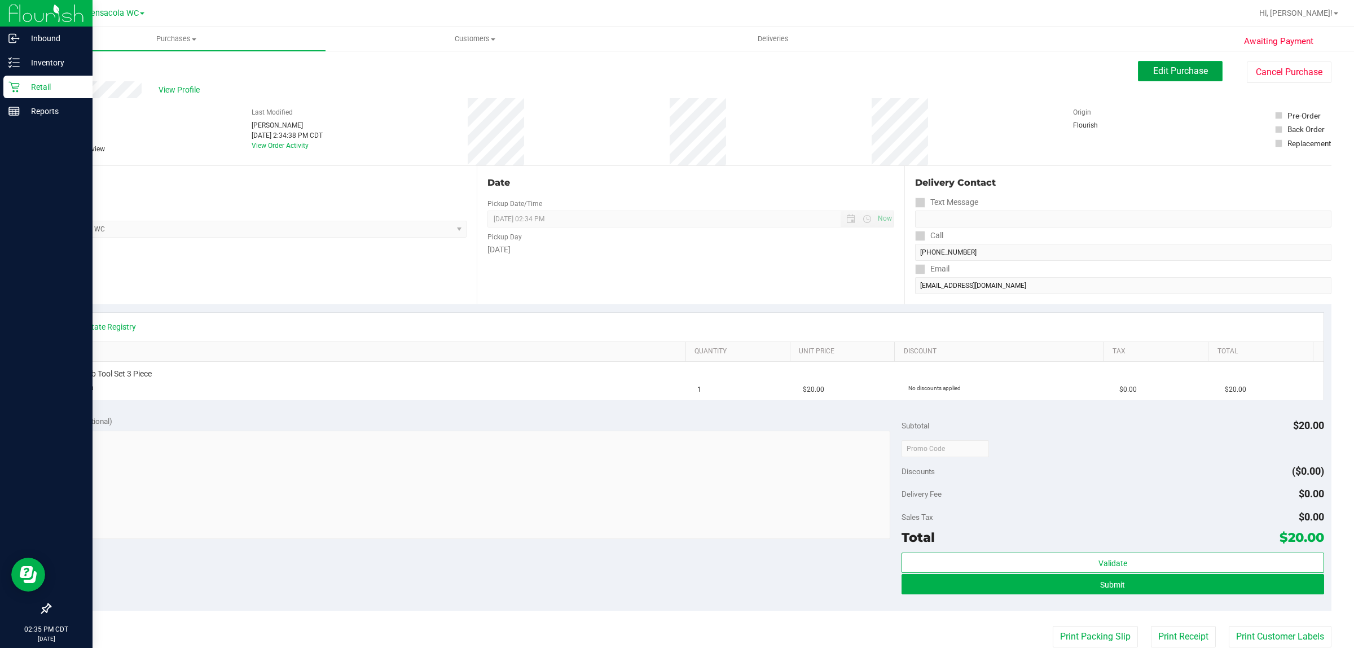
click at [675, 63] on button "Edit Purchase" at bounding box center [1180, 71] width 85 height 20
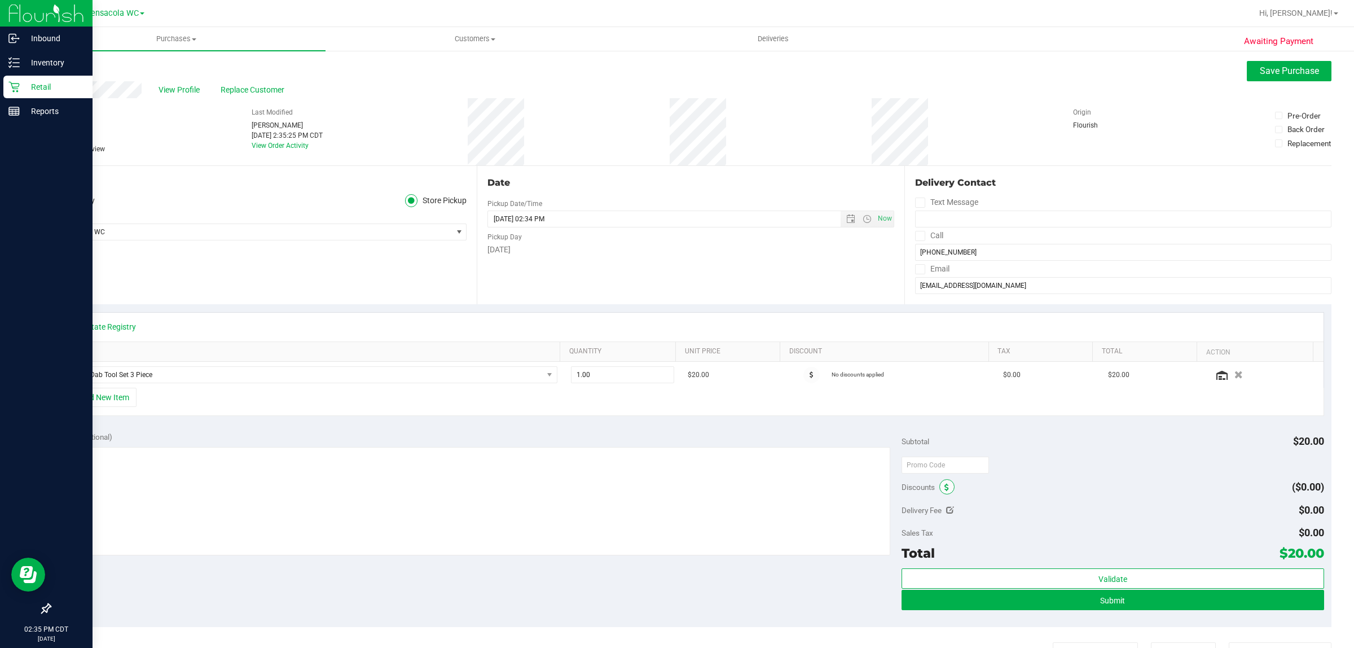
click at [675, 489] on span at bounding box center [947, 486] width 15 height 15
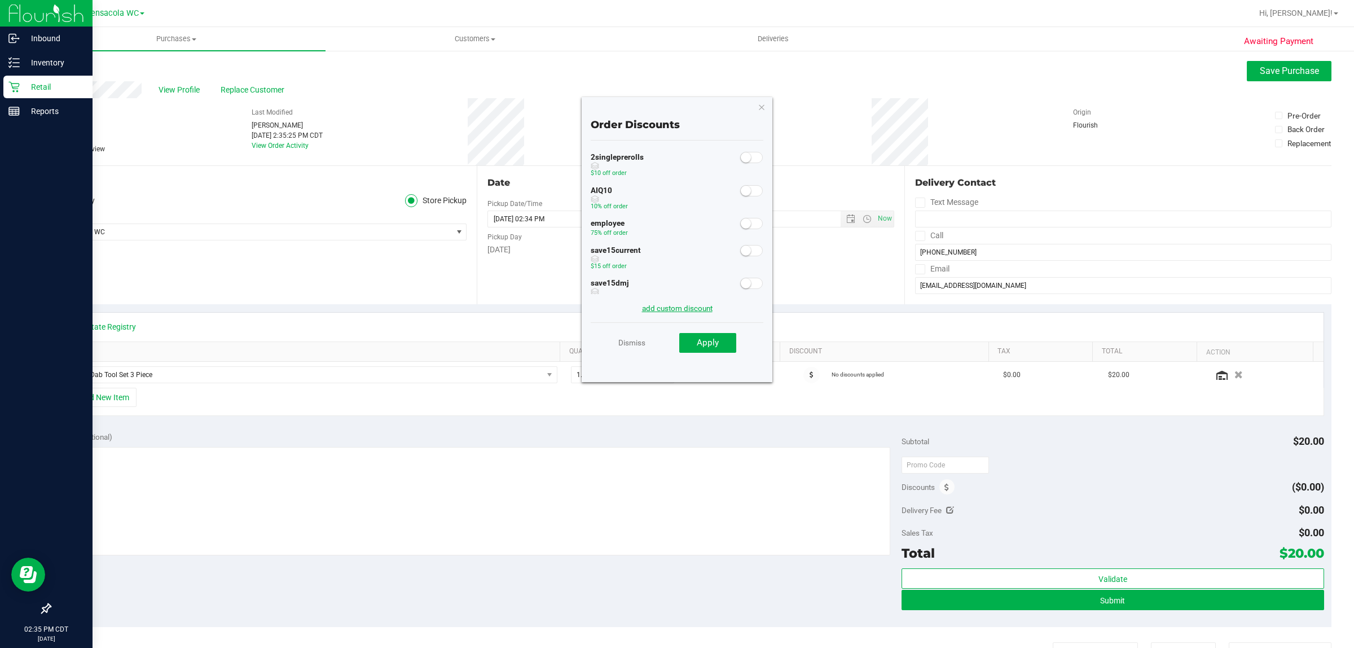
click at [659, 309] on link "add custom discount" at bounding box center [677, 308] width 71 height 9
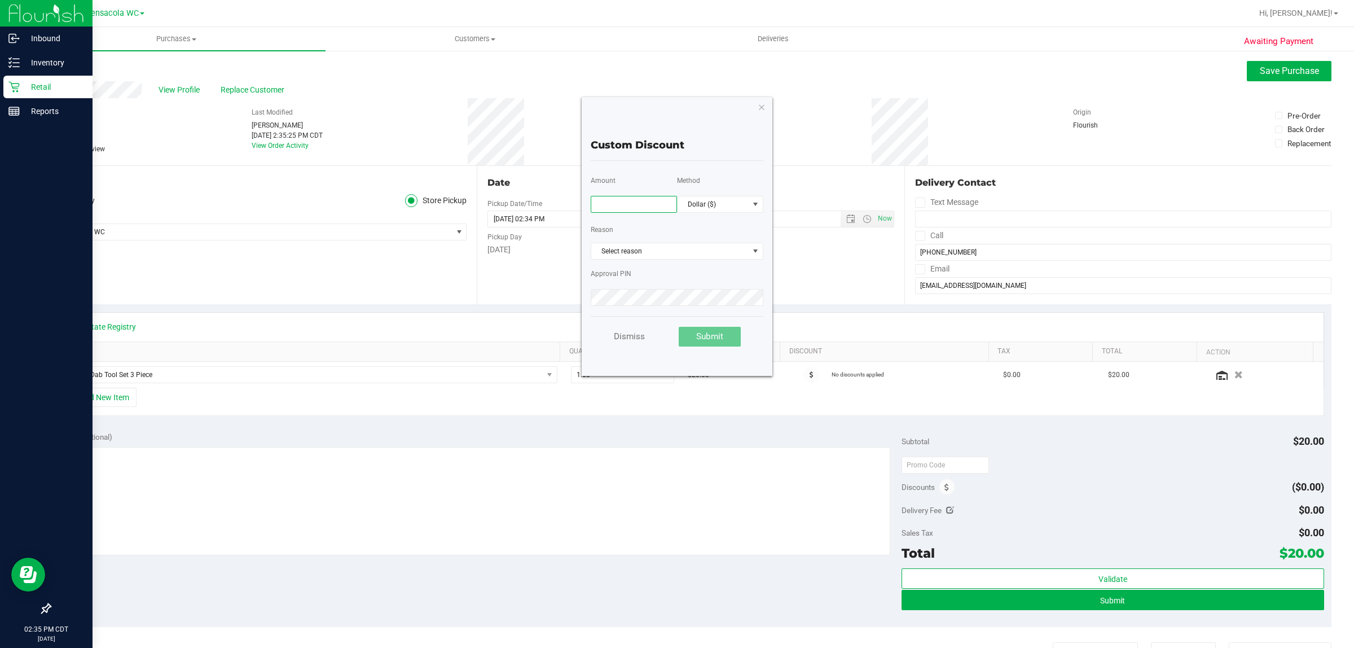
click at [626, 207] on input "text" at bounding box center [634, 204] width 86 height 17
type input "19.00"
click at [662, 251] on span "Select reason" at bounding box center [669, 251] width 157 height 16
click at [656, 384] on li "Marketing-Promo" at bounding box center [677, 385] width 172 height 17
click at [675, 327] on button "Submit" at bounding box center [710, 337] width 62 height 20
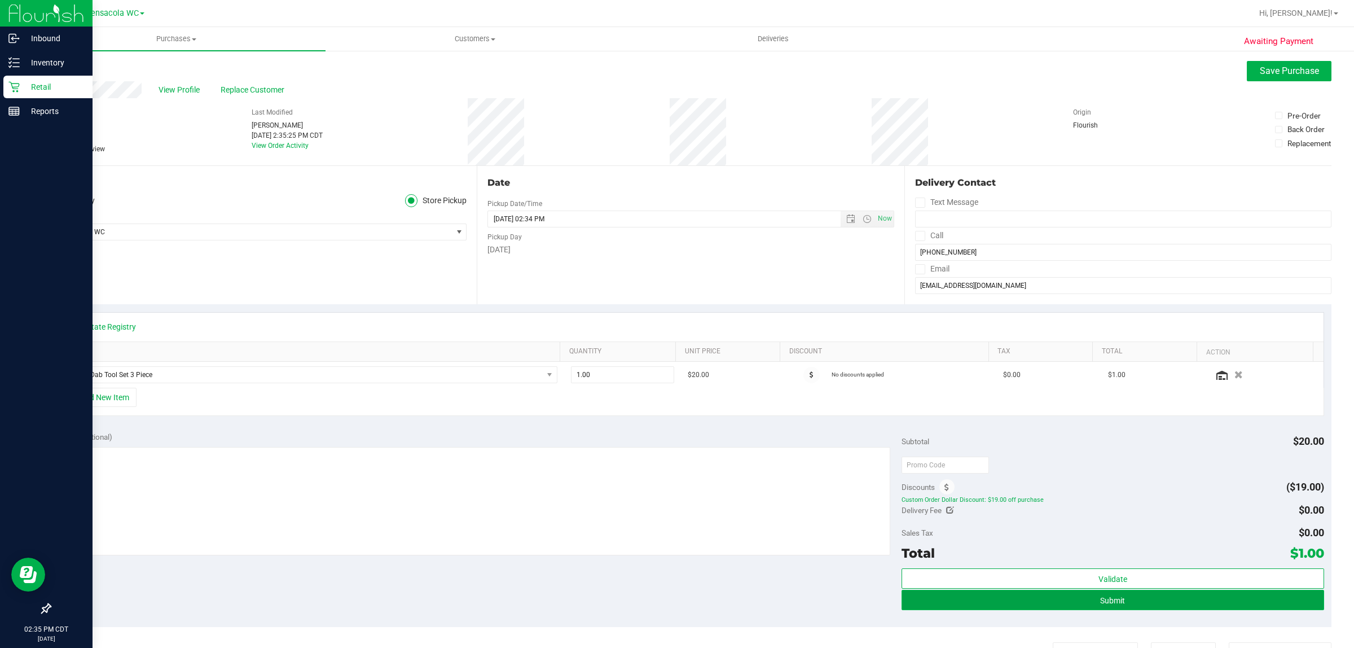
click at [675, 610] on button "Submit" at bounding box center [1113, 600] width 422 height 20
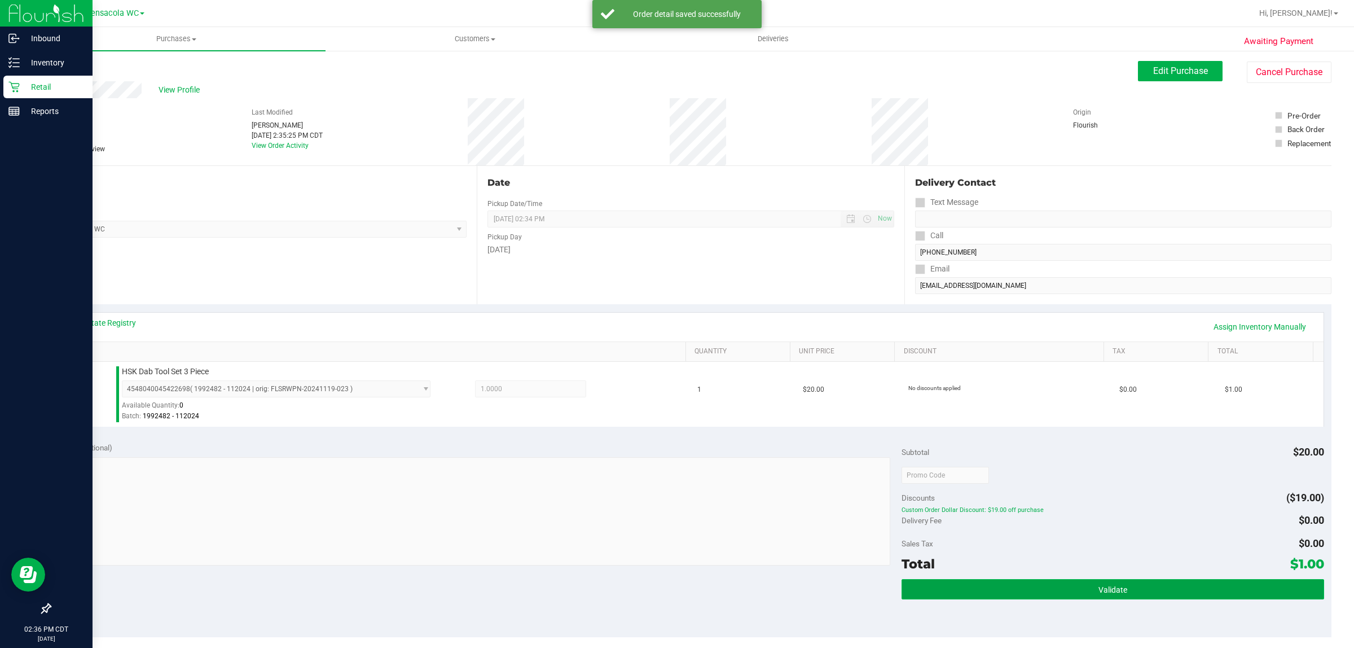
click at [675, 590] on span "Validate" at bounding box center [1113, 589] width 29 height 9
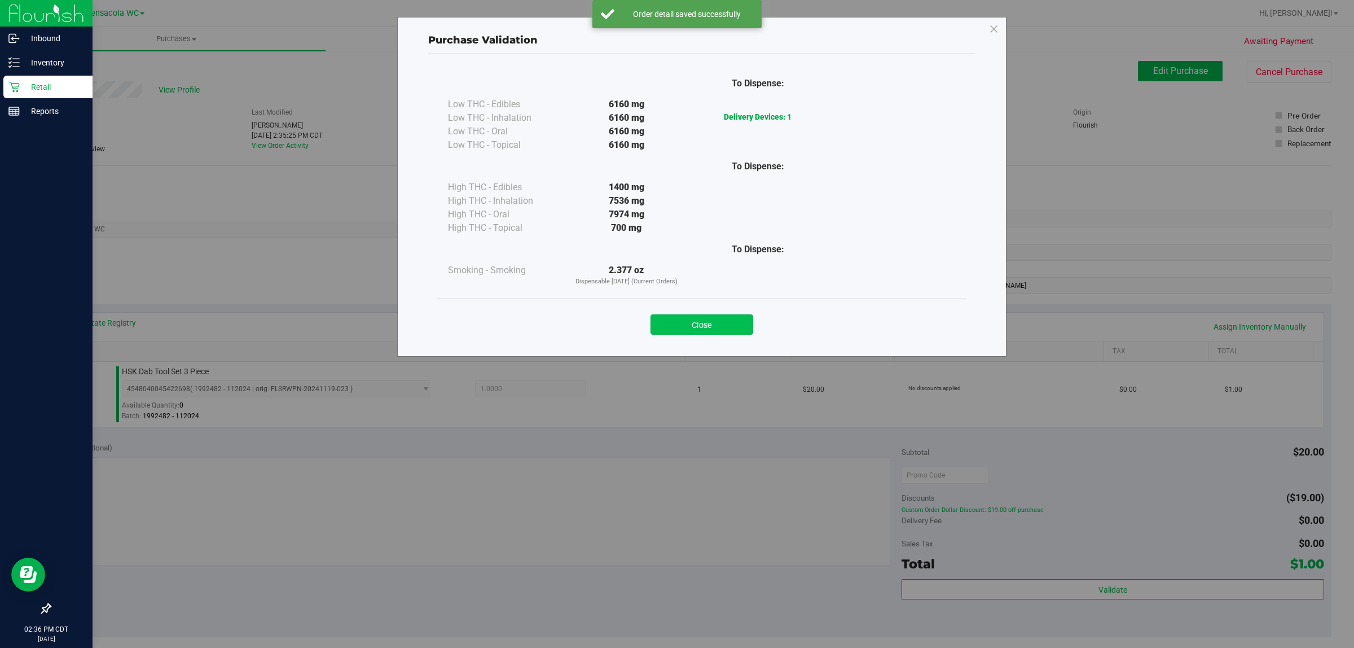
click at [675, 325] on button "Close" at bounding box center [702, 324] width 103 height 20
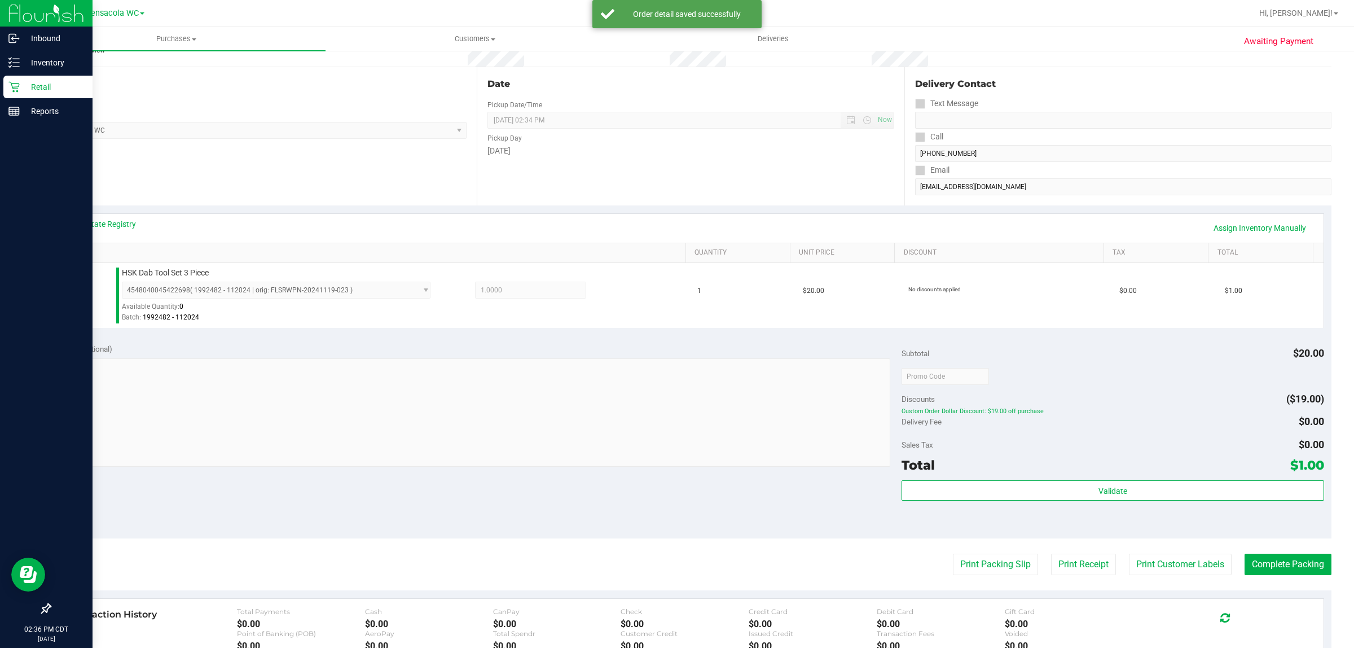
scroll to position [168, 0]
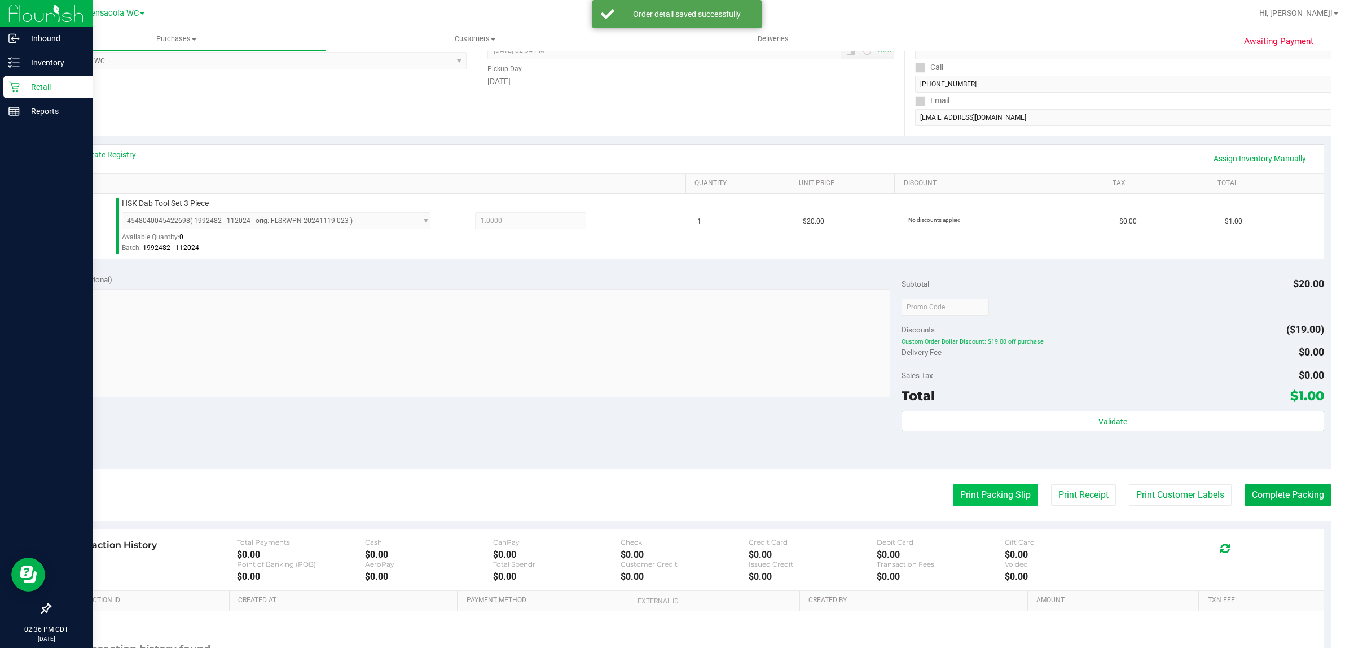
click at [675, 490] on button "Print Packing Slip" at bounding box center [995, 494] width 85 height 21
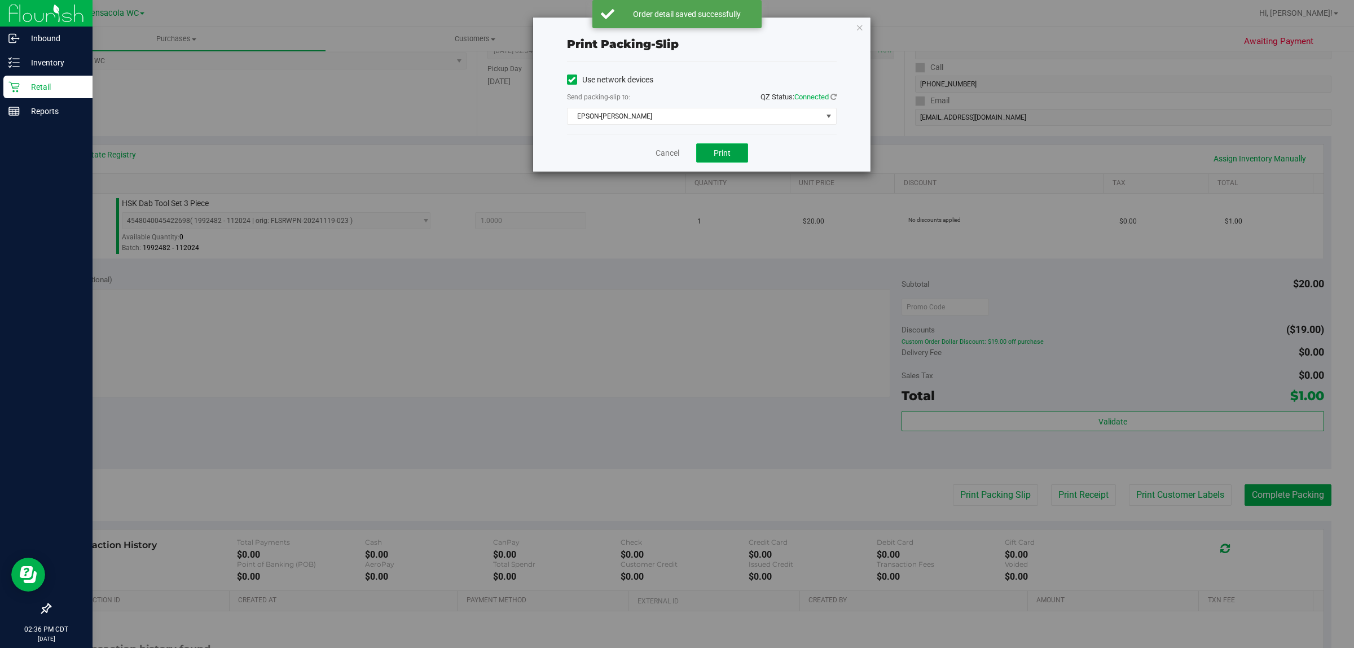
click at [675, 148] on span "Print" at bounding box center [722, 152] width 17 height 9
click at [665, 150] on link "Cancel" at bounding box center [668, 153] width 24 height 12
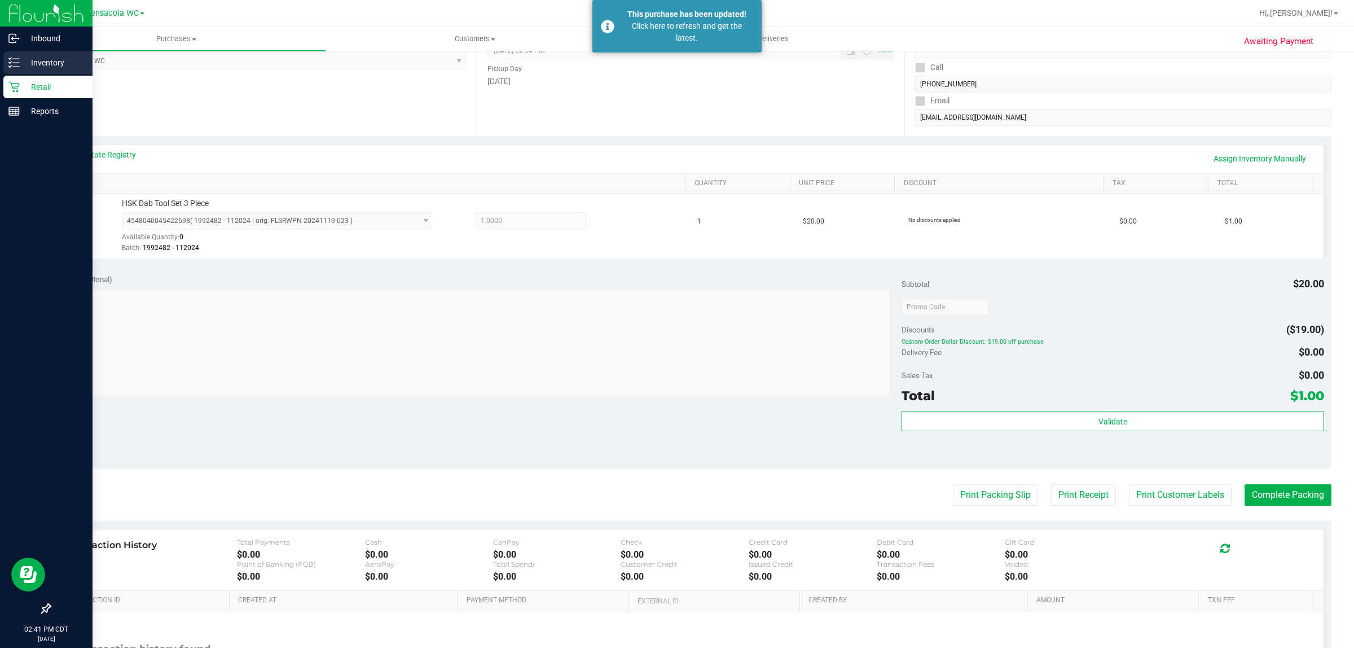
click at [26, 73] on div "Inventory" at bounding box center [47, 62] width 89 height 23
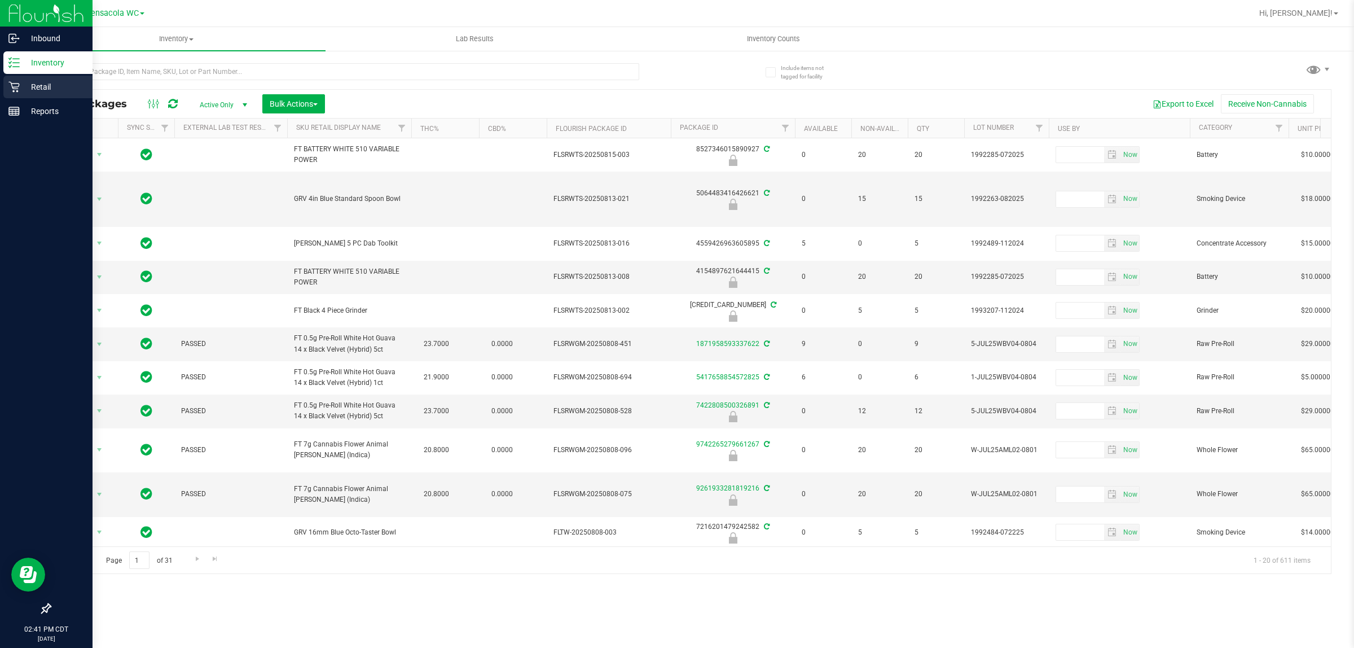
click at [13, 93] on div "Retail" at bounding box center [47, 87] width 89 height 23
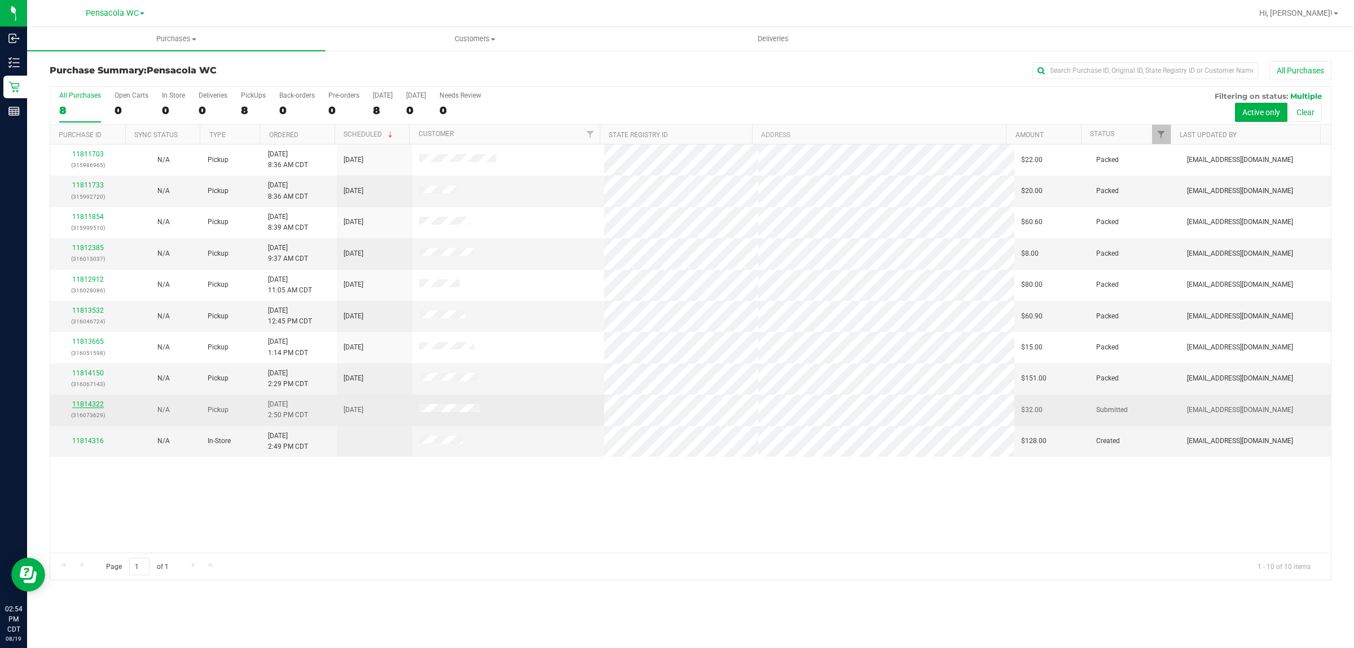
click at [92, 405] on link "11814322" at bounding box center [88, 404] width 32 height 8
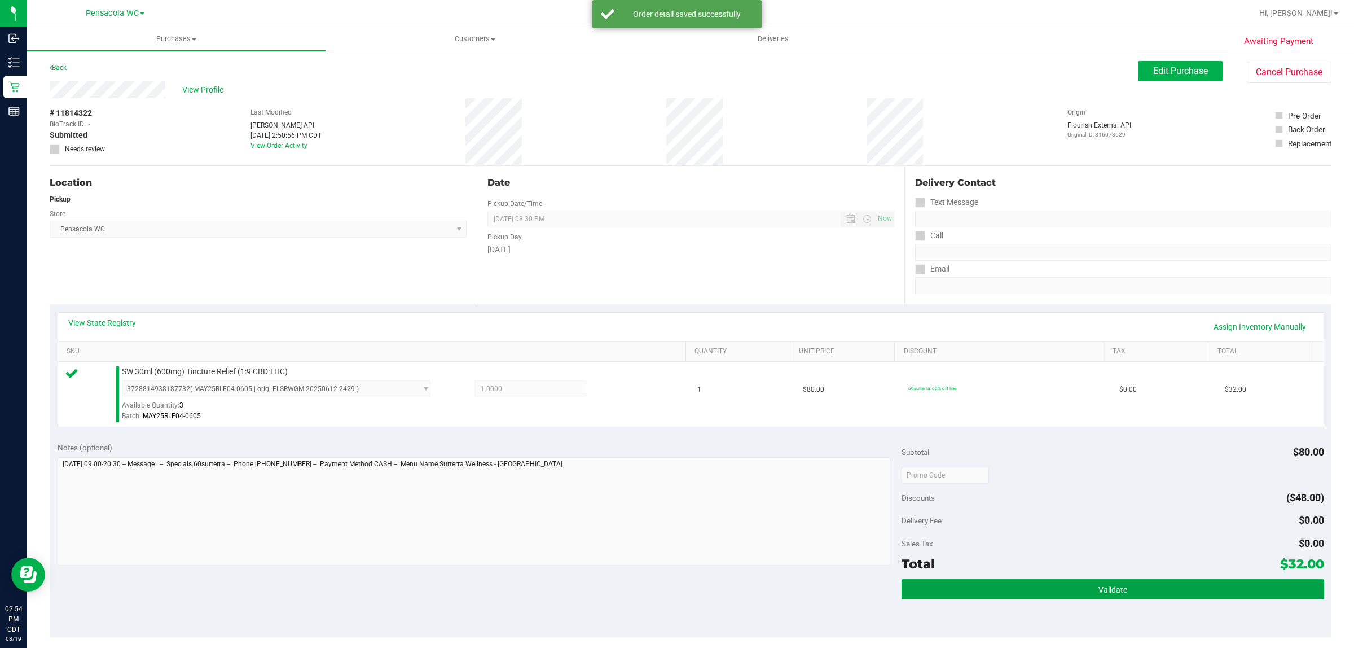
click at [675, 595] on button "Validate" at bounding box center [1113, 589] width 422 height 20
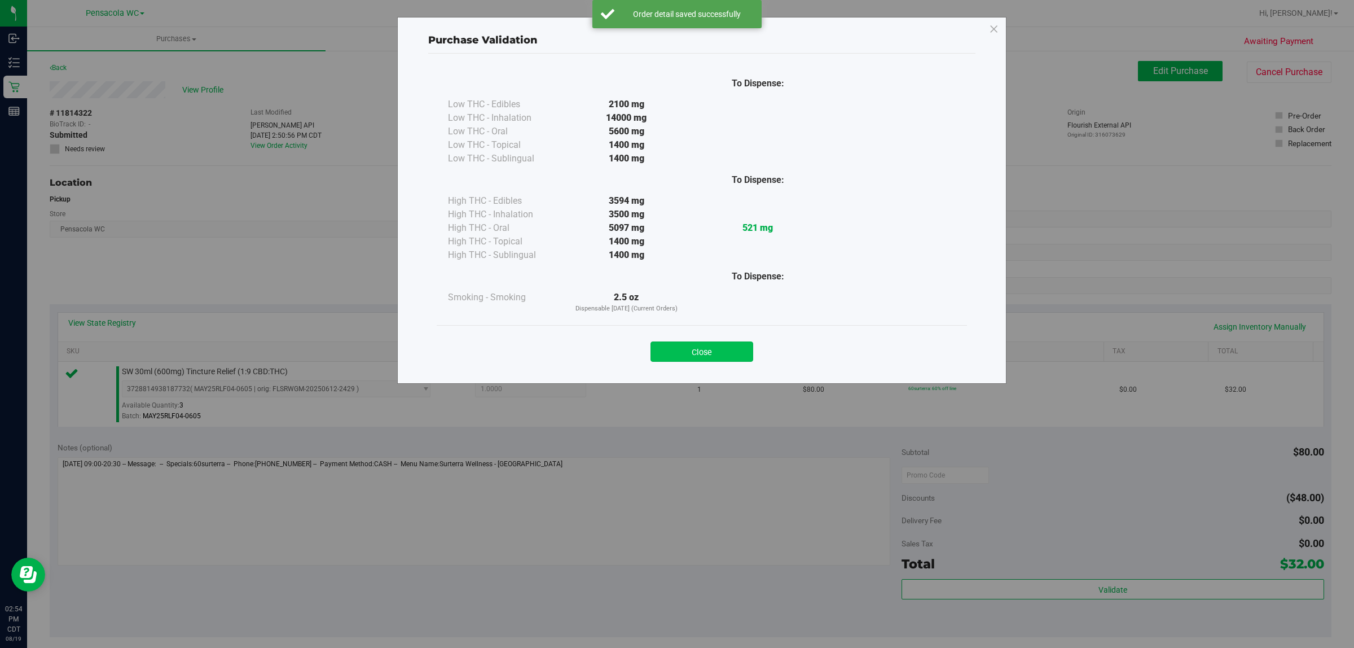
click at [675, 349] on button "Close" at bounding box center [702, 351] width 103 height 20
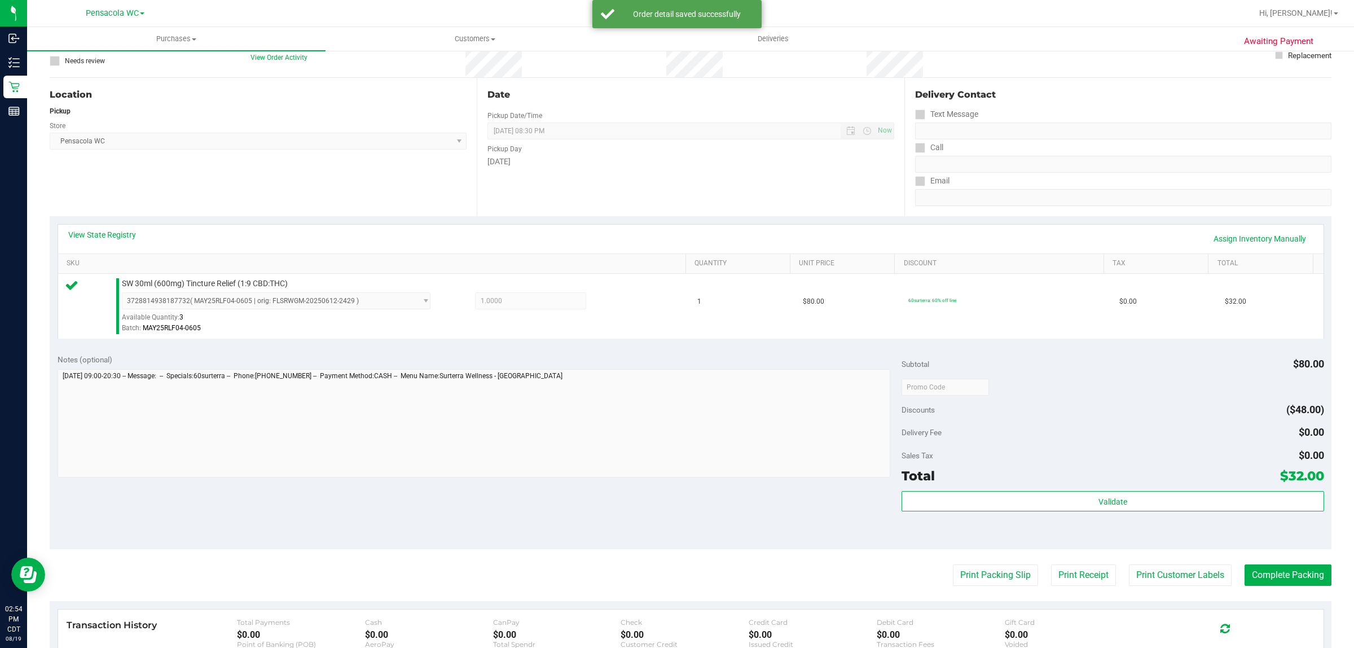
scroll to position [177, 0]
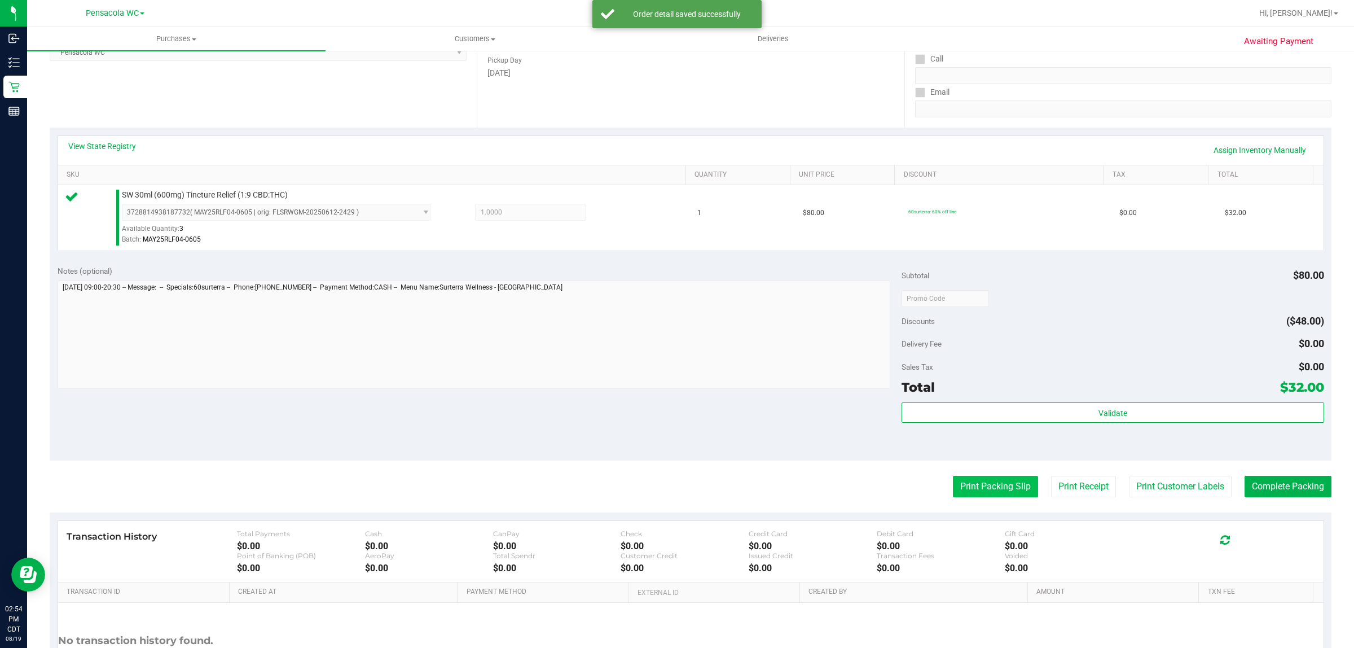
click at [675, 484] on button "Print Packing Slip" at bounding box center [995, 486] width 85 height 21
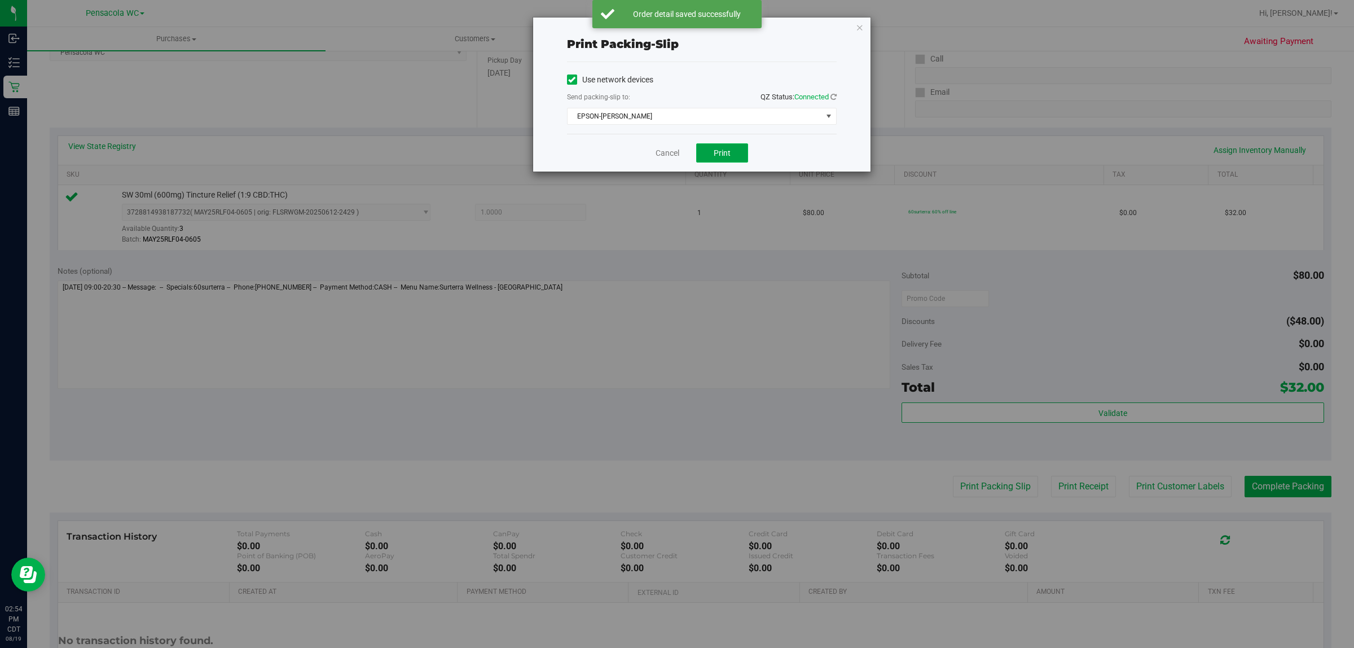
click at [675, 157] on span "Print" at bounding box center [722, 152] width 17 height 9
click at [670, 153] on link "Cancel" at bounding box center [668, 153] width 24 height 12
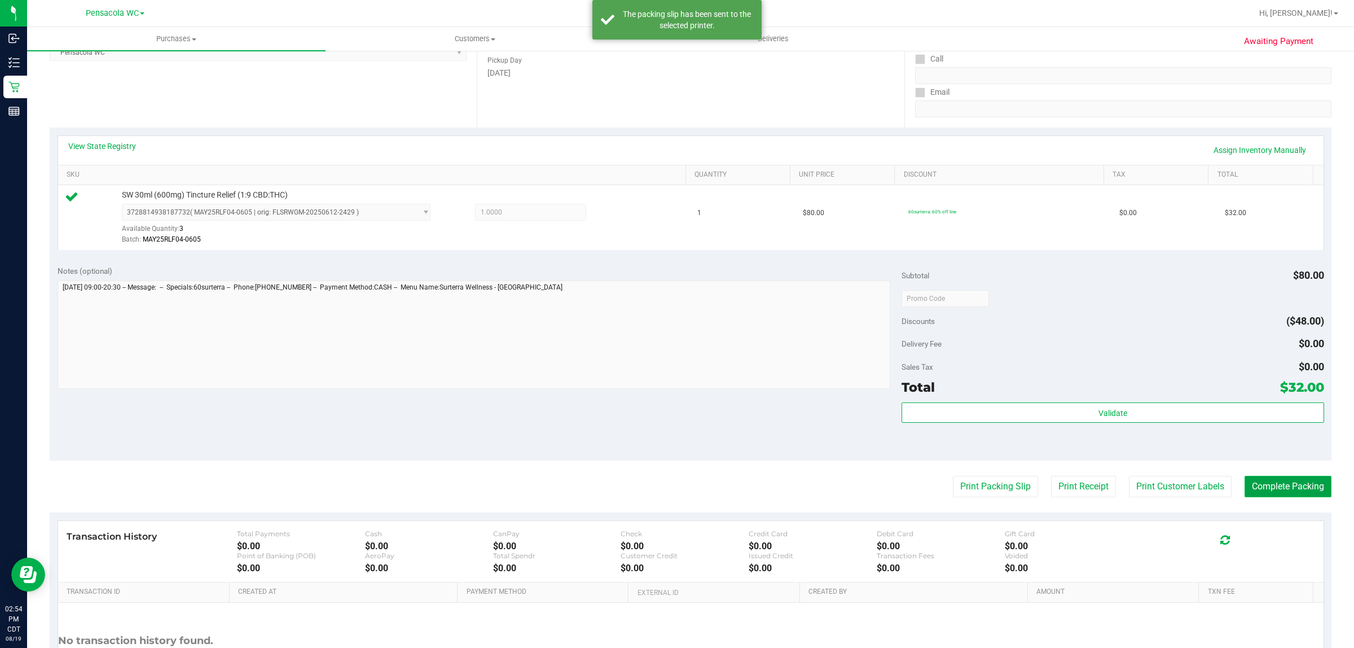
click at [675, 487] on button "Complete Packing" at bounding box center [1288, 486] width 87 height 21
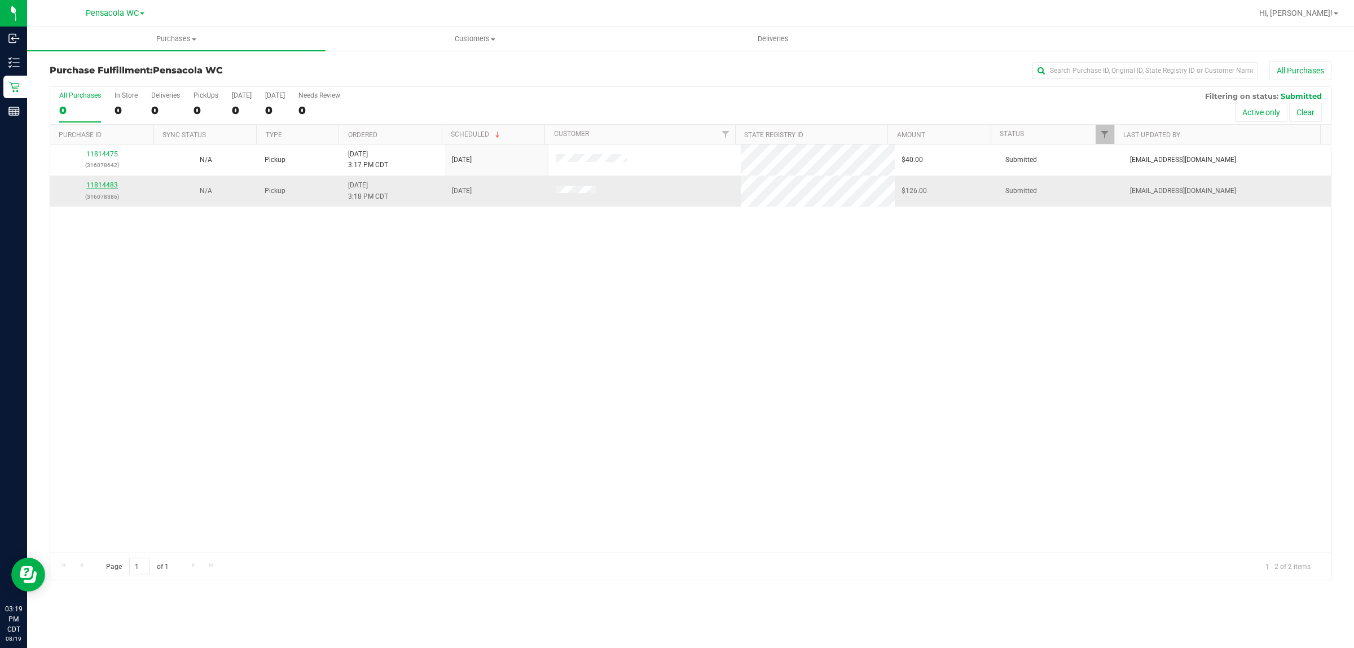
click at [112, 186] on link "11814483" at bounding box center [102, 185] width 32 height 8
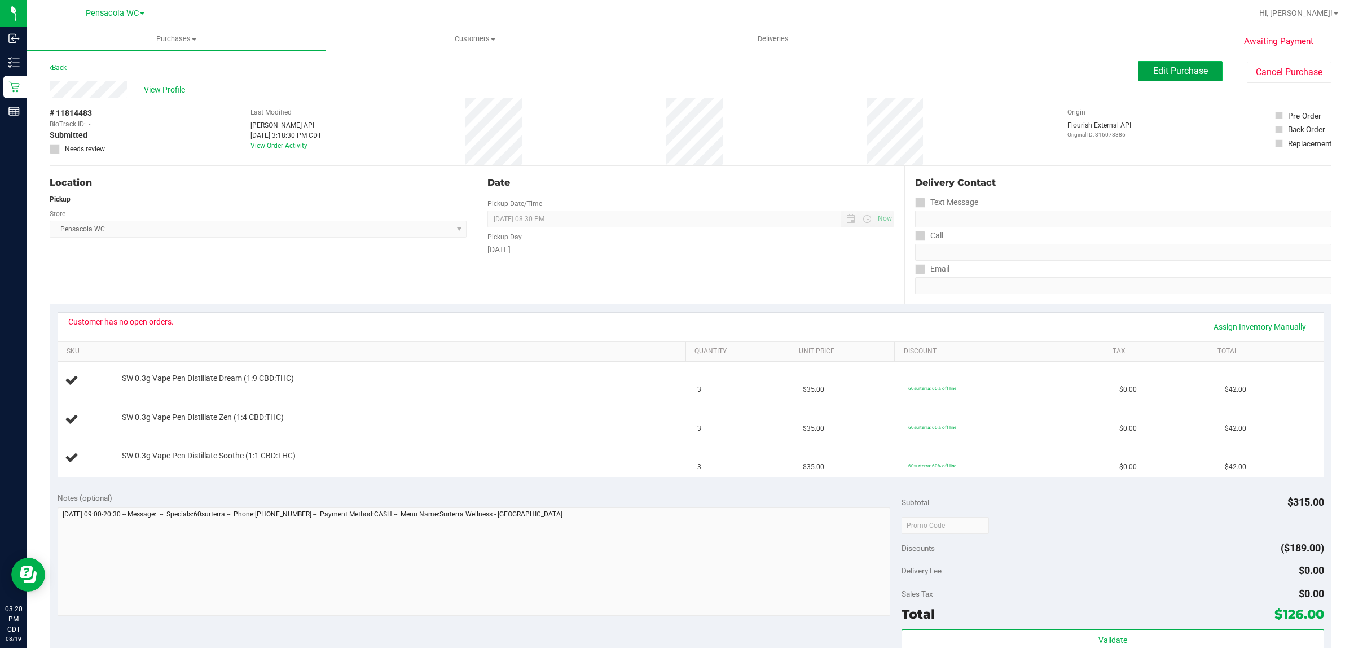
click at [675, 66] on span "Edit Purchase" at bounding box center [1180, 70] width 55 height 11
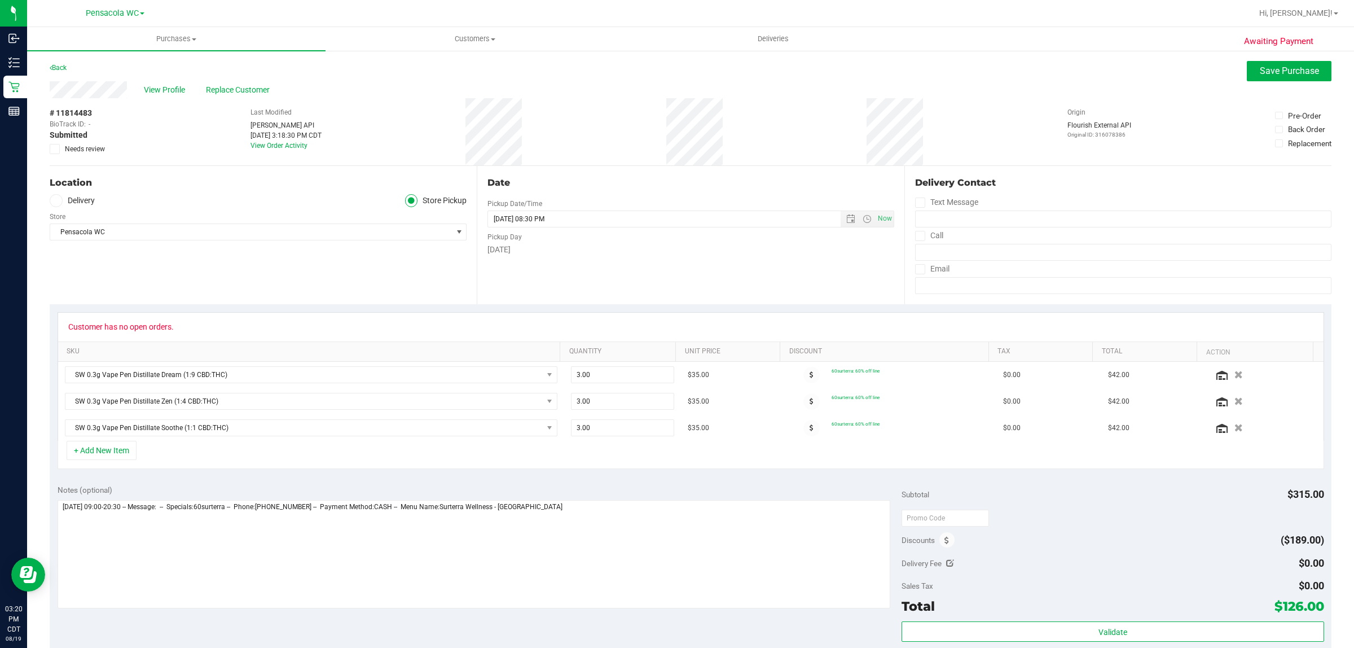
click at [55, 149] on icon at bounding box center [54, 149] width 7 height 0
click at [0, 0] on input "Needs review" at bounding box center [0, 0] width 0 height 0
click at [644, 522] on textarea at bounding box center [474, 554] width 833 height 108
type textarea "Tuesday 08/19/2025 09:00-20:30 -- Message: -- Specials:60surterra -- Phone:8505…"
click at [675, 77] on button "Save Purchase" at bounding box center [1289, 71] width 85 height 20
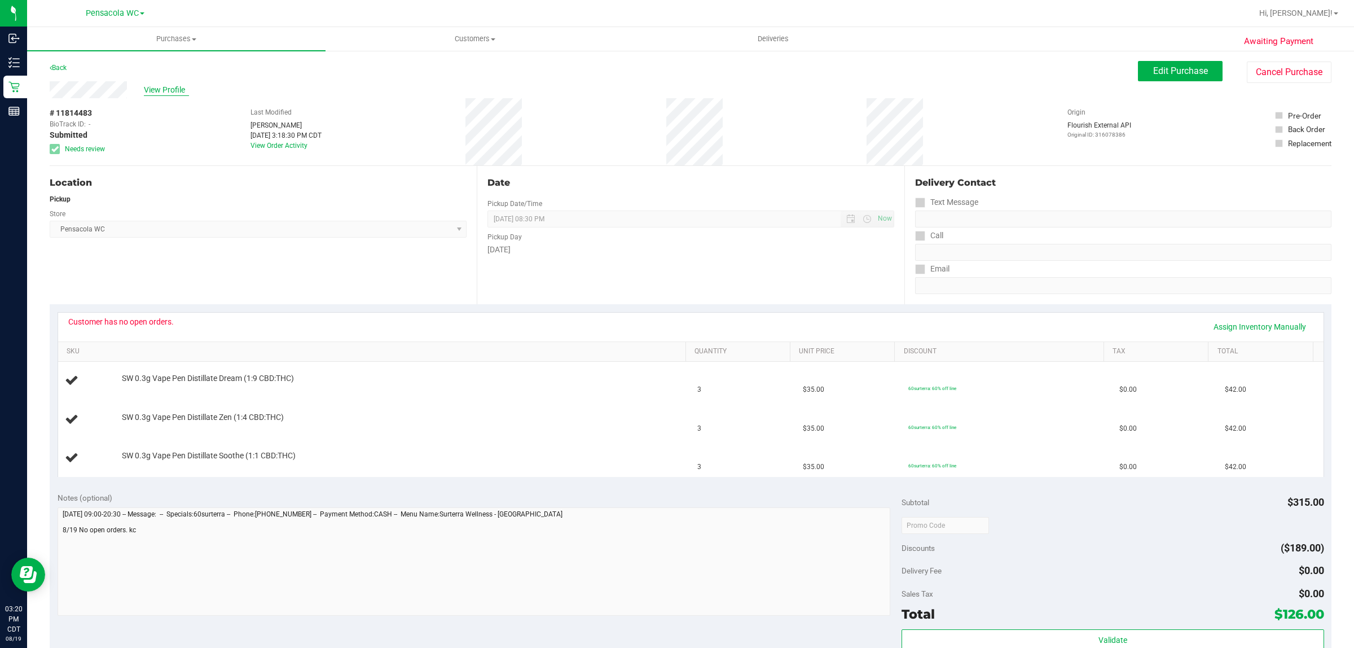
click at [165, 92] on span "View Profile" at bounding box center [166, 90] width 45 height 12
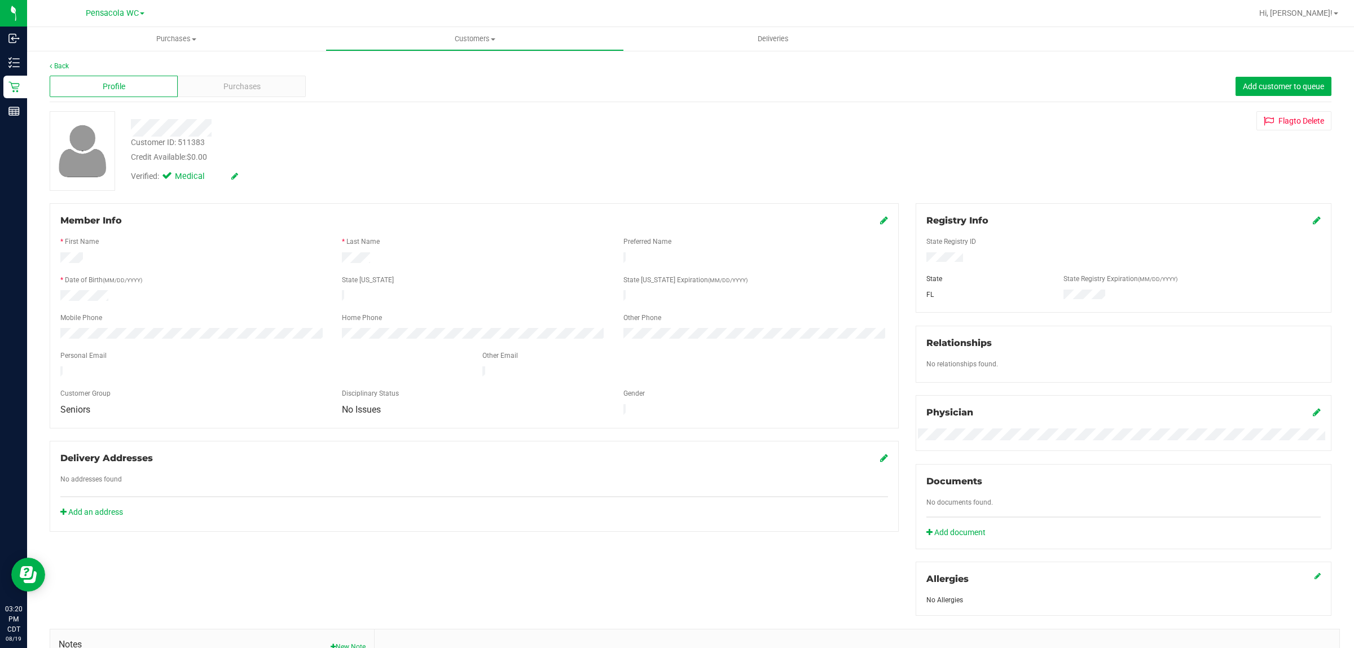
click at [186, 142] on div "Customer ID: 511383" at bounding box center [168, 143] width 74 height 12
copy div "511383"
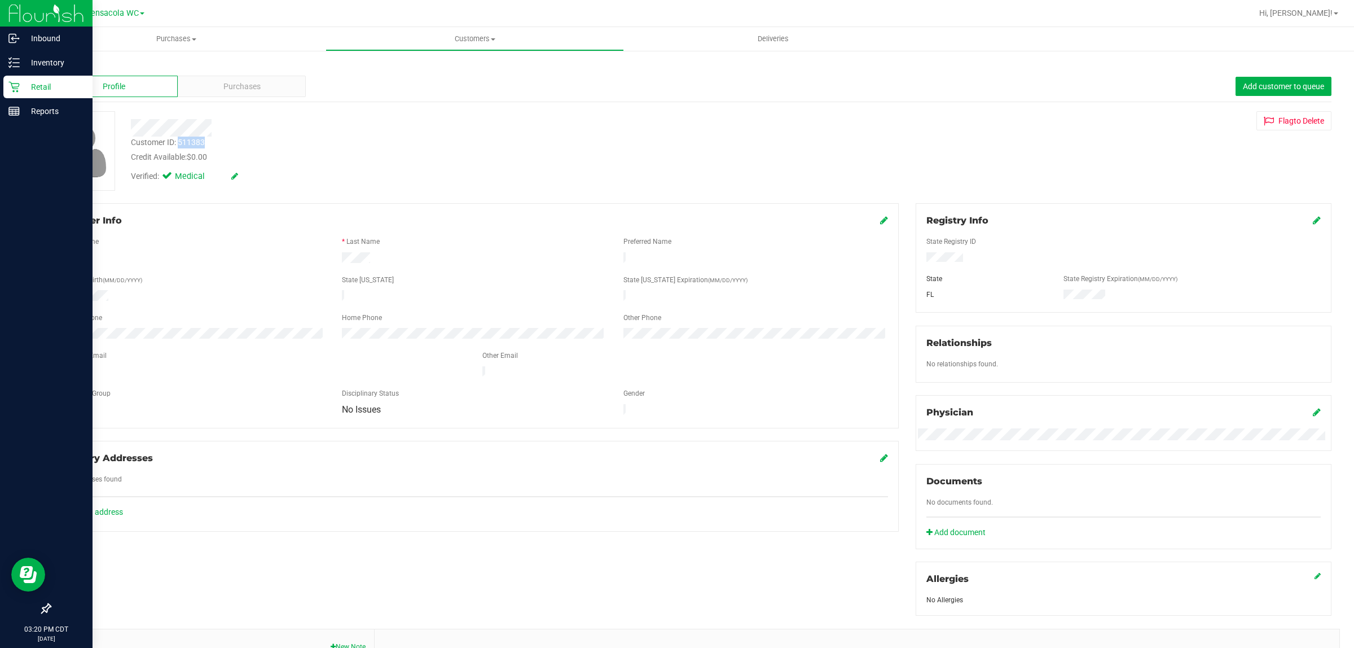
click at [29, 91] on p "Retail" at bounding box center [54, 87] width 68 height 14
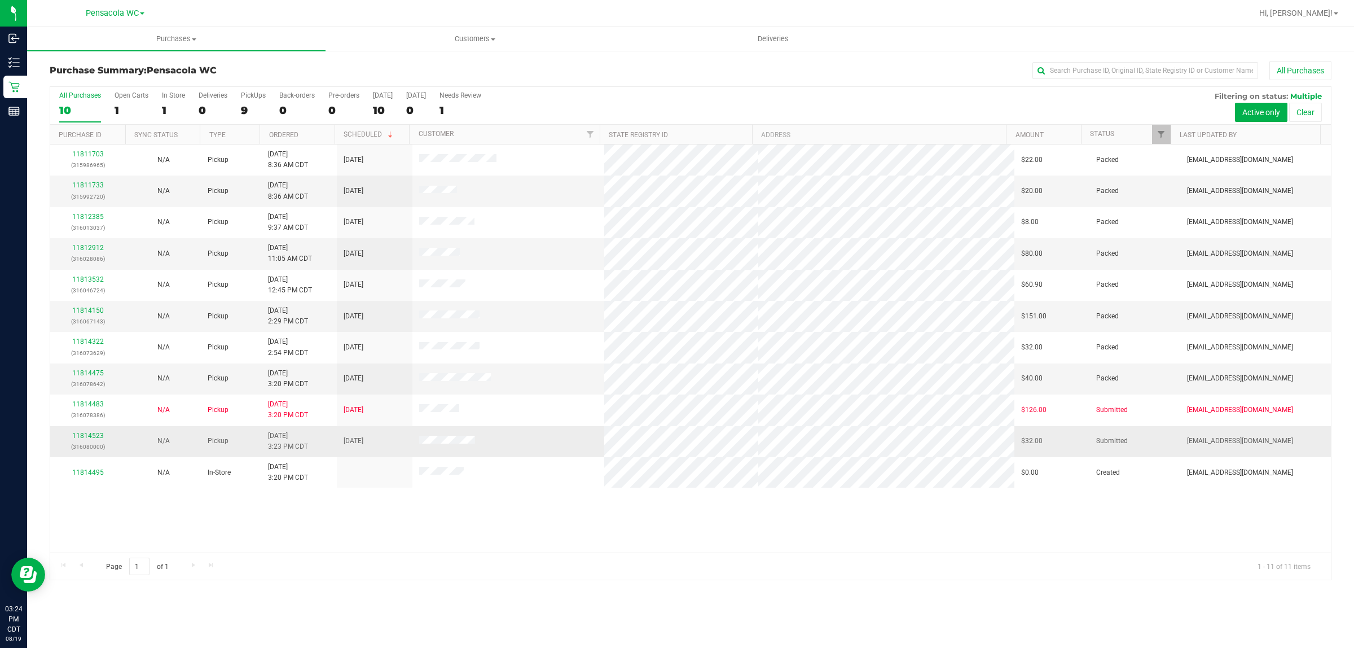
click at [94, 433] on div "11814523 (316080000)" at bounding box center [88, 441] width 62 height 21
click at [94, 436] on link "11814523" at bounding box center [88, 436] width 32 height 8
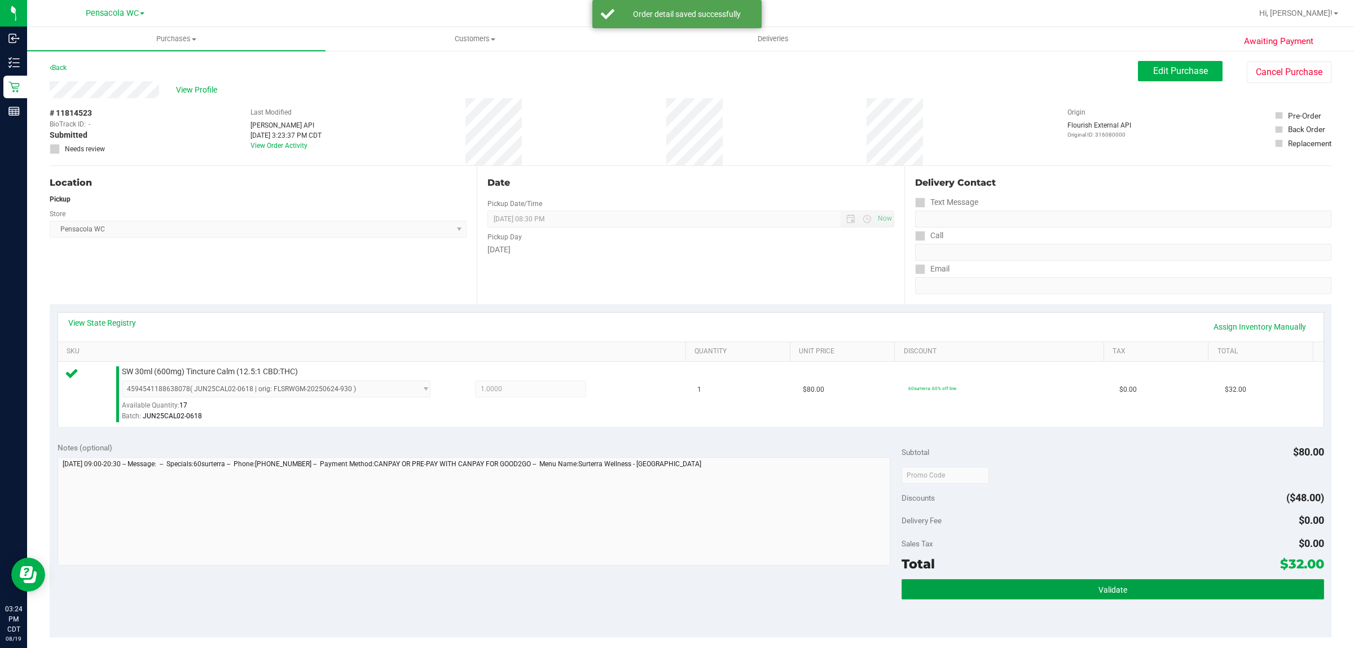
click at [675, 582] on button "Validate" at bounding box center [1113, 589] width 422 height 20
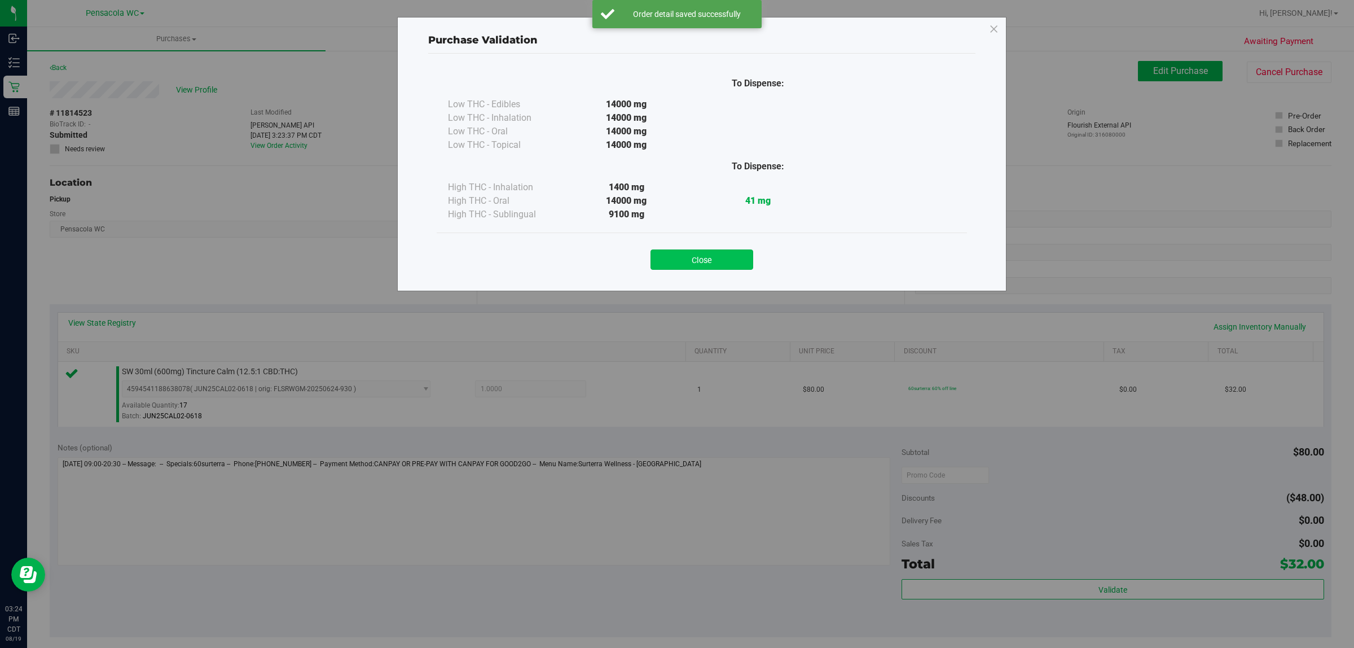
click at [675, 260] on button "Close" at bounding box center [702, 259] width 103 height 20
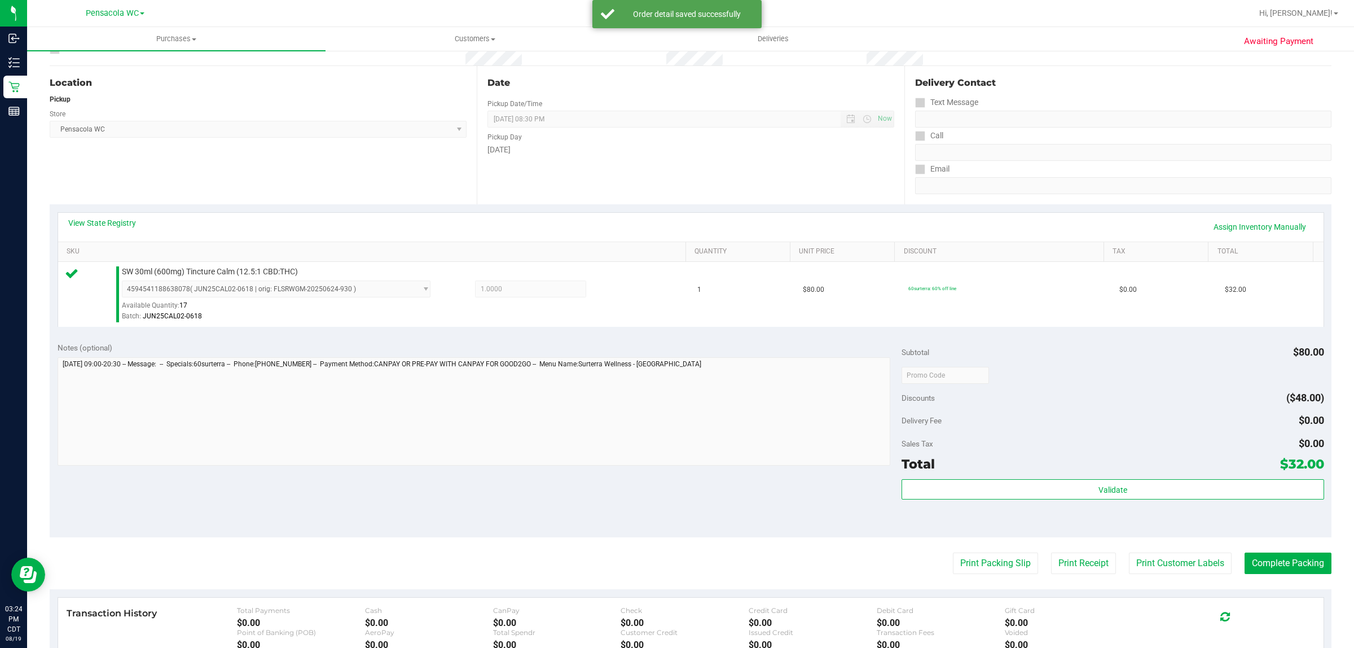
scroll to position [150, 0]
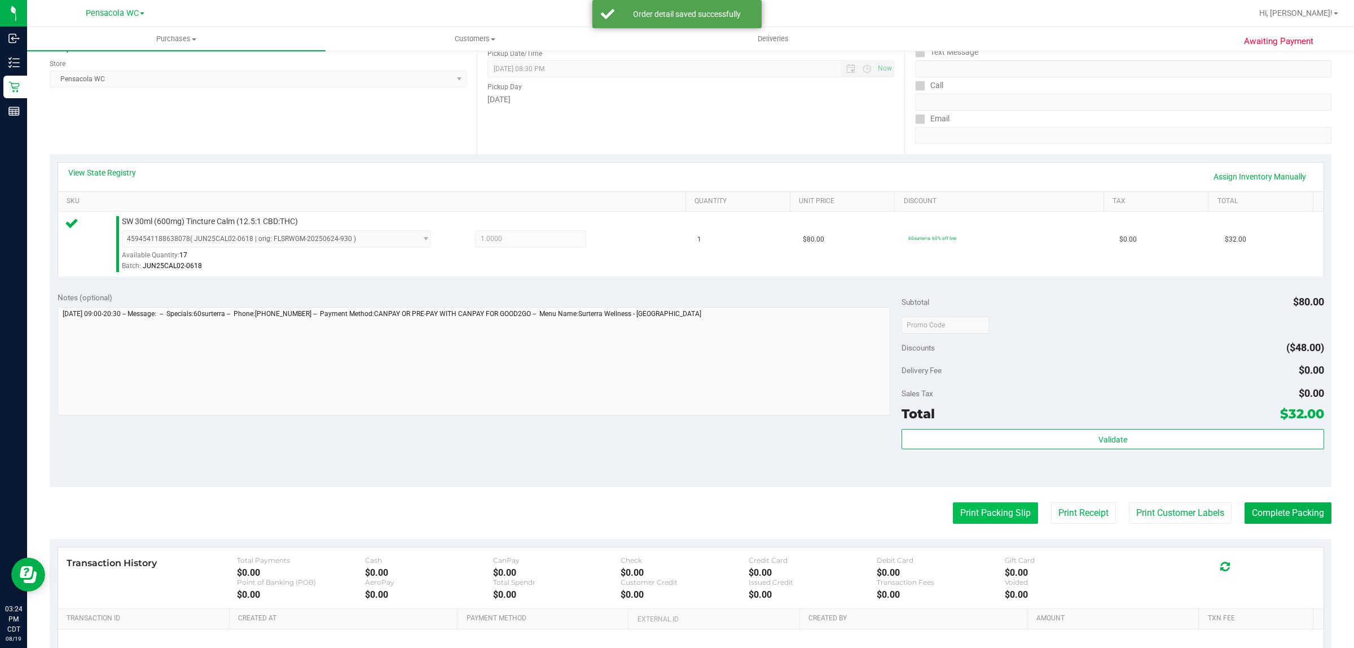
click at [675, 516] on button "Print Packing Slip" at bounding box center [995, 512] width 85 height 21
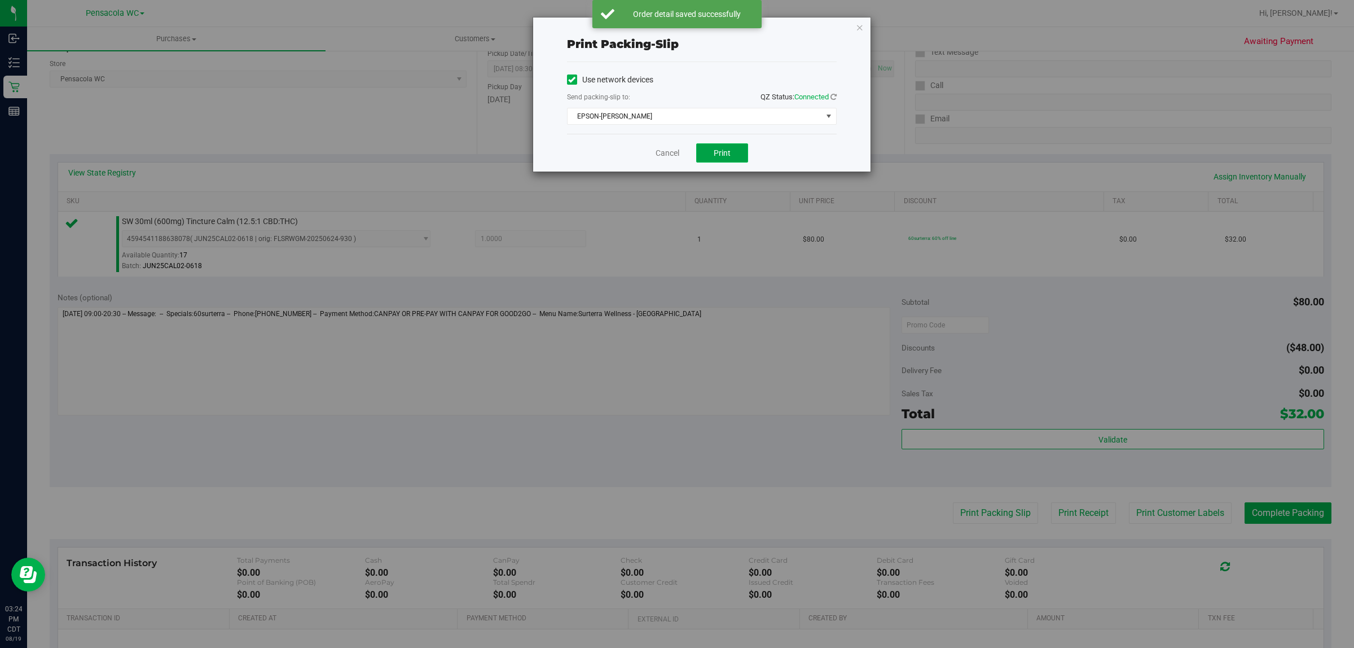
click at [675, 159] on button "Print" at bounding box center [722, 152] width 52 height 19
click at [669, 157] on link "Cancel" at bounding box center [668, 153] width 24 height 12
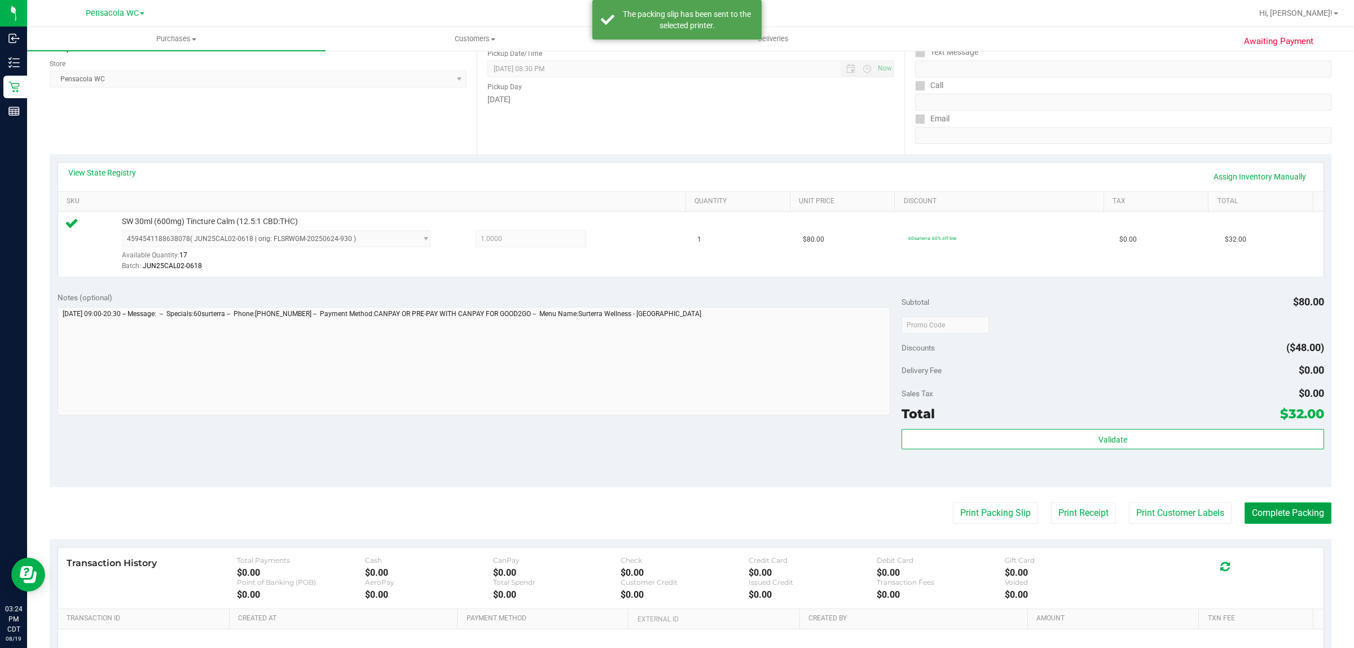
click at [675, 515] on button "Complete Packing" at bounding box center [1288, 512] width 87 height 21
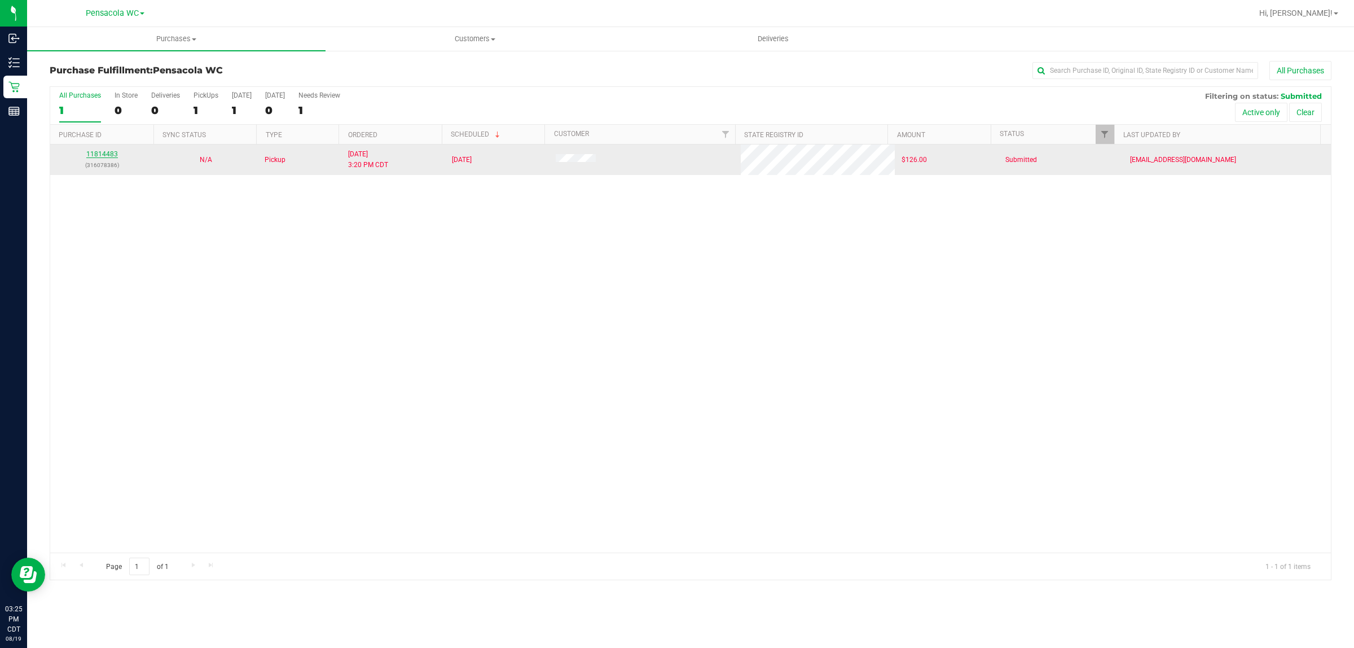
click at [87, 154] on link "11814483" at bounding box center [102, 154] width 32 height 8
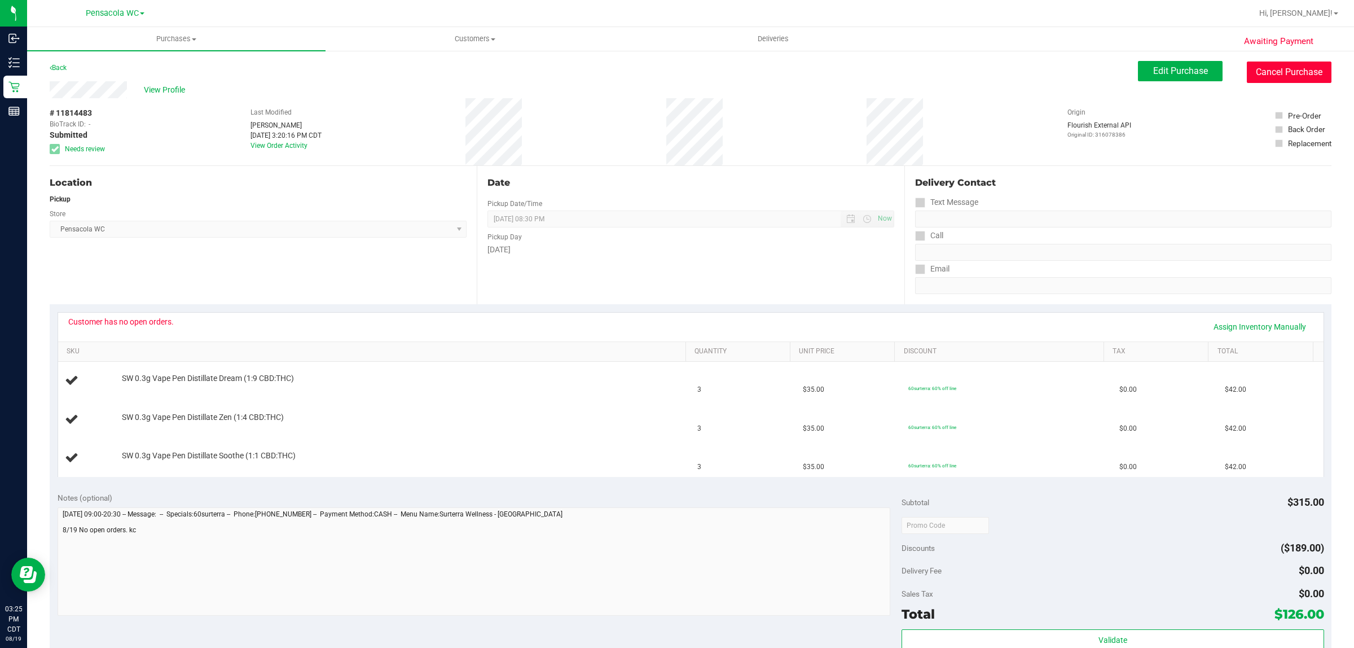
click at [675, 77] on button "Cancel Purchase" at bounding box center [1289, 72] width 85 height 21
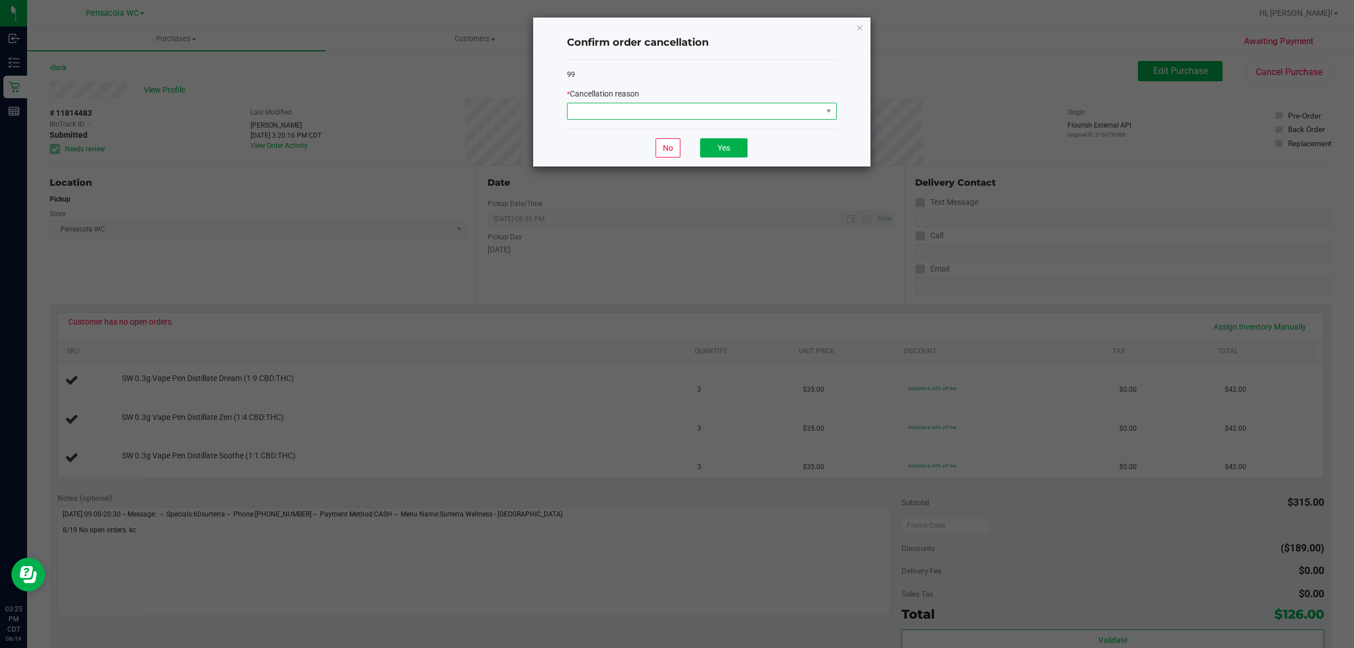
click at [675, 106] on span at bounding box center [695, 111] width 254 height 16
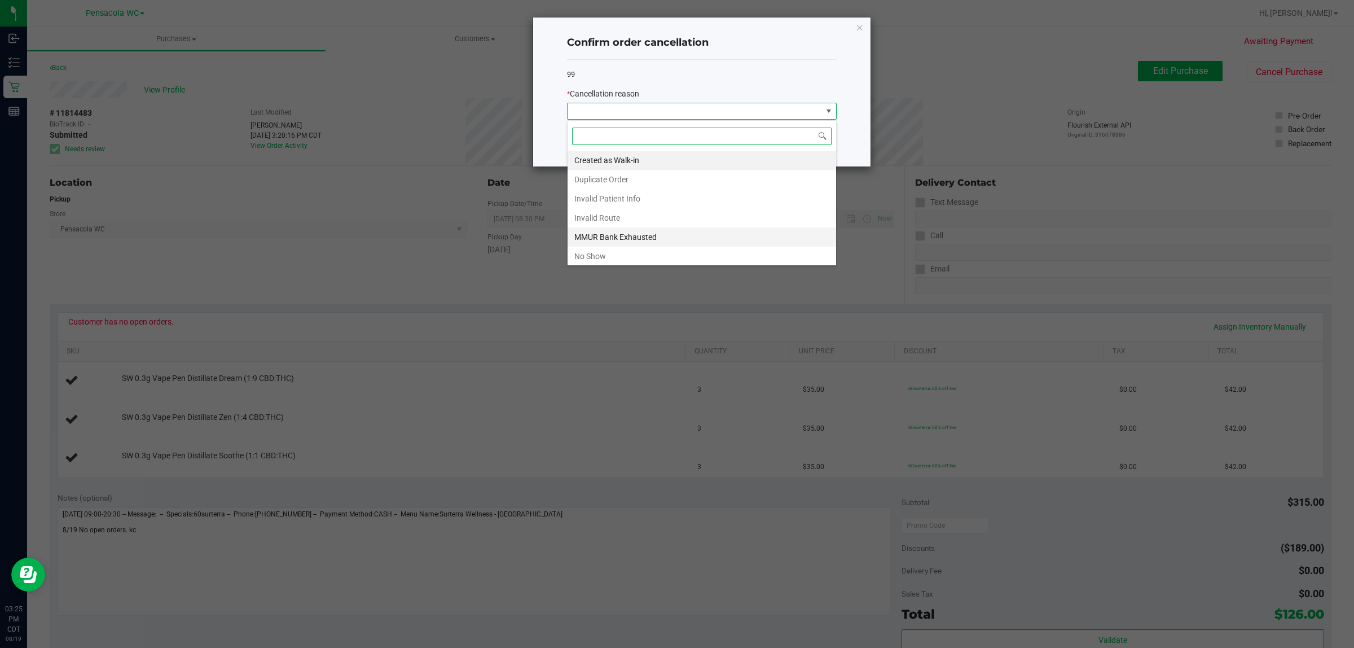
scroll to position [62, 0]
click at [635, 235] on li "Patient ID Expired" at bounding box center [702, 234] width 269 height 19
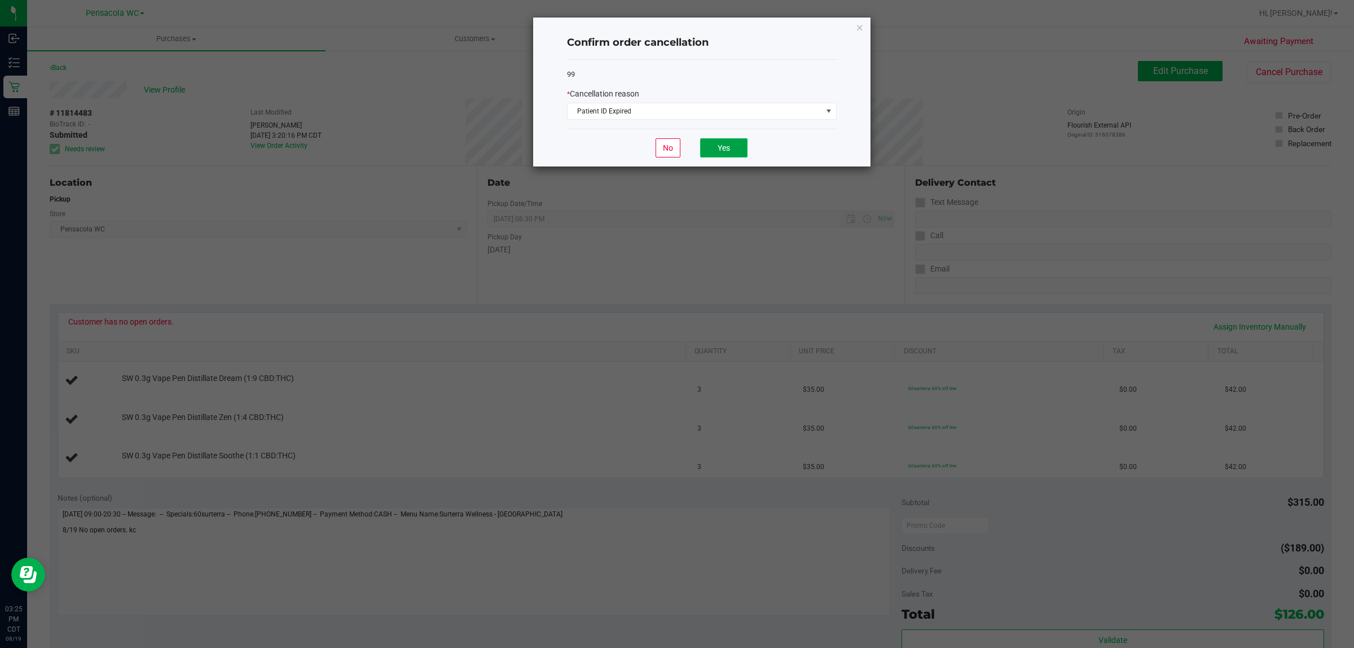
click at [675, 147] on button "Yes" at bounding box center [723, 147] width 47 height 19
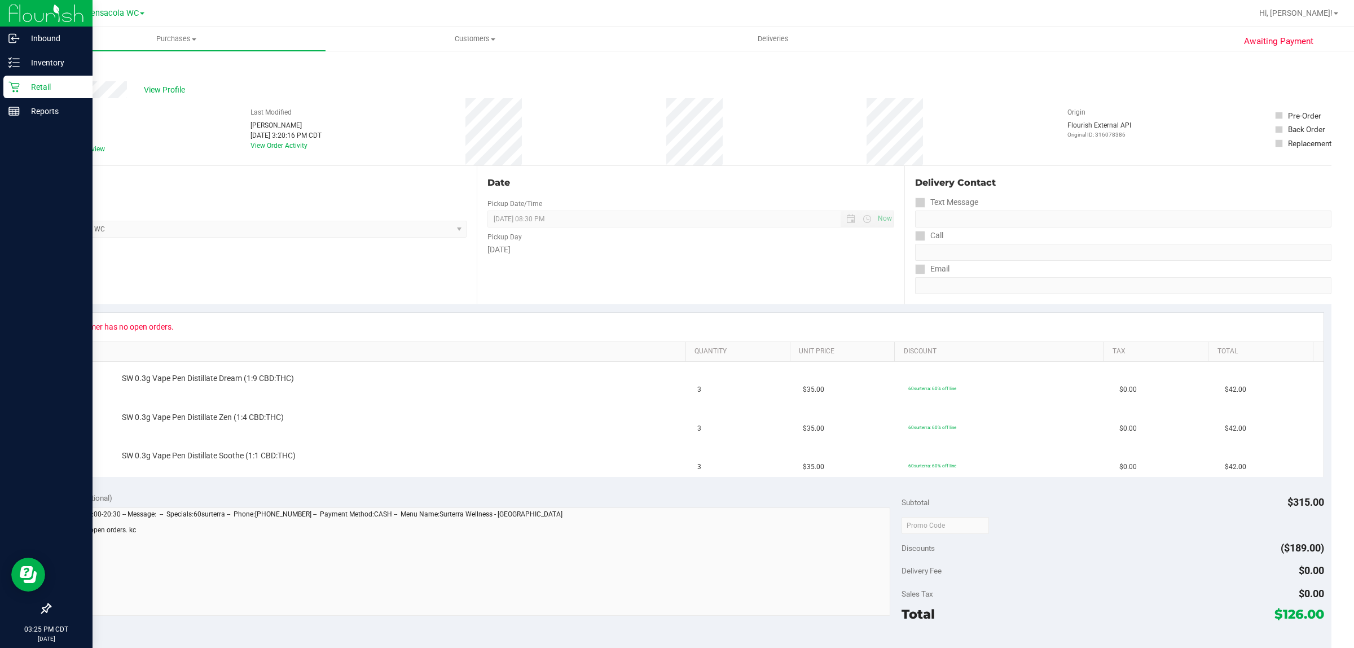
drag, startPoint x: 16, startPoint y: 86, endPoint x: 74, endPoint y: 94, distance: 58.6
click at [15, 86] on icon at bounding box center [13, 87] width 11 height 11
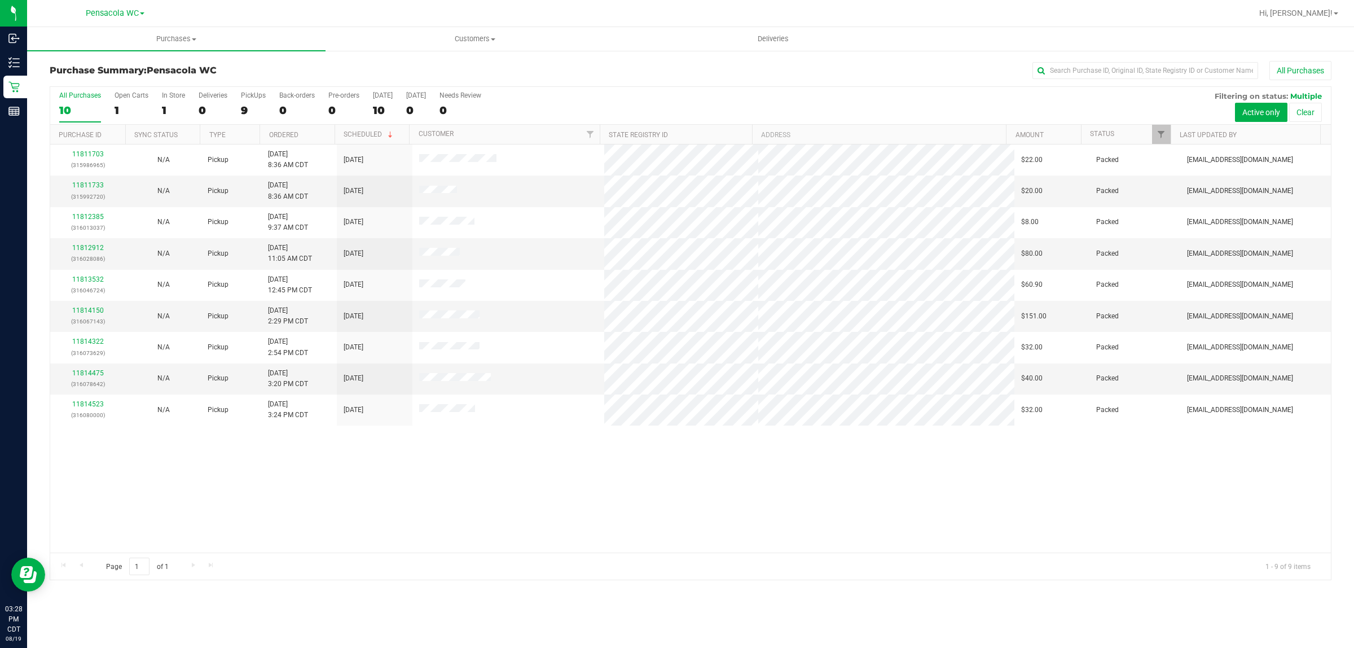
click at [547, 488] on div "11811703 (315986965) N/A Pickup 8/19/2025 8:36 AM CDT 8/19/2025 $22.00 Packed n…" at bounding box center [690, 348] width 1281 height 408
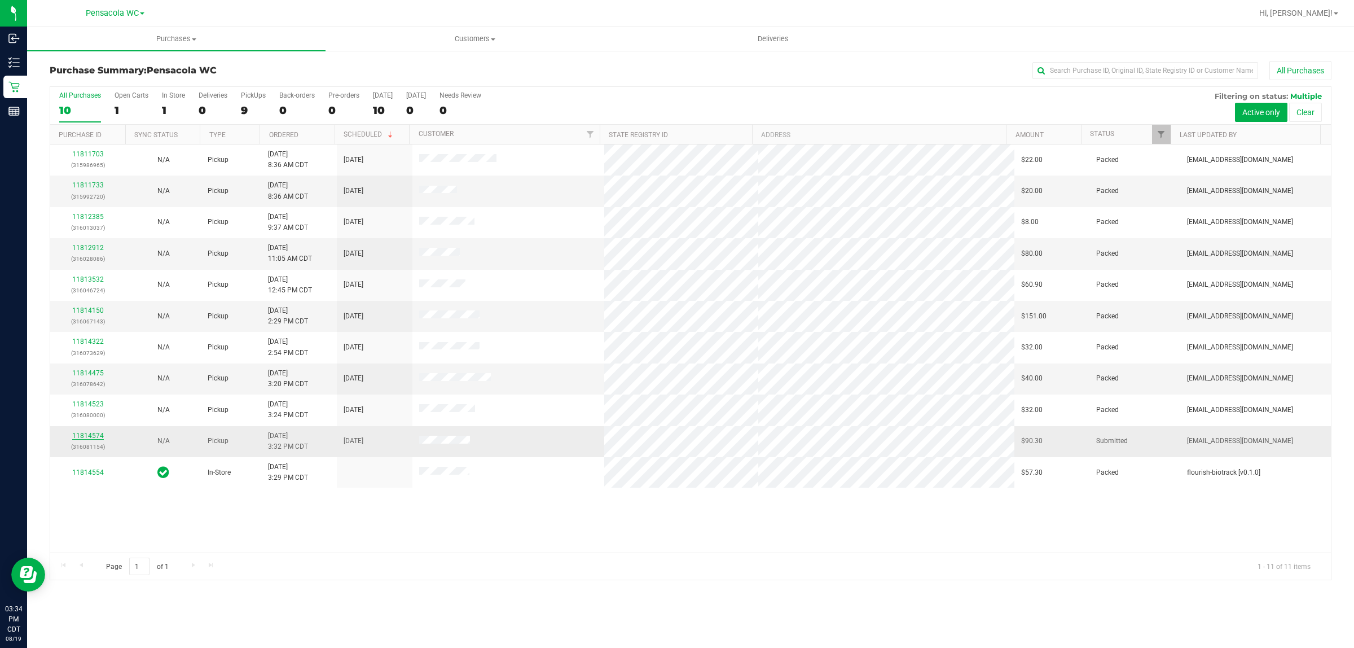
click at [98, 435] on link "11814574" at bounding box center [88, 436] width 32 height 8
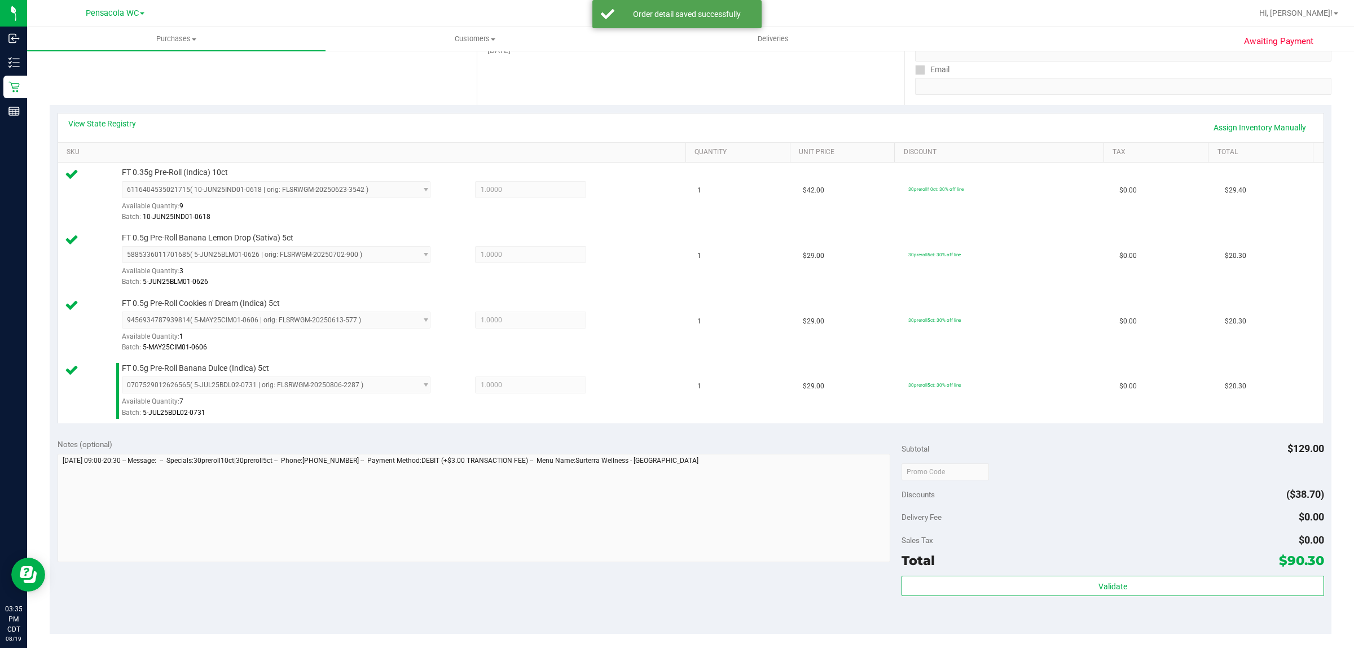
scroll to position [201, 0]
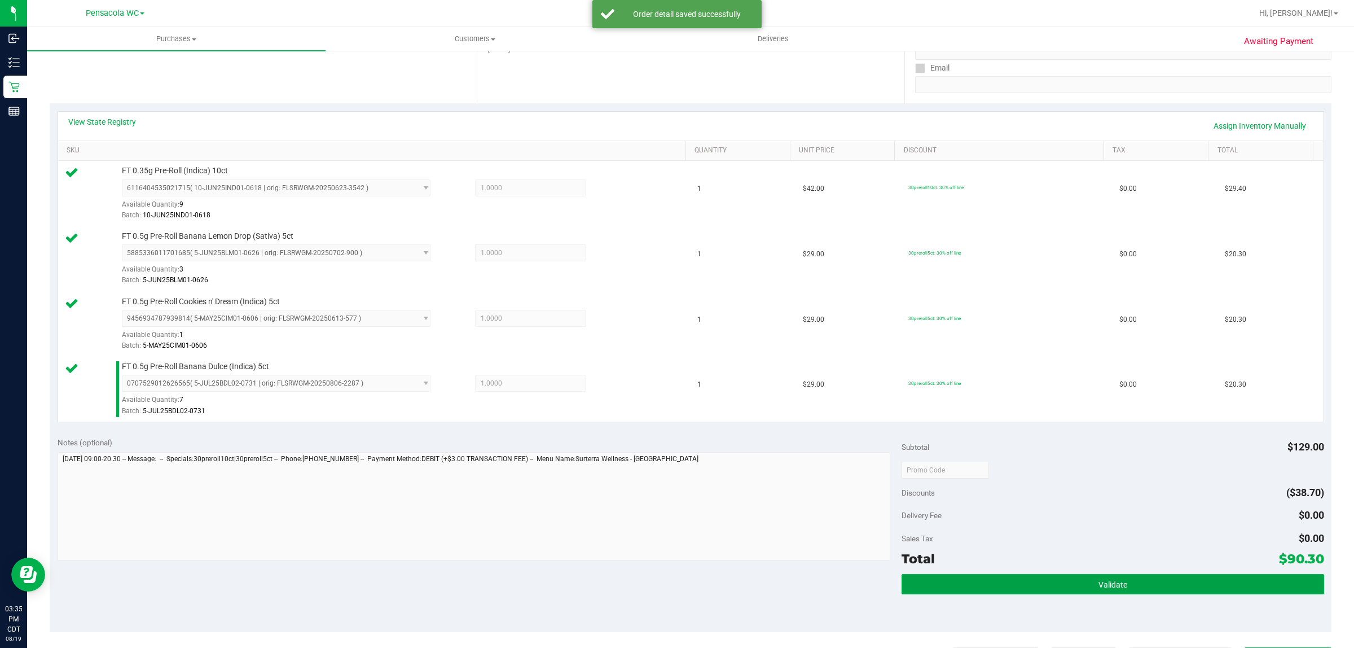
click at [675, 589] on span "Validate" at bounding box center [1113, 584] width 29 height 9
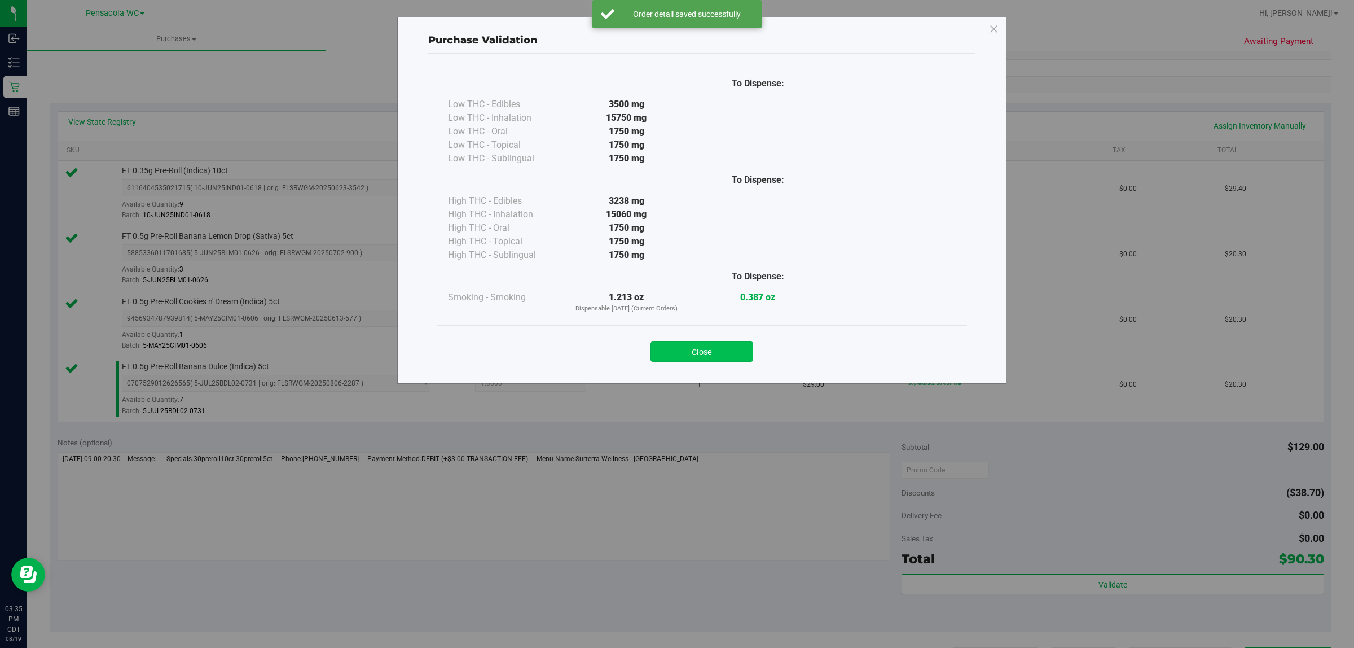
click at [675, 357] on button "Close" at bounding box center [702, 351] width 103 height 20
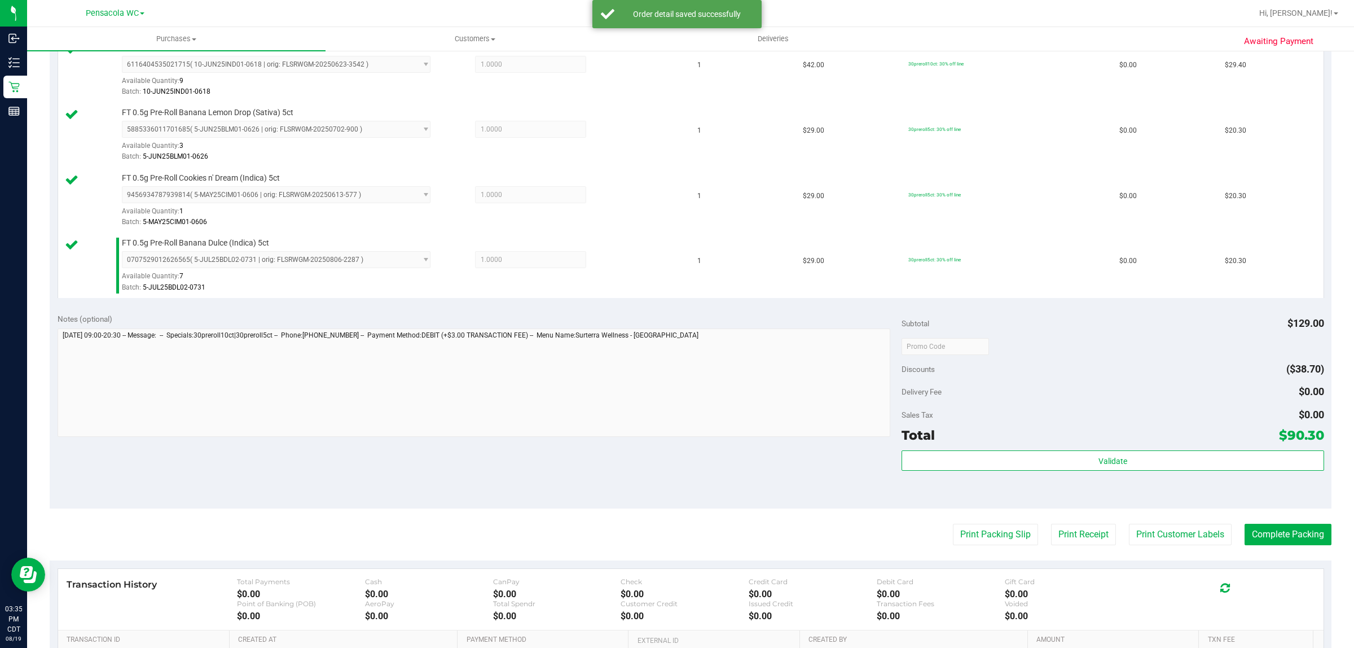
scroll to position [339, 0]
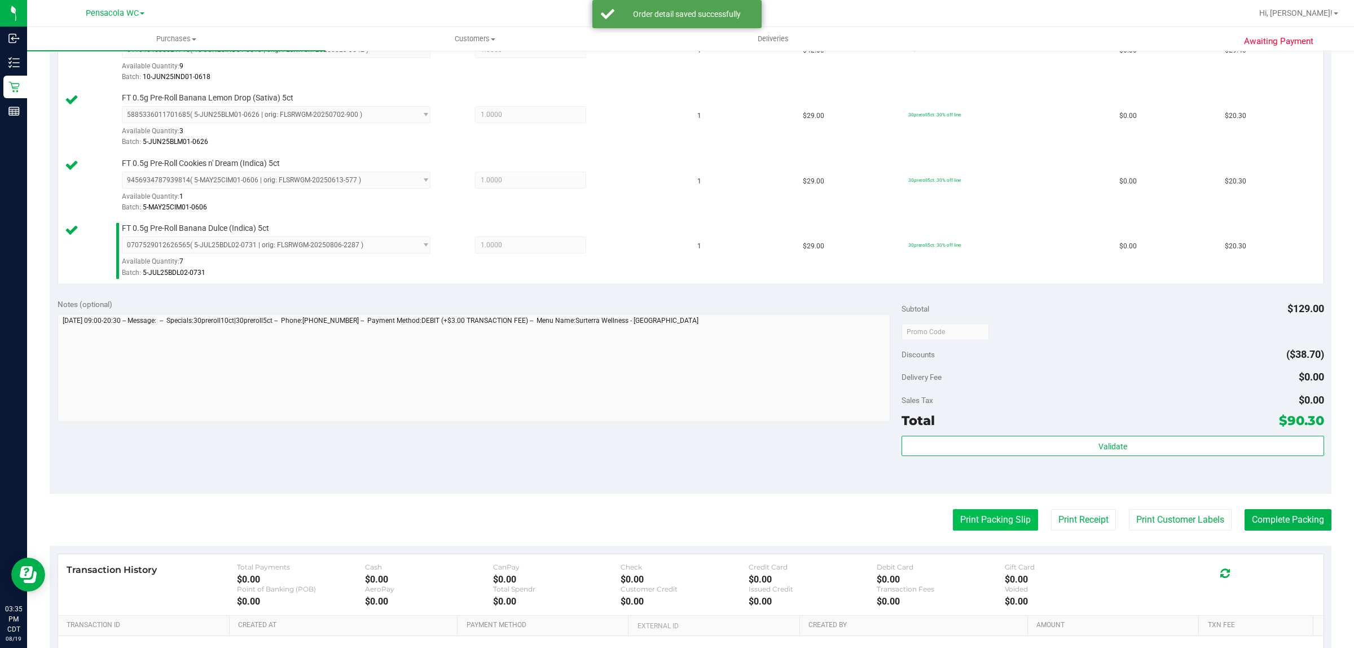
click at [675, 517] on button "Print Packing Slip" at bounding box center [995, 519] width 85 height 21
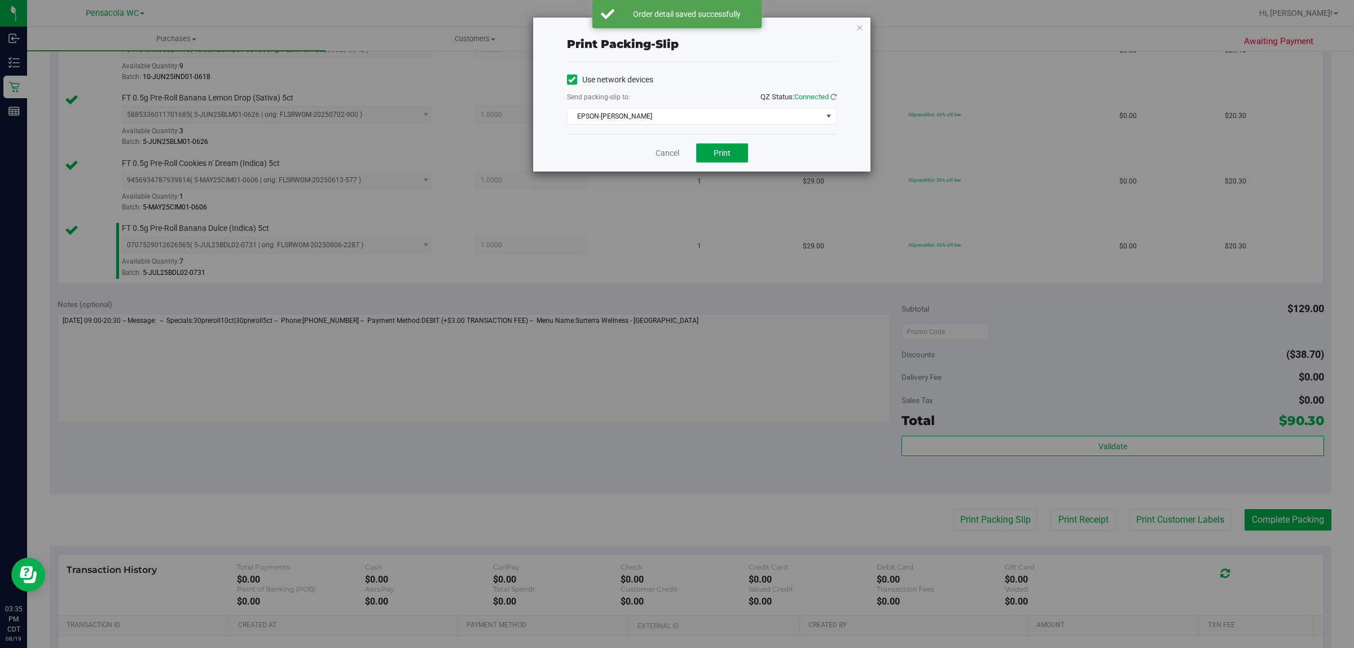
click at [675, 155] on span "Print" at bounding box center [722, 152] width 17 height 9
click at [670, 152] on link "Cancel" at bounding box center [668, 153] width 24 height 12
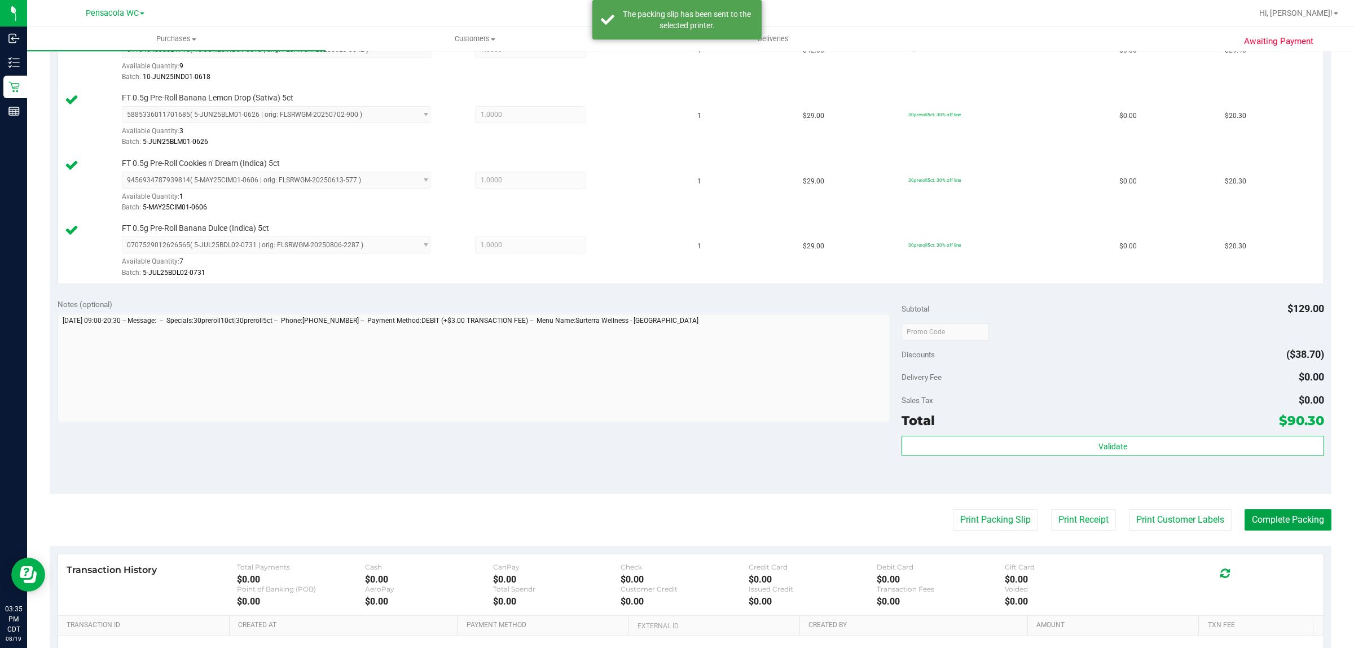
click at [675, 515] on button "Complete Packing" at bounding box center [1288, 519] width 87 height 21
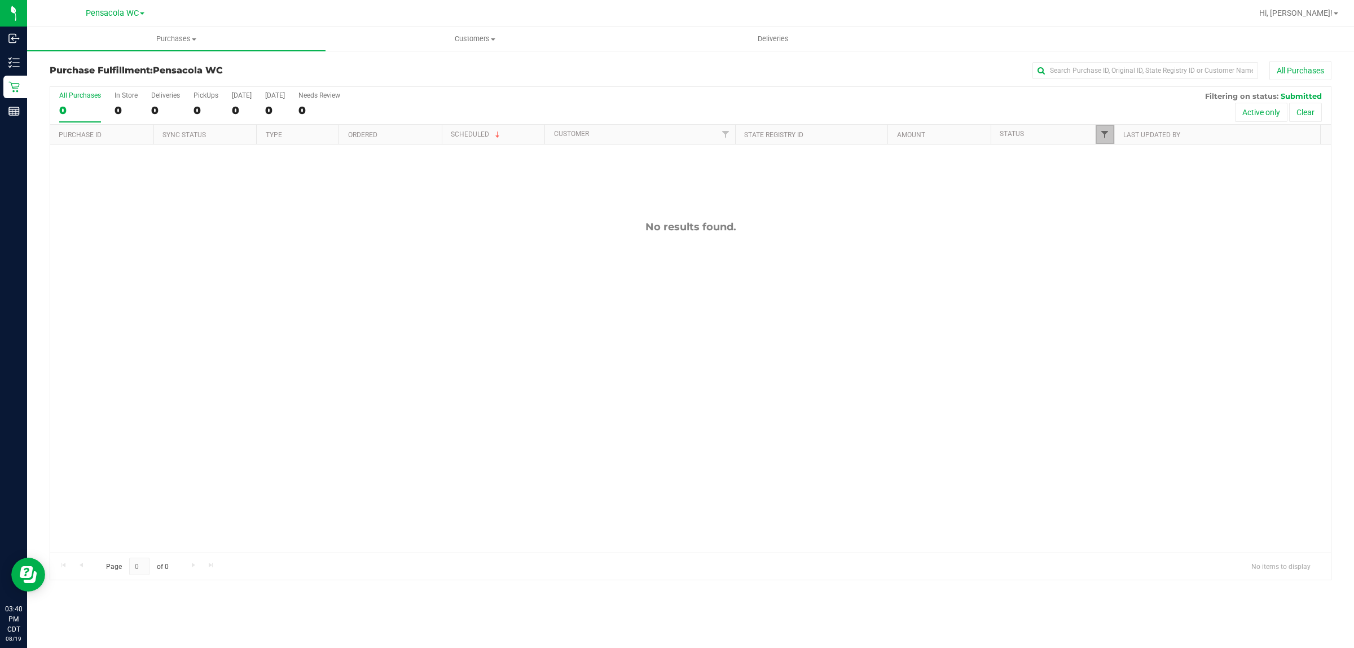
click at [675, 137] on span "Filter" at bounding box center [1104, 134] width 9 height 9
click at [675, 262] on label "Packed" at bounding box center [1124, 259] width 34 height 7
click at [675, 262] on input "Packed" at bounding box center [1110, 259] width 7 height 7
checkbox input "true"
click at [675, 351] on div "No results found." at bounding box center [690, 386] width 1281 height 484
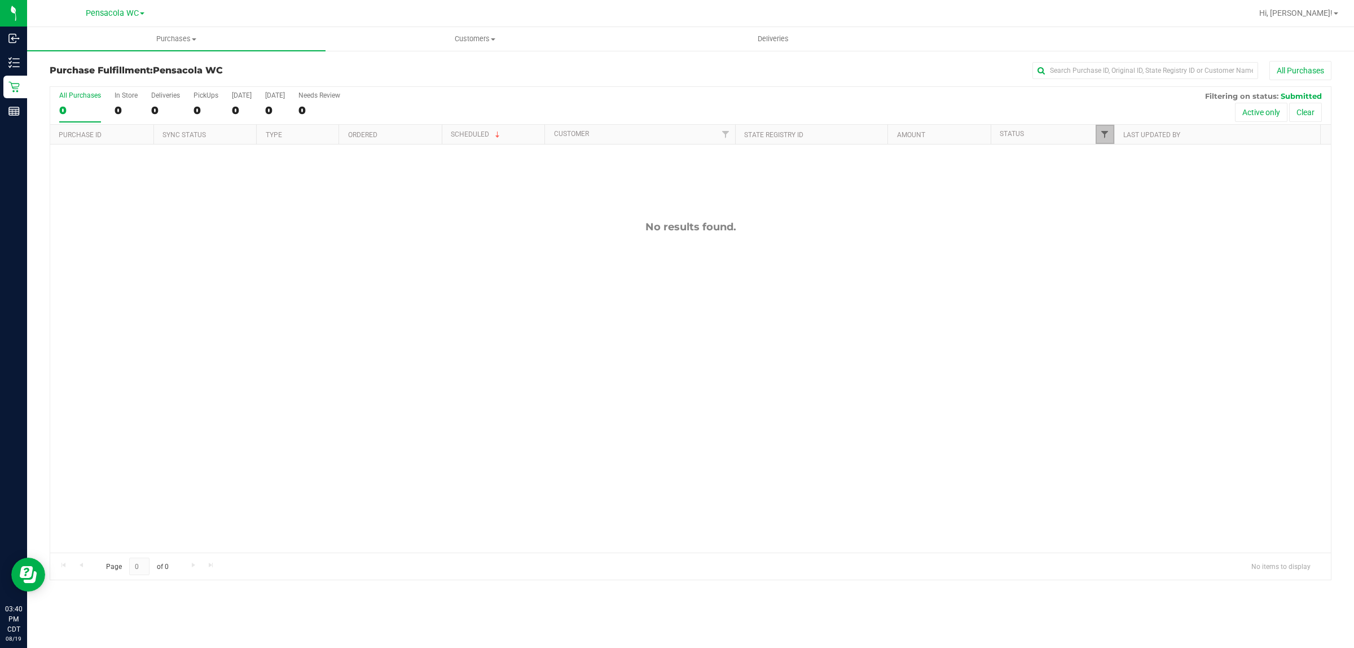
click at [675, 139] on span "Filter" at bounding box center [1104, 134] width 9 height 9
click at [675, 328] on button "Filter" at bounding box center [1129, 333] width 54 height 25
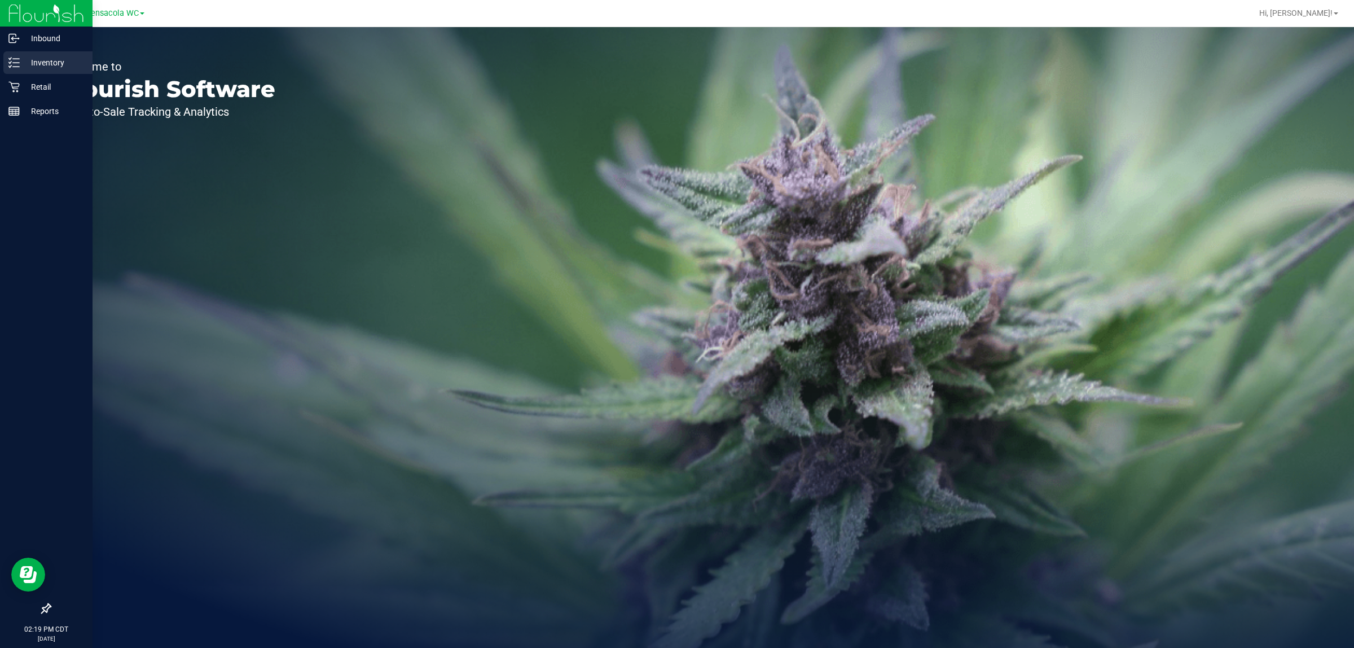
click at [20, 65] on p "Inventory" at bounding box center [54, 63] width 68 height 14
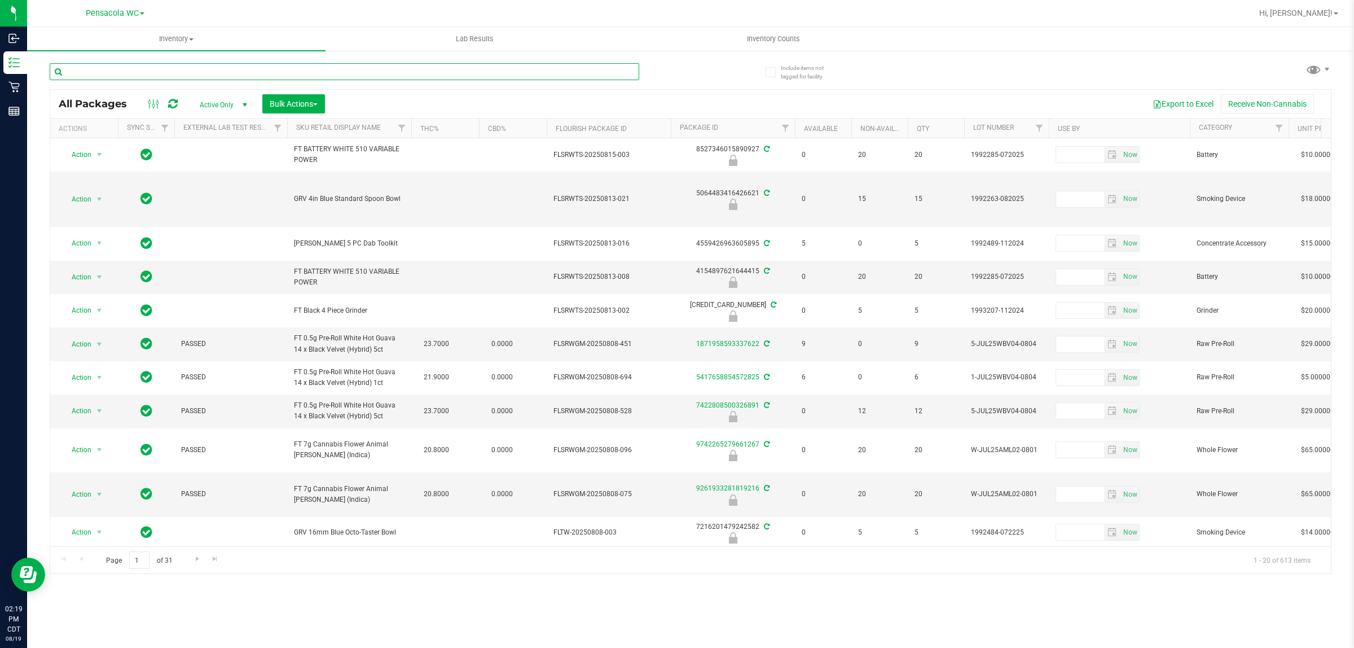
click at [189, 76] on input "text" at bounding box center [345, 71] width 590 height 17
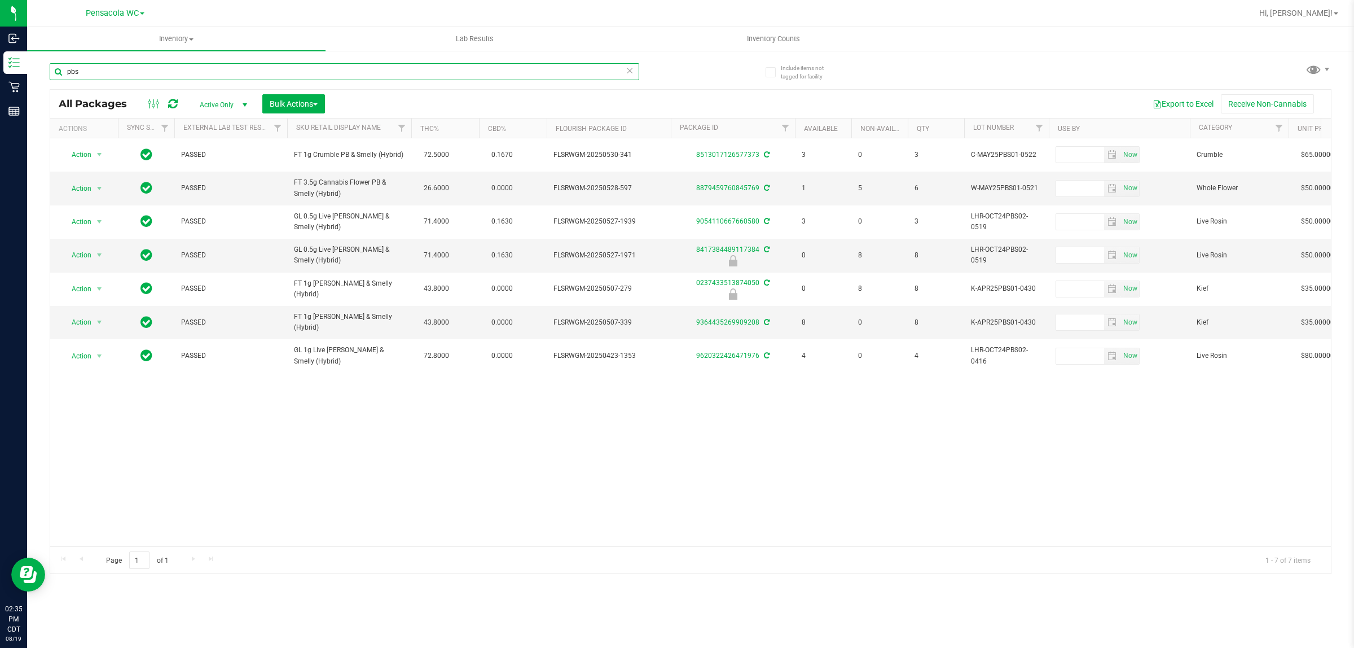
click at [158, 68] on input "pbs" at bounding box center [345, 71] width 590 height 17
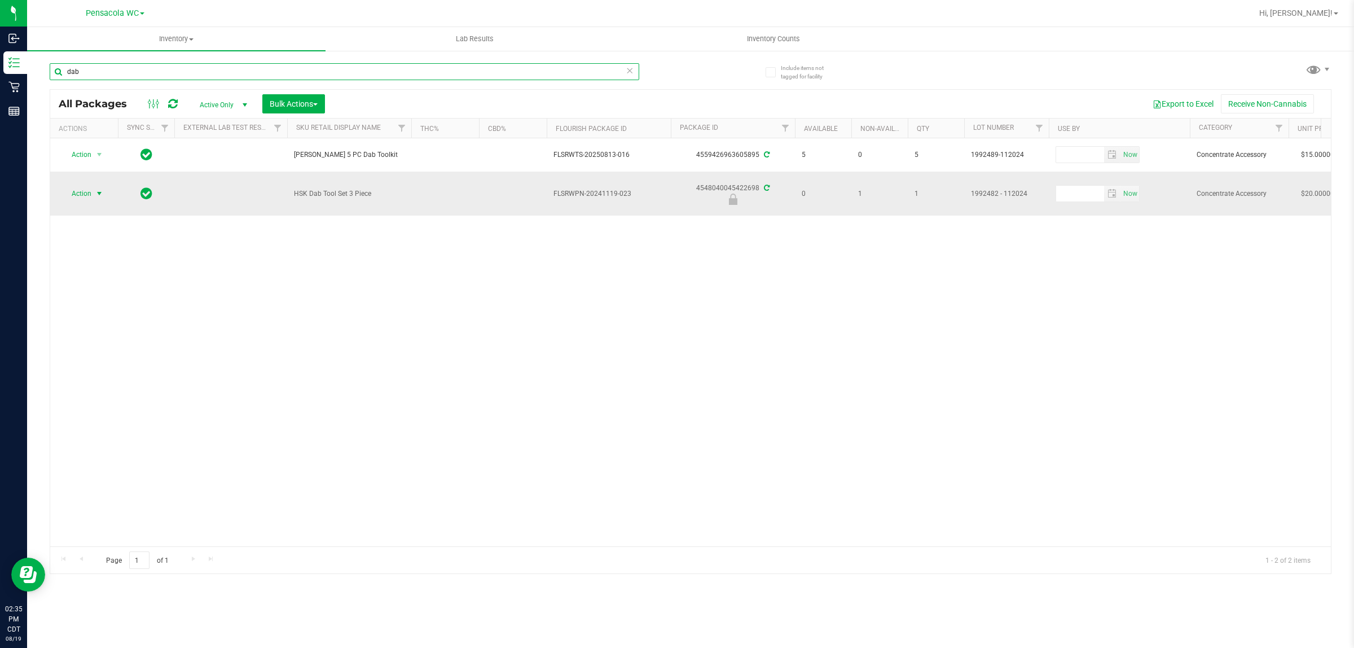
type input "dab"
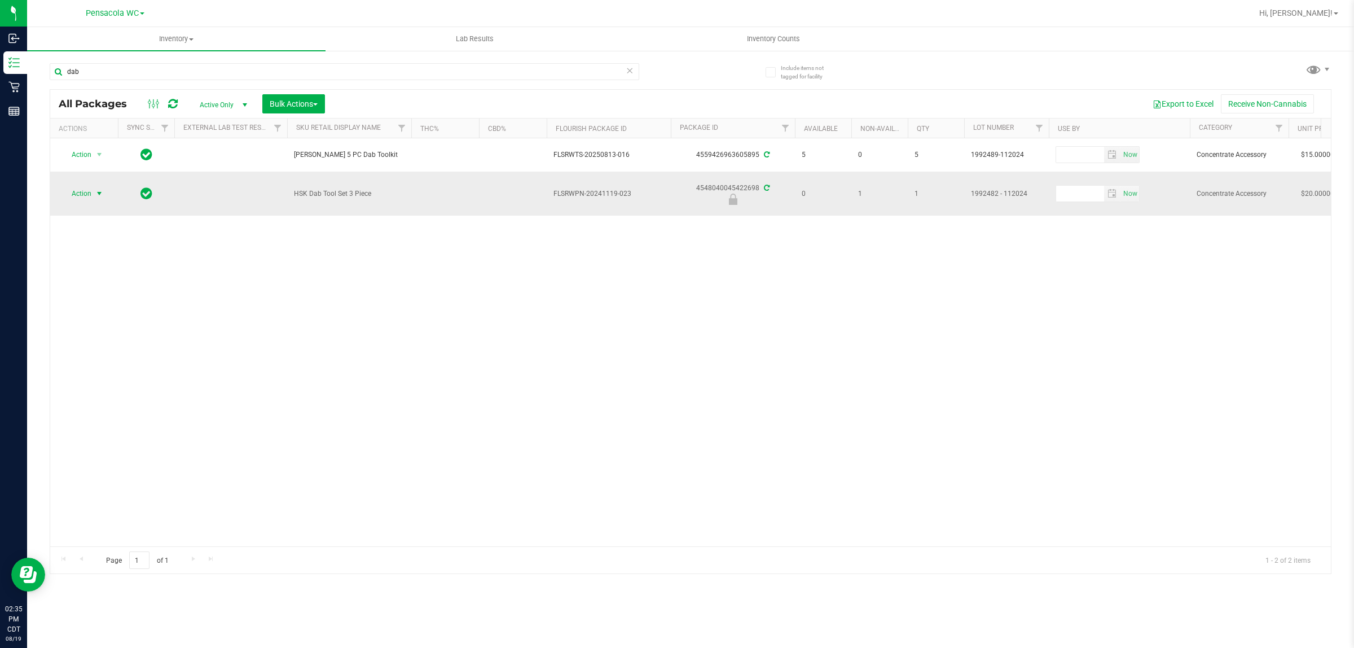
click at [99, 191] on span "select" at bounding box center [99, 193] width 9 height 9
click at [112, 319] on li "Unlock package" at bounding box center [98, 327] width 73 height 17
click at [96, 187] on span "select" at bounding box center [100, 194] width 14 height 16
click at [137, 311] on li "Print package label" at bounding box center [105, 312] width 87 height 17
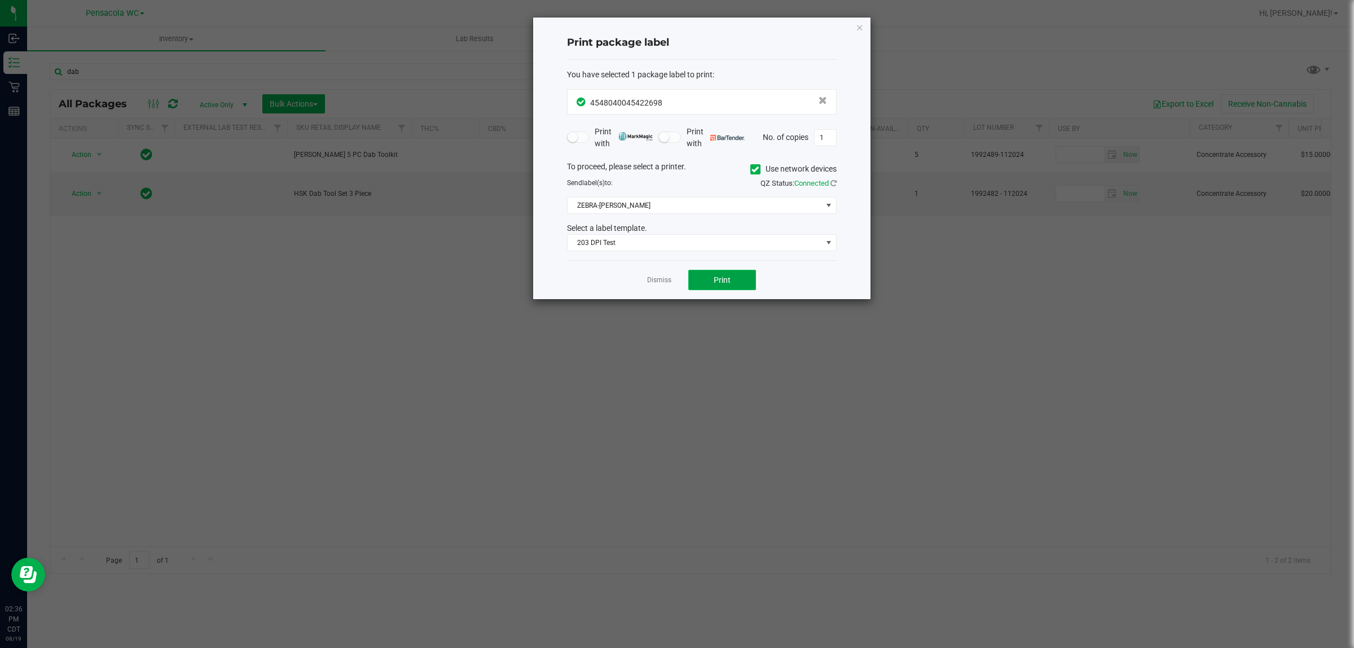
click at [725, 284] on span "Print" at bounding box center [722, 279] width 17 height 9
click at [656, 281] on link "Dismiss" at bounding box center [659, 280] width 24 height 10
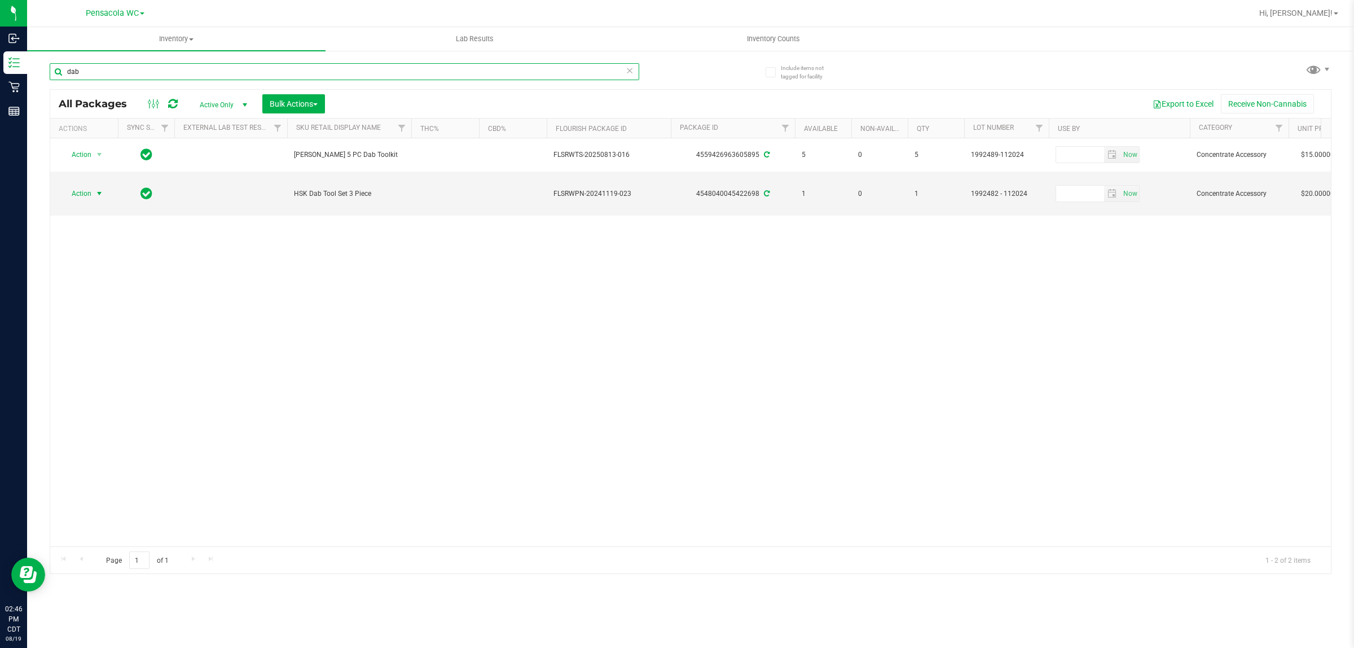
click at [133, 72] on input "dab" at bounding box center [345, 71] width 590 height 17
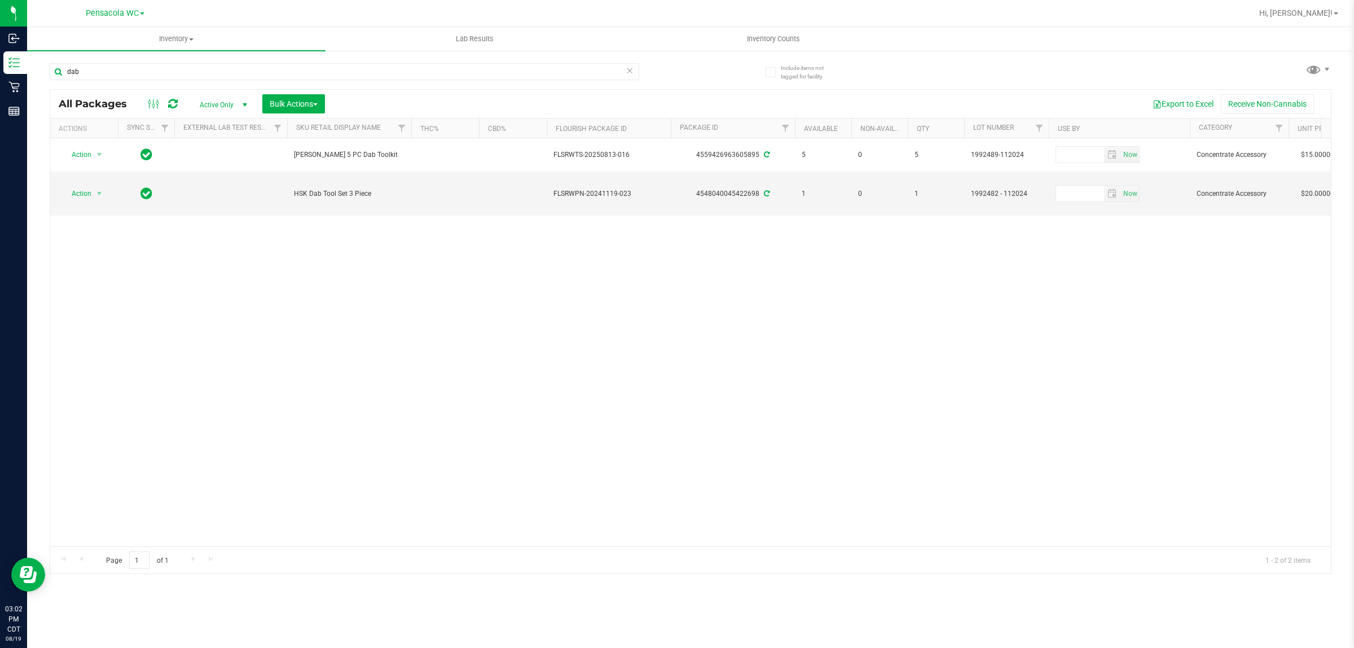
click at [229, 60] on div "dab" at bounding box center [370, 71] width 641 height 36
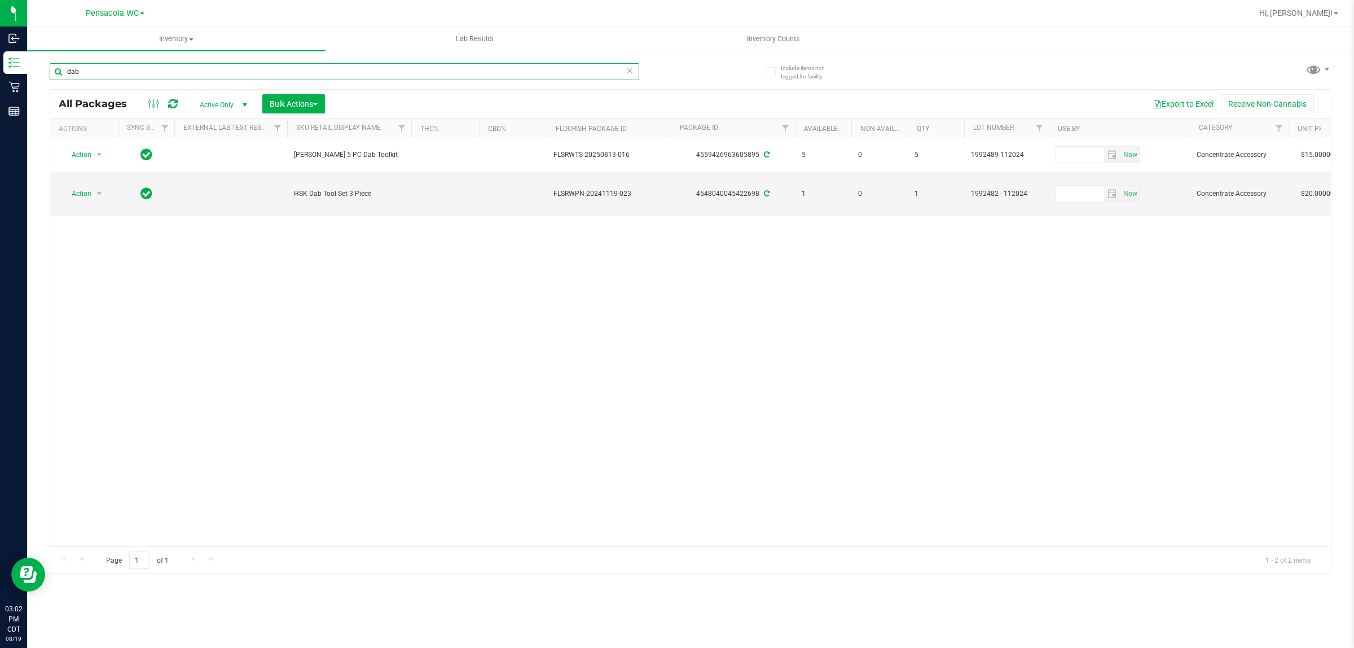
click at [232, 69] on input "dab" at bounding box center [345, 71] width 590 height 17
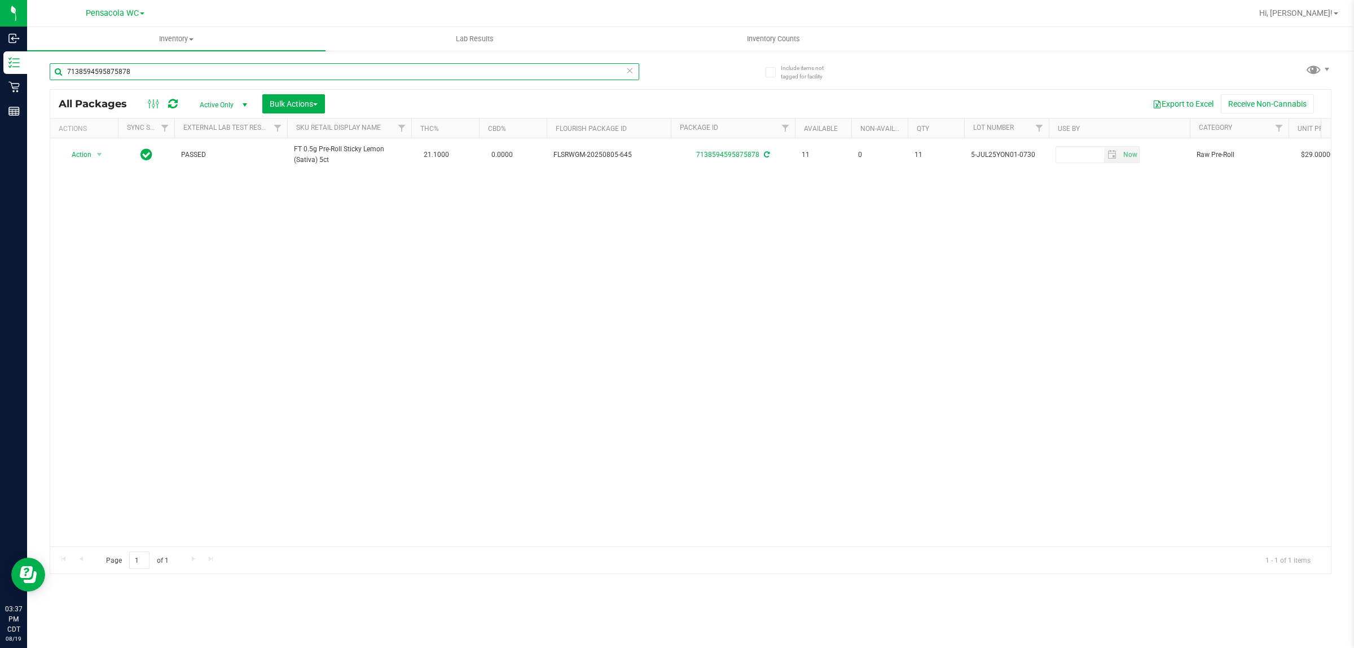
click at [175, 69] on input "7138594595875878" at bounding box center [345, 71] width 590 height 17
type input "9759124848336461"
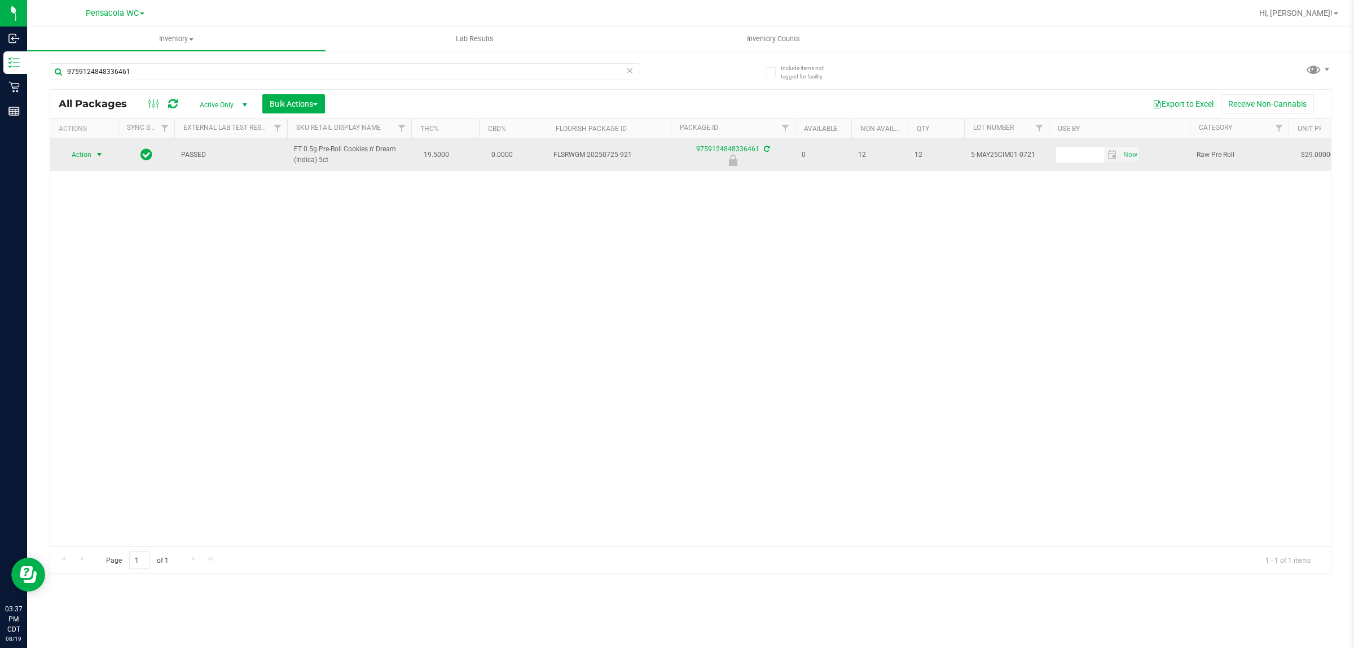
click at [93, 153] on span "select" at bounding box center [100, 155] width 14 height 16
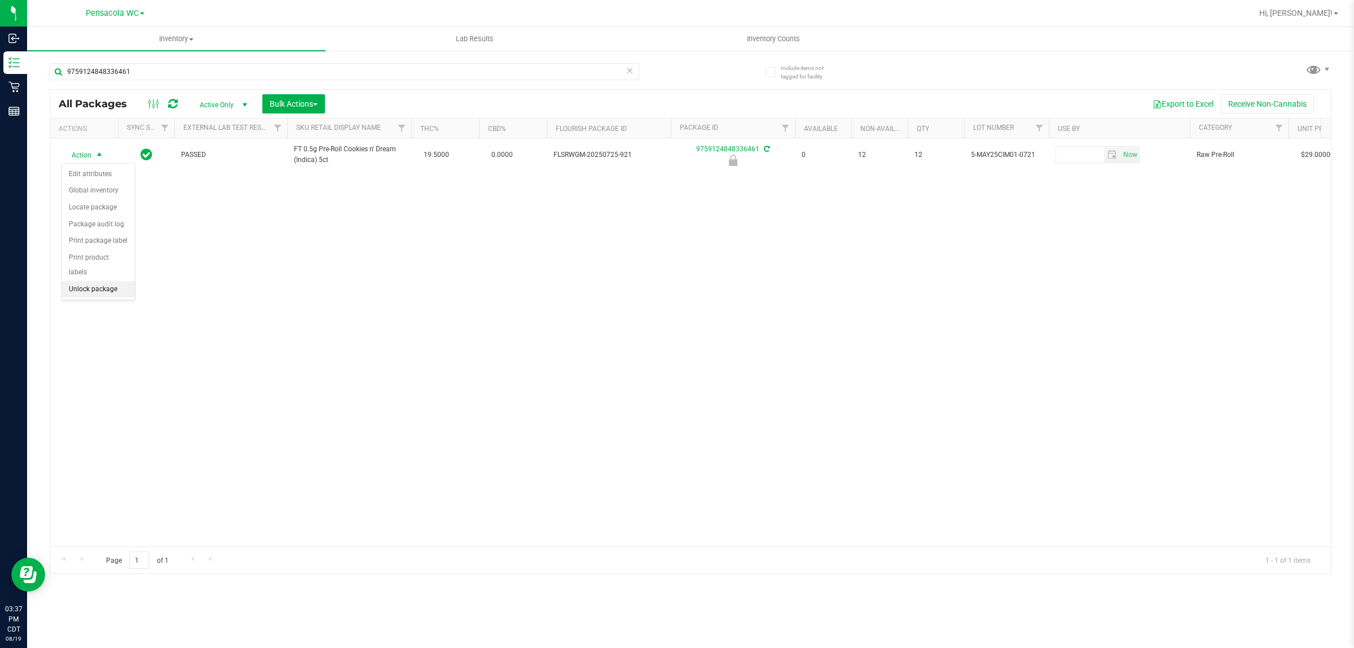
click at [85, 281] on li "Unlock package" at bounding box center [98, 289] width 73 height 17
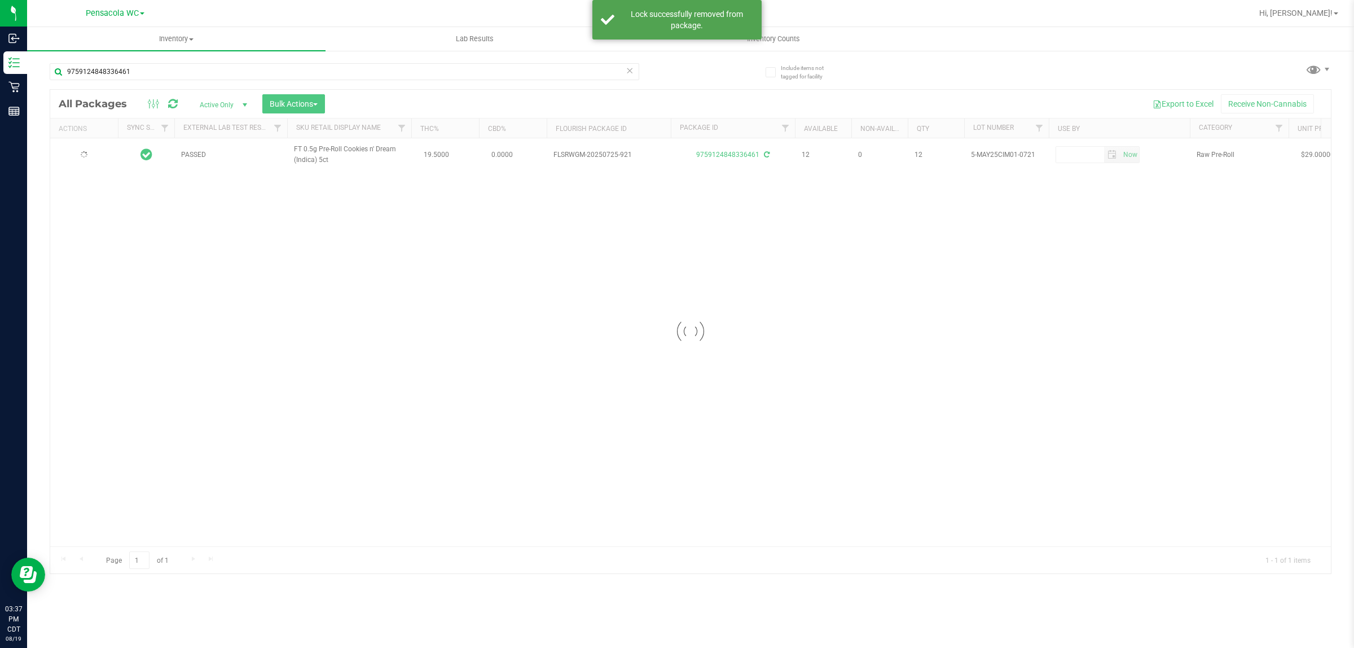
click at [86, 156] on div at bounding box center [690, 332] width 1281 height 484
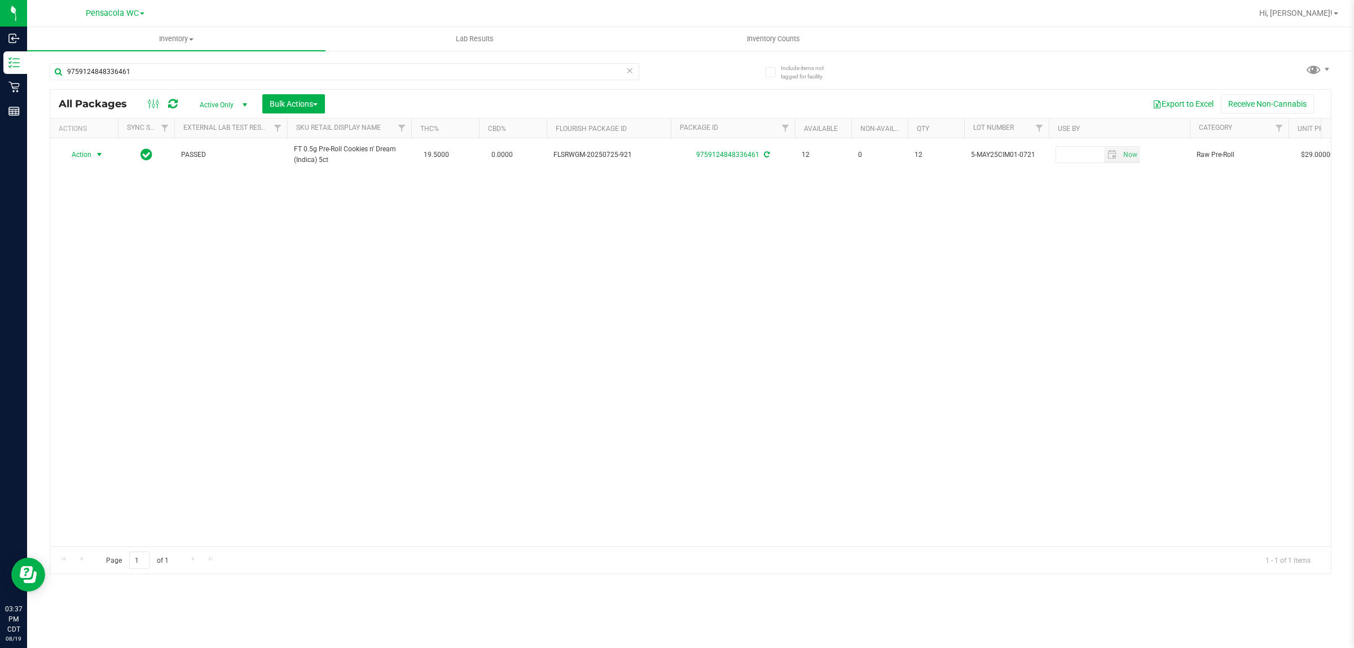
click at [86, 156] on span "Action" at bounding box center [77, 155] width 30 height 16
click at [102, 279] on li "Print package label" at bounding box center [105, 274] width 87 height 17
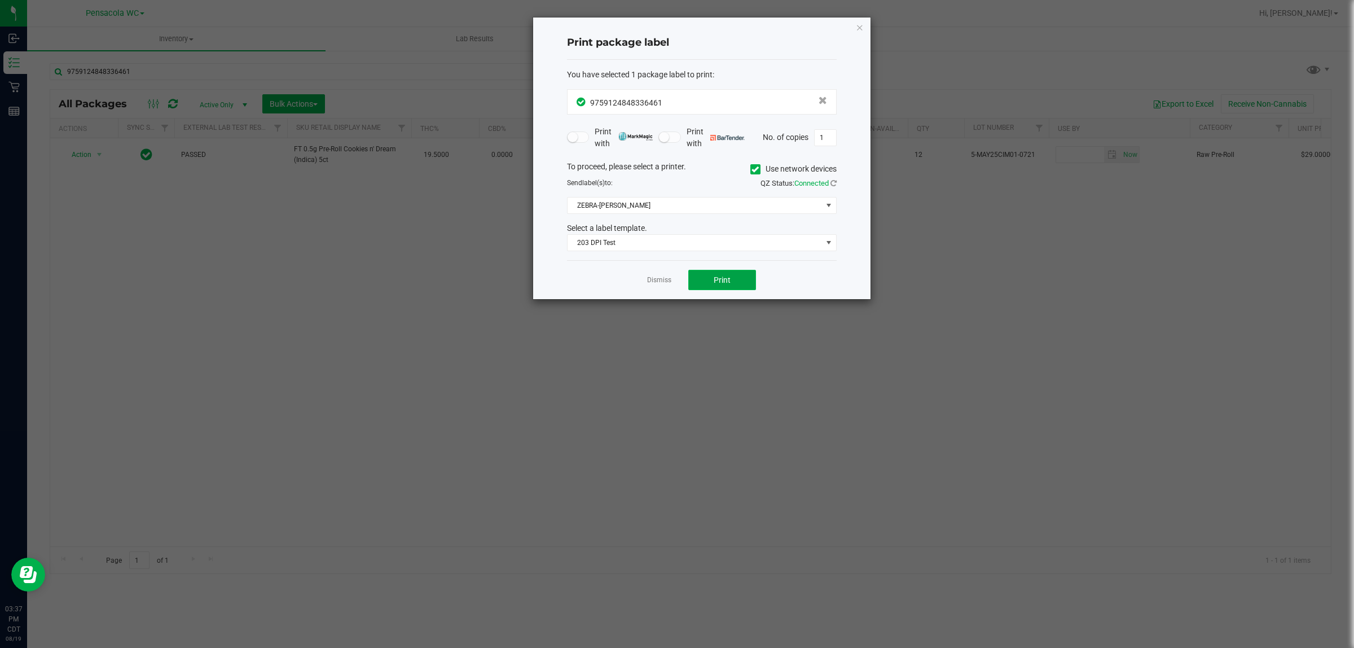
click at [726, 288] on button "Print" at bounding box center [722, 280] width 68 height 20
click at [656, 283] on link "Dismiss" at bounding box center [659, 280] width 24 height 10
